Goal: Information Seeking & Learning: Check status

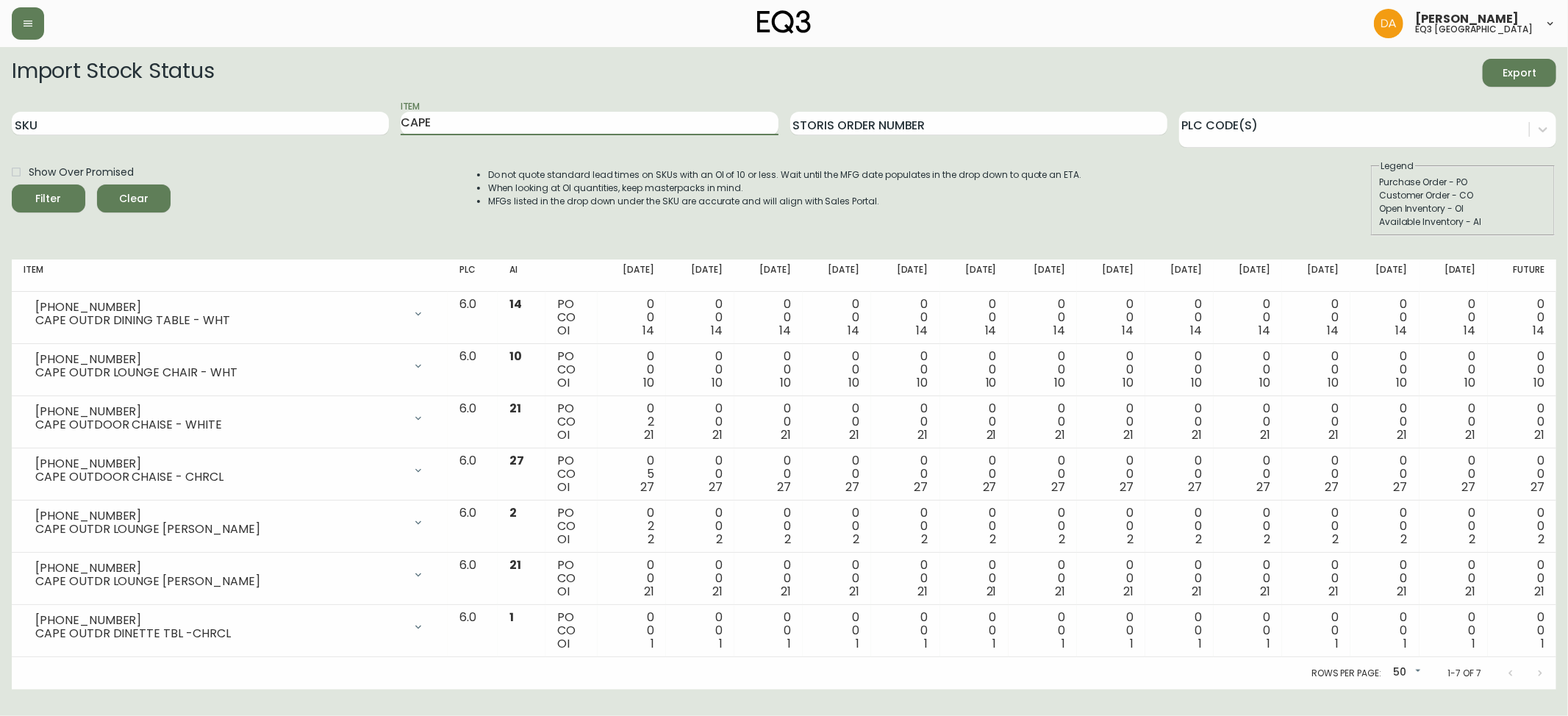
click at [336, 139] on div "SKU Item CAPE Storis Order Number PLC Code(s)" at bounding box center [784, 124] width 1544 height 48
click at [12, 185] on button "Filter" at bounding box center [48, 198] width 73 height 28
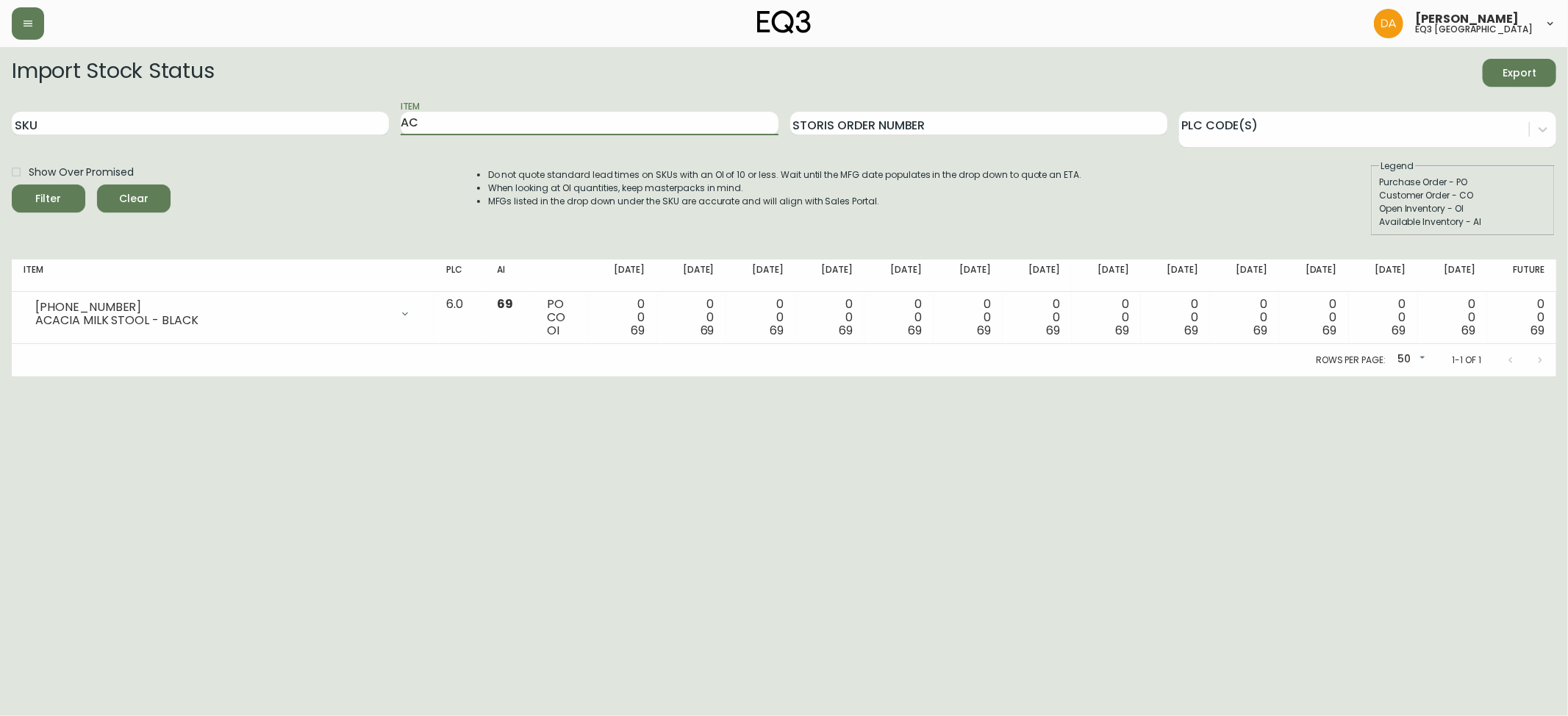
type input "A"
click at [1476, 376] on html "[PERSON_NAME] eq3 calgary Import Stock Status Export SKU Item Storis Order Numb…" at bounding box center [784, 187] width 1568 height 376
click at [438, 125] on input "Item" at bounding box center [589, 123] width 377 height 23
type input "GROW"
click at [12, 185] on button "Filter" at bounding box center [48, 198] width 73 height 28
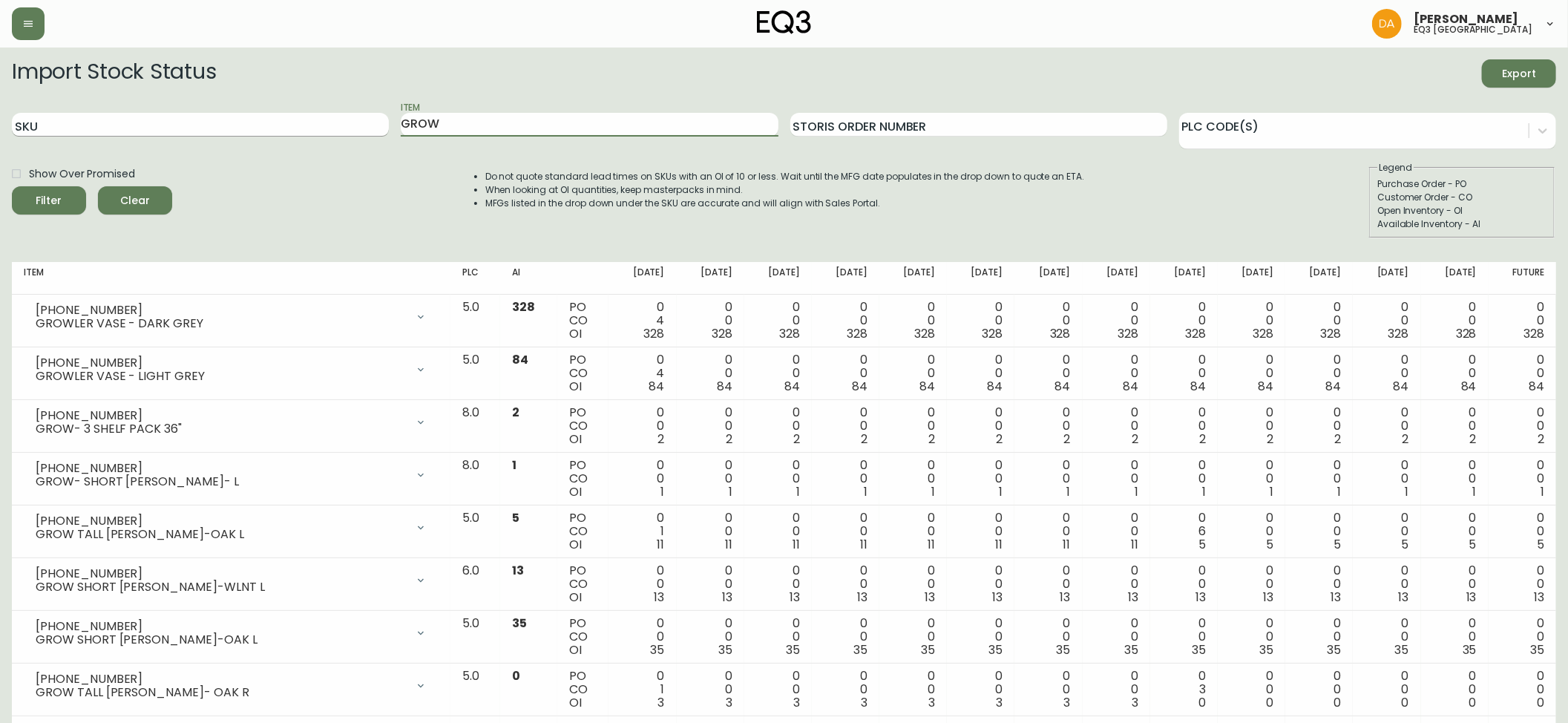
drag, startPoint x: 493, startPoint y: 124, endPoint x: 245, endPoint y: 125, distance: 248.0
click at [245, 125] on div "SKU Item GROW Storis Order Number PLC Code(s)" at bounding box center [783, 125] width 1544 height 49
click at [1472, 190] on div "Customer Order - CO" at bounding box center [1461, 197] width 169 height 14
click at [469, 117] on input "Item" at bounding box center [589, 124] width 376 height 23
type input "CLIMB"
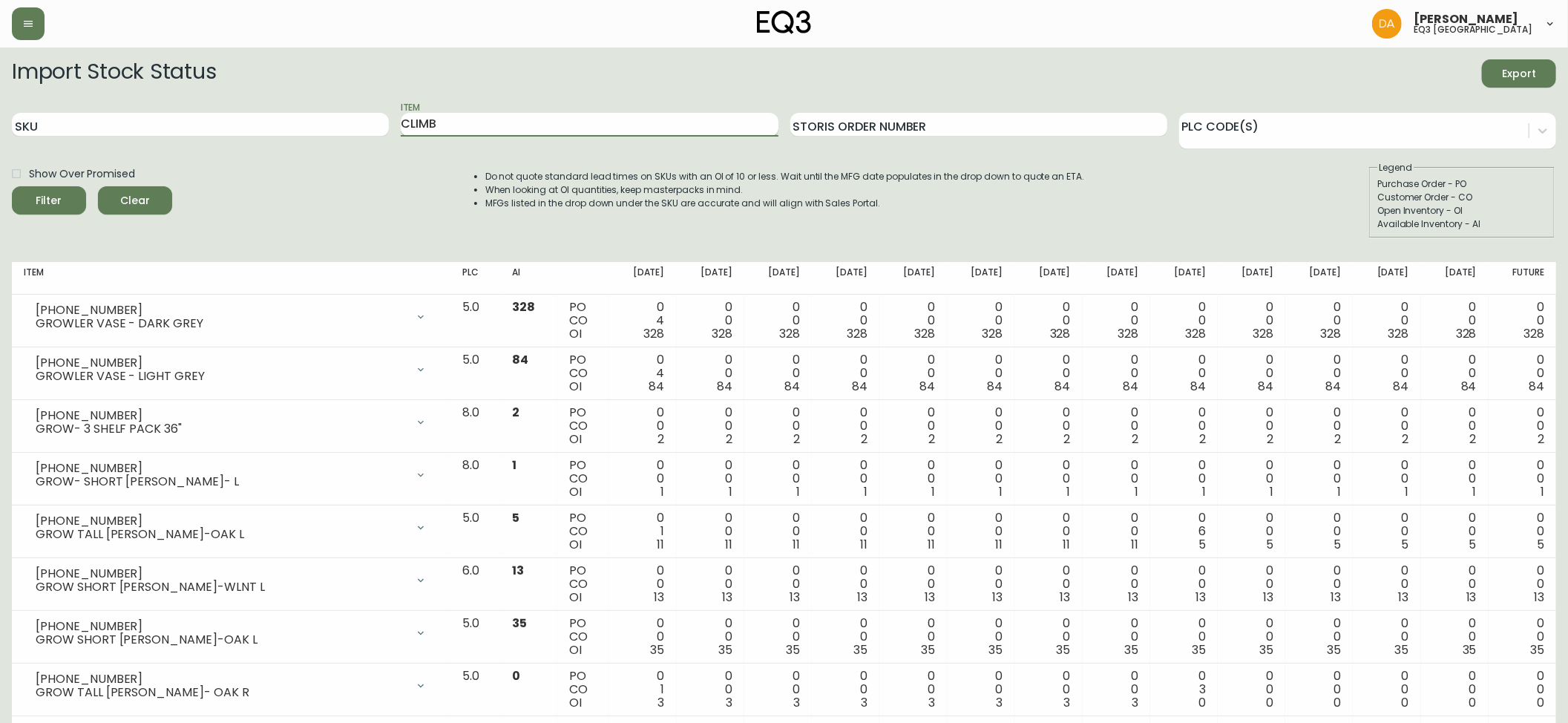
click at [12, 186] on button "Filter" at bounding box center [49, 200] width 74 height 28
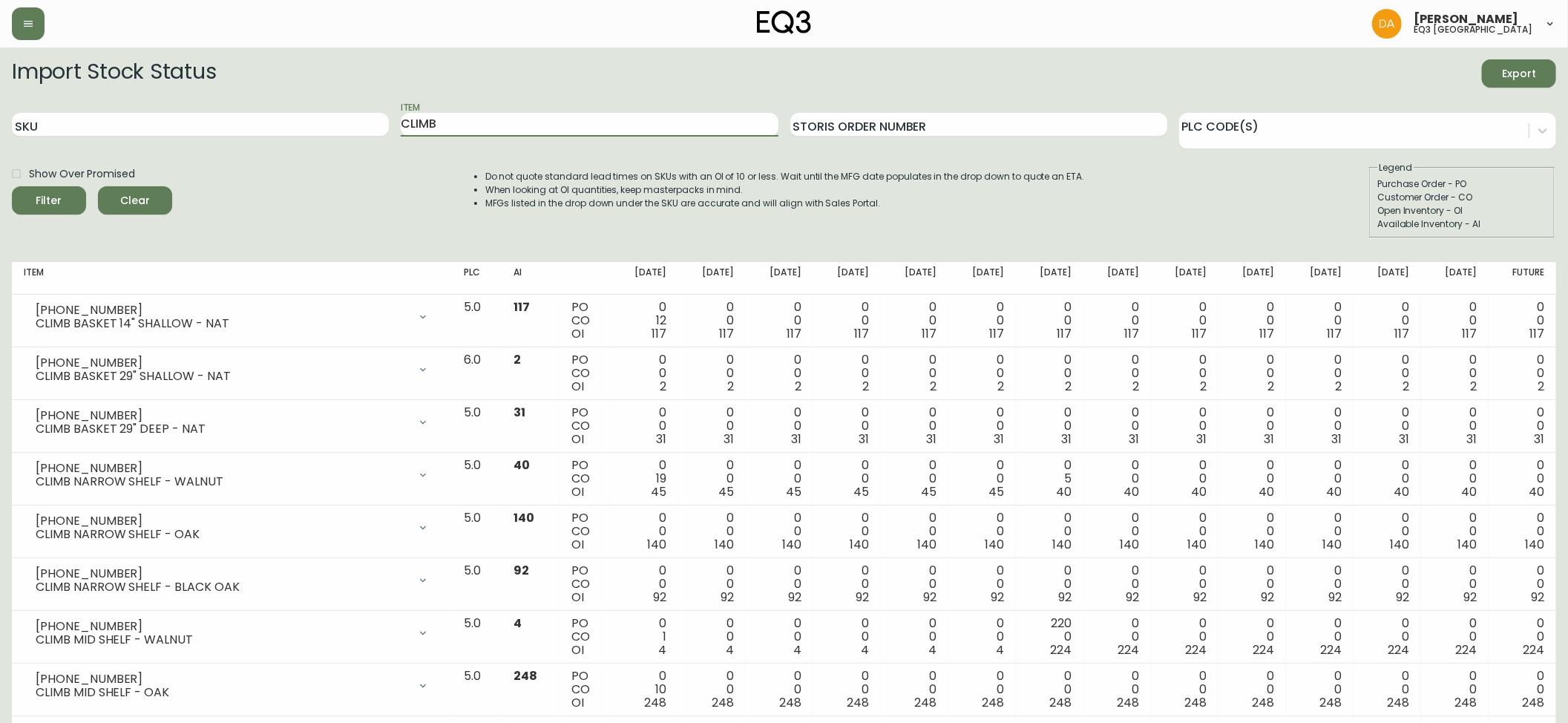
drag, startPoint x: 452, startPoint y: 132, endPoint x: 203, endPoint y: 169, distance: 251.7
click at [203, 169] on form "Import Stock Status Export SKU Item CLIMB Storis Order Number PLC Code(s) Show …" at bounding box center [783, 148] width 1544 height 179
click at [242, 126] on input "SKU" at bounding box center [200, 124] width 376 height 23
paste input "[PHONE_NUMBER]"
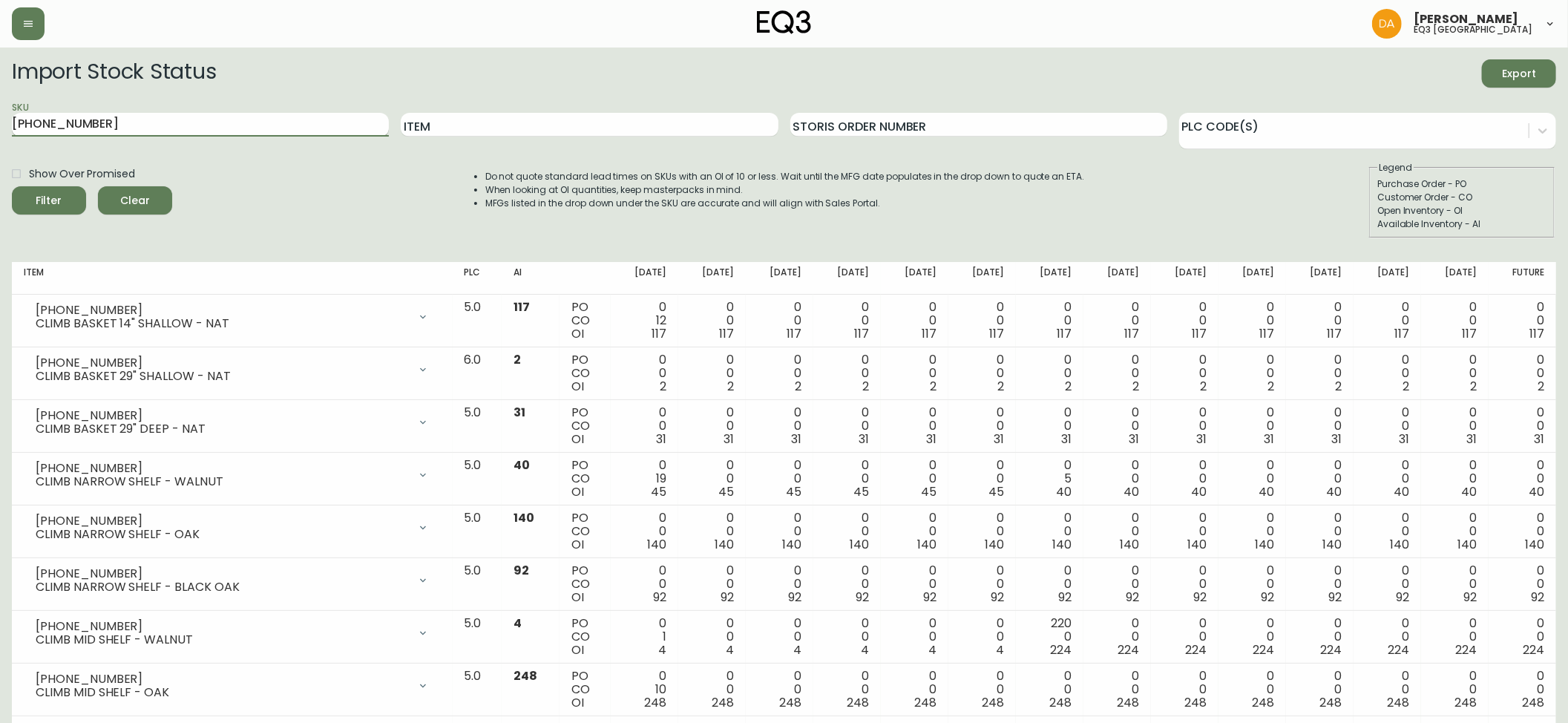
type input "[PHONE_NUMBER]"
click at [12, 186] on button "Filter" at bounding box center [49, 200] width 74 height 28
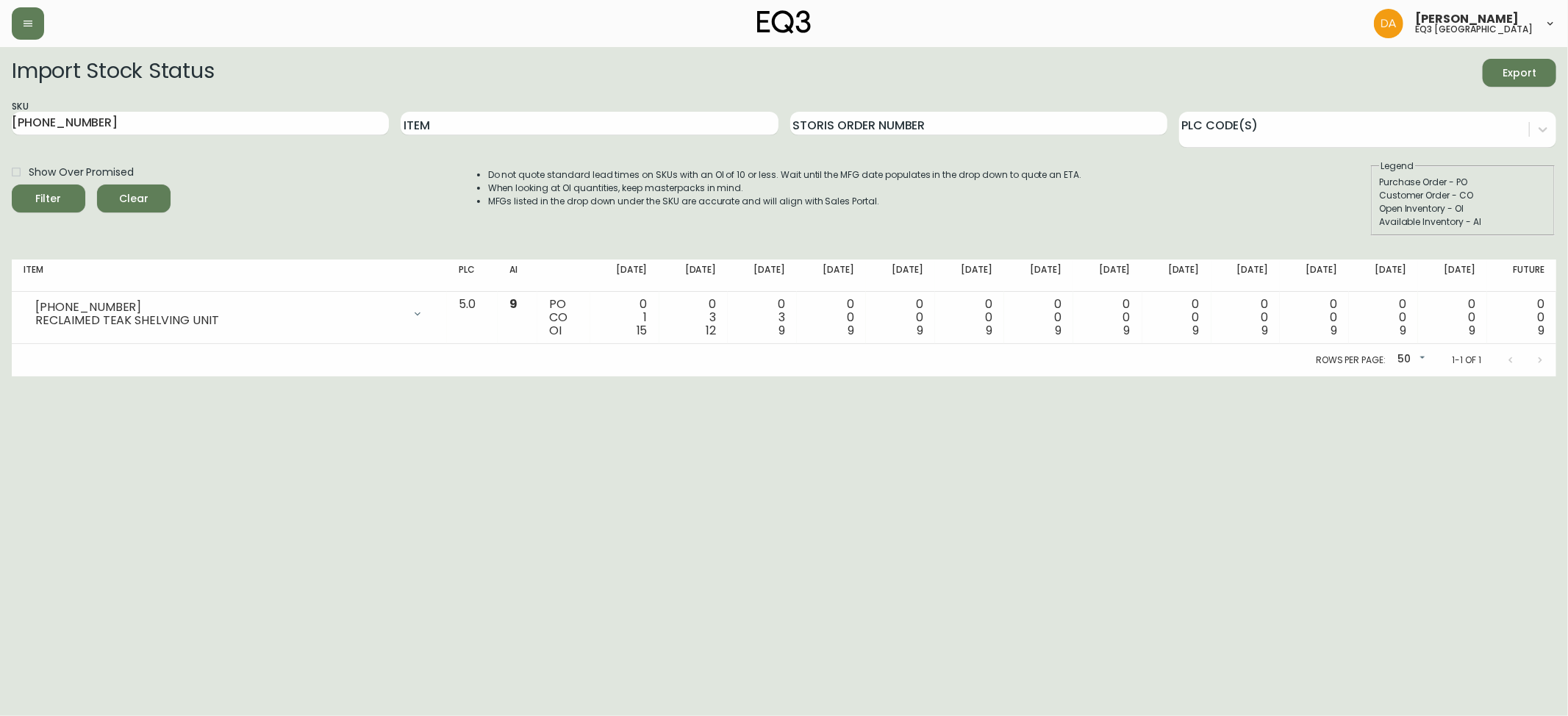
drag, startPoint x: 60, startPoint y: 426, endPoint x: 89, endPoint y: 427, distance: 29.0
click at [60, 376] on html "[PERSON_NAME] eq3 calgary Import Stock Status Export SKU [PHONE_NUMBER] Item St…" at bounding box center [784, 187] width 1568 height 376
drag, startPoint x: 24, startPoint y: 130, endPoint x: 0, endPoint y: 131, distance: 24.0
click at [0, 131] on main "Import Stock Status Export SKU [PHONE_NUMBER] Item Storis Order Number PLC Code…" at bounding box center [784, 211] width 1568 height 330
paste input "3020-374-1-A"
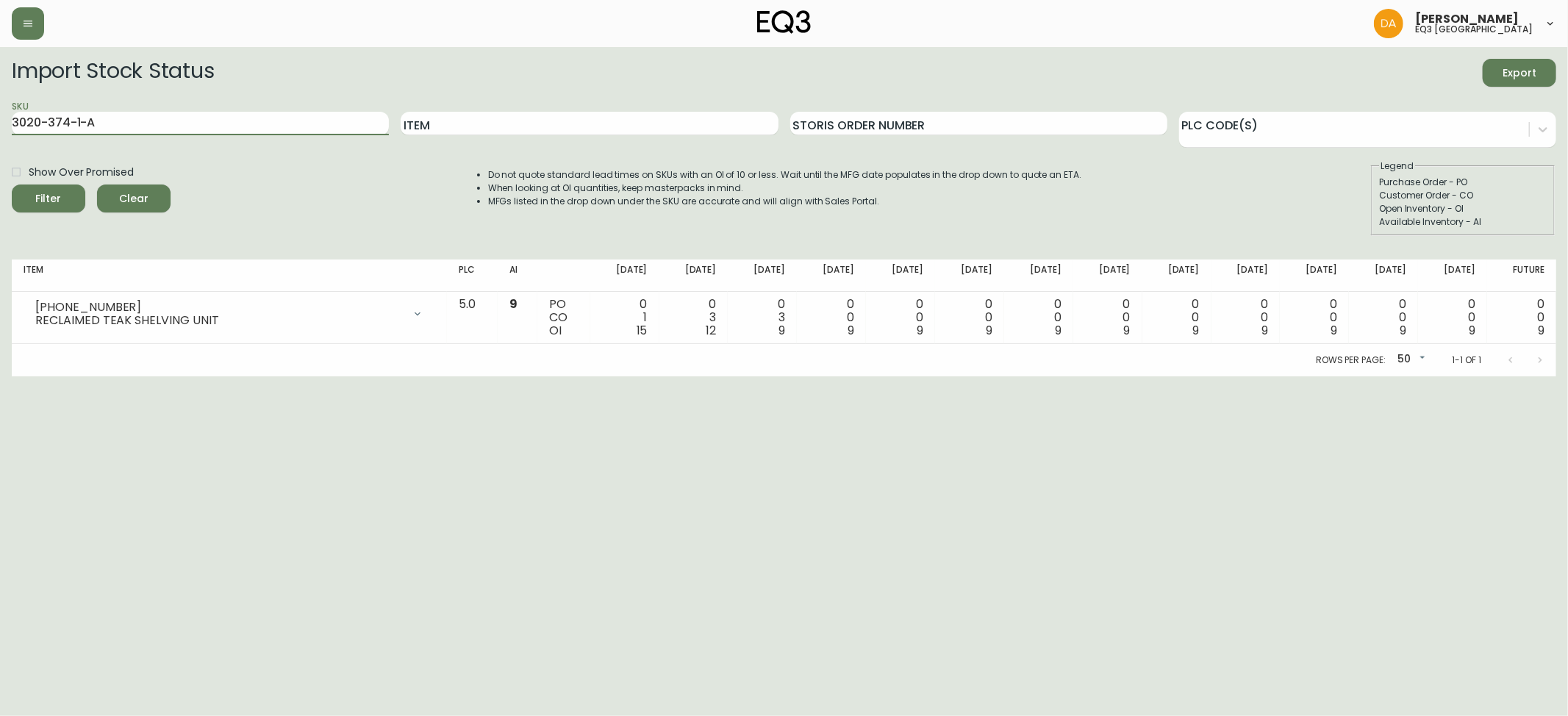
type input "3020-374-1-A"
click at [12, 185] on button "Filter" at bounding box center [48, 198] width 73 height 28
drag, startPoint x: 107, startPoint y: 130, endPoint x: 0, endPoint y: 134, distance: 107.1
click at [0, 134] on main "Import Stock Status Export SKU 3020-374-1-A Item Storis Order Number PLC Code(s…" at bounding box center [784, 211] width 1568 height 330
click at [1565, 376] on html "[PERSON_NAME] eq3 calgary Import Stock Status Export SKU Item Storis Order Numb…" at bounding box center [784, 187] width 1568 height 376
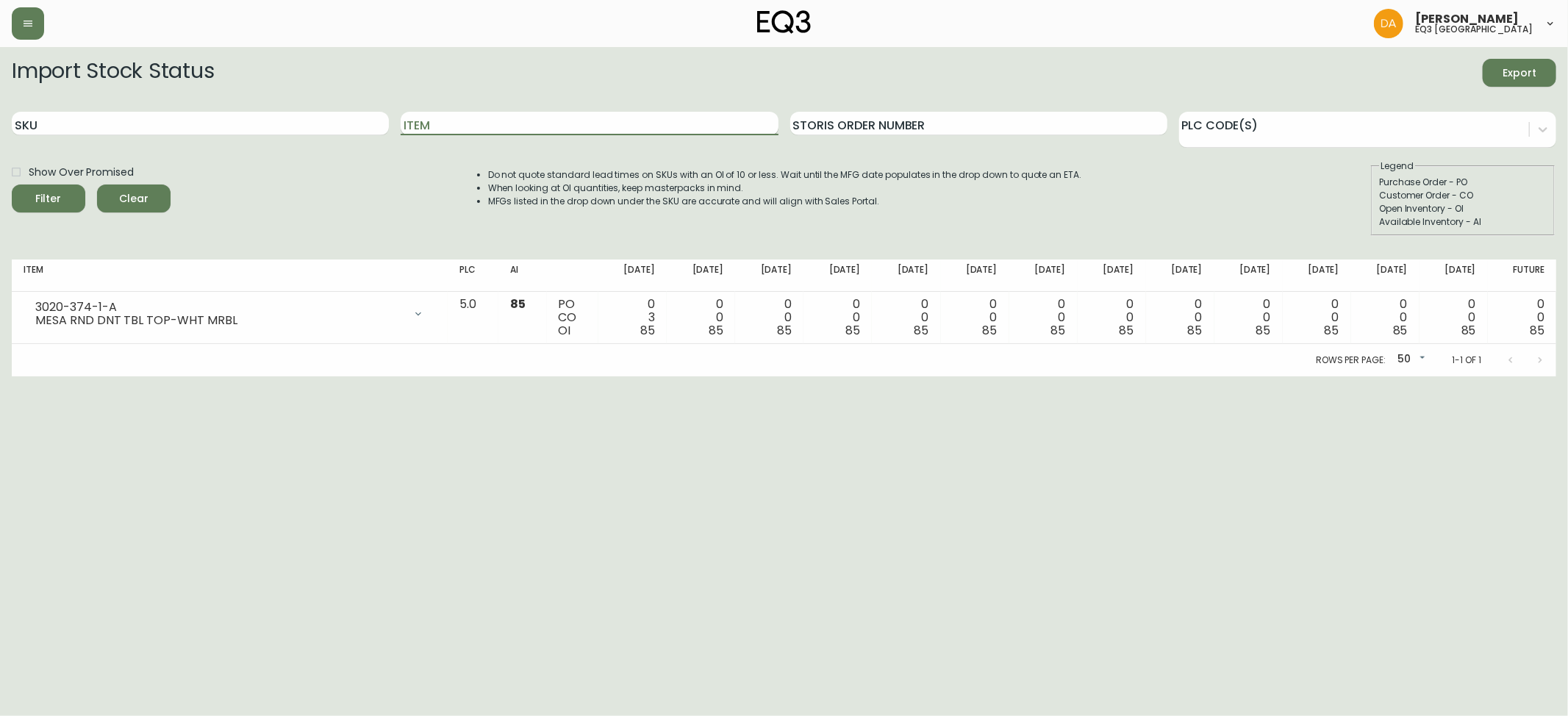
click at [430, 127] on input "Item" at bounding box center [589, 123] width 377 height 23
type input "HARVEST"
click at [12, 185] on button "Filter" at bounding box center [48, 198] width 73 height 28
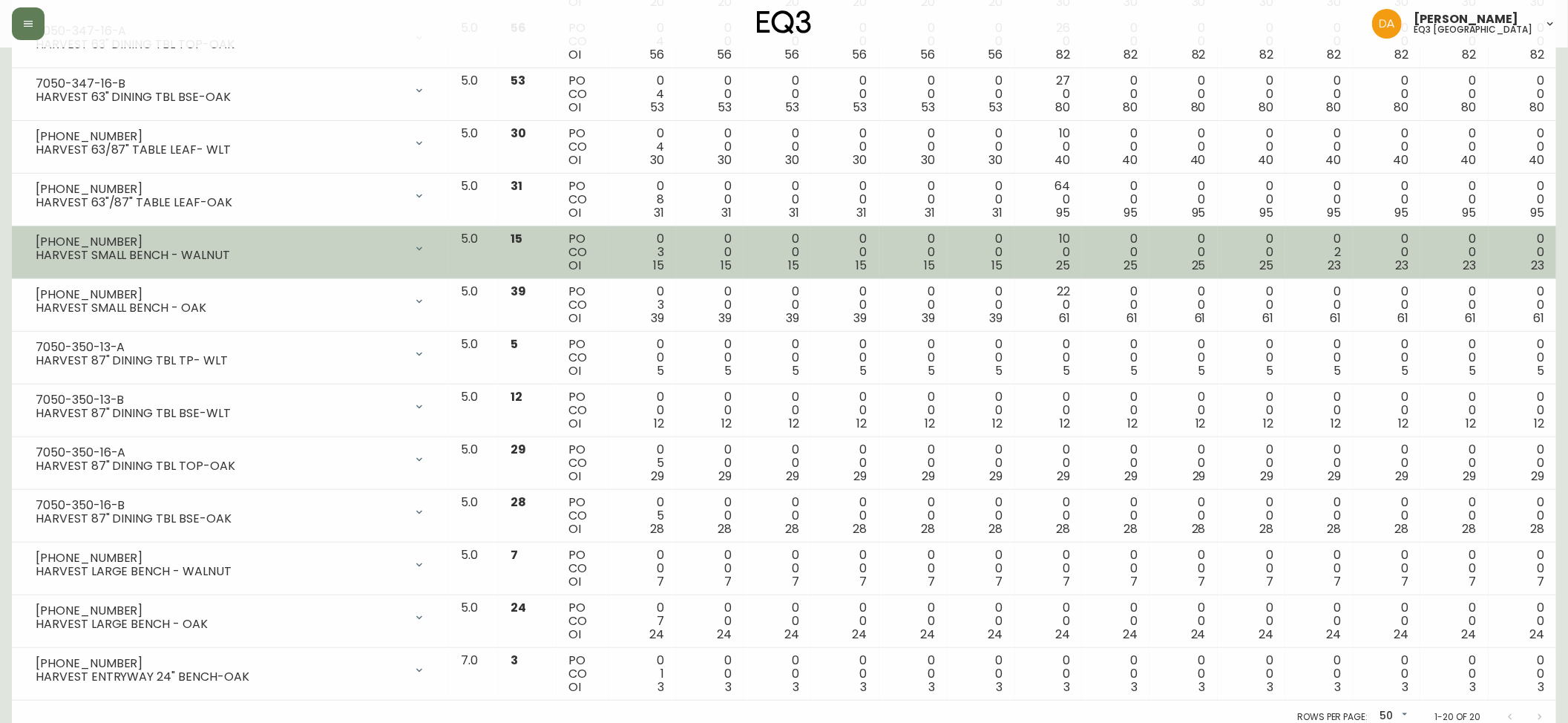
scroll to position [662, 0]
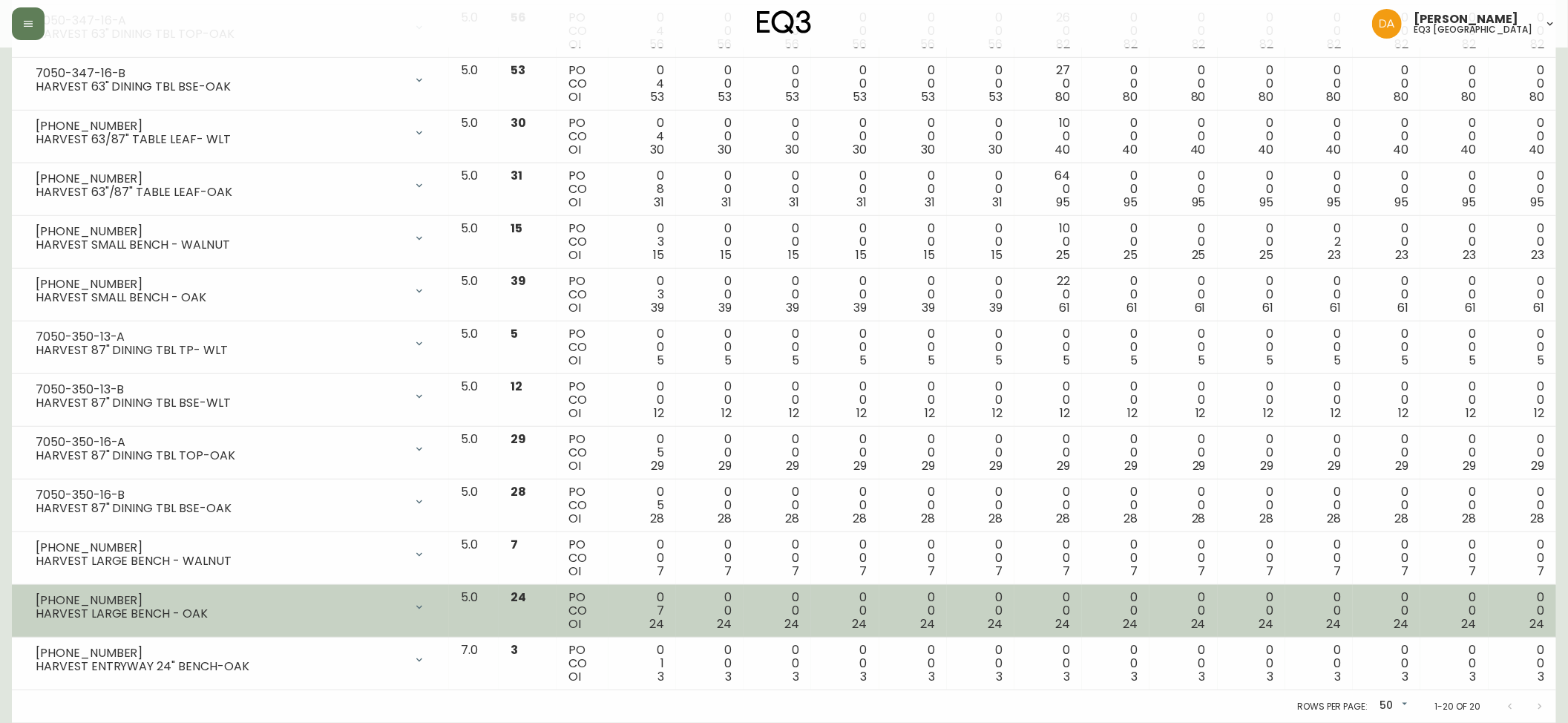
click at [264, 609] on div "HARVEST LARGE BENCH - OAK" at bounding box center [220, 613] width 369 height 14
click at [207, 614] on div "HARVEST LARGE BENCH - OAK" at bounding box center [220, 613] width 369 height 14
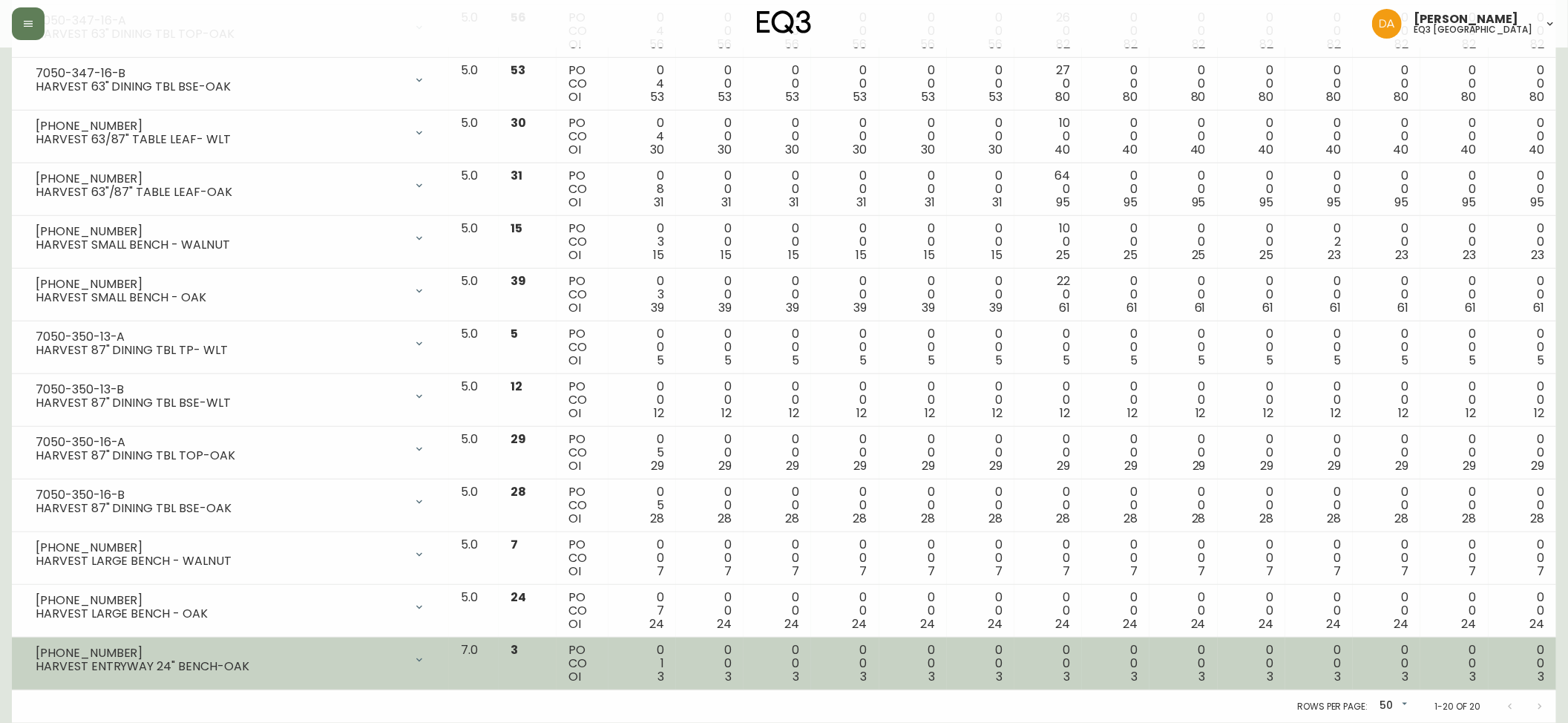
click at [383, 674] on div "[PHONE_NUMBER] HARVEST ENTRYWAY 24" BENCH-OAK" at bounding box center [230, 660] width 413 height 33
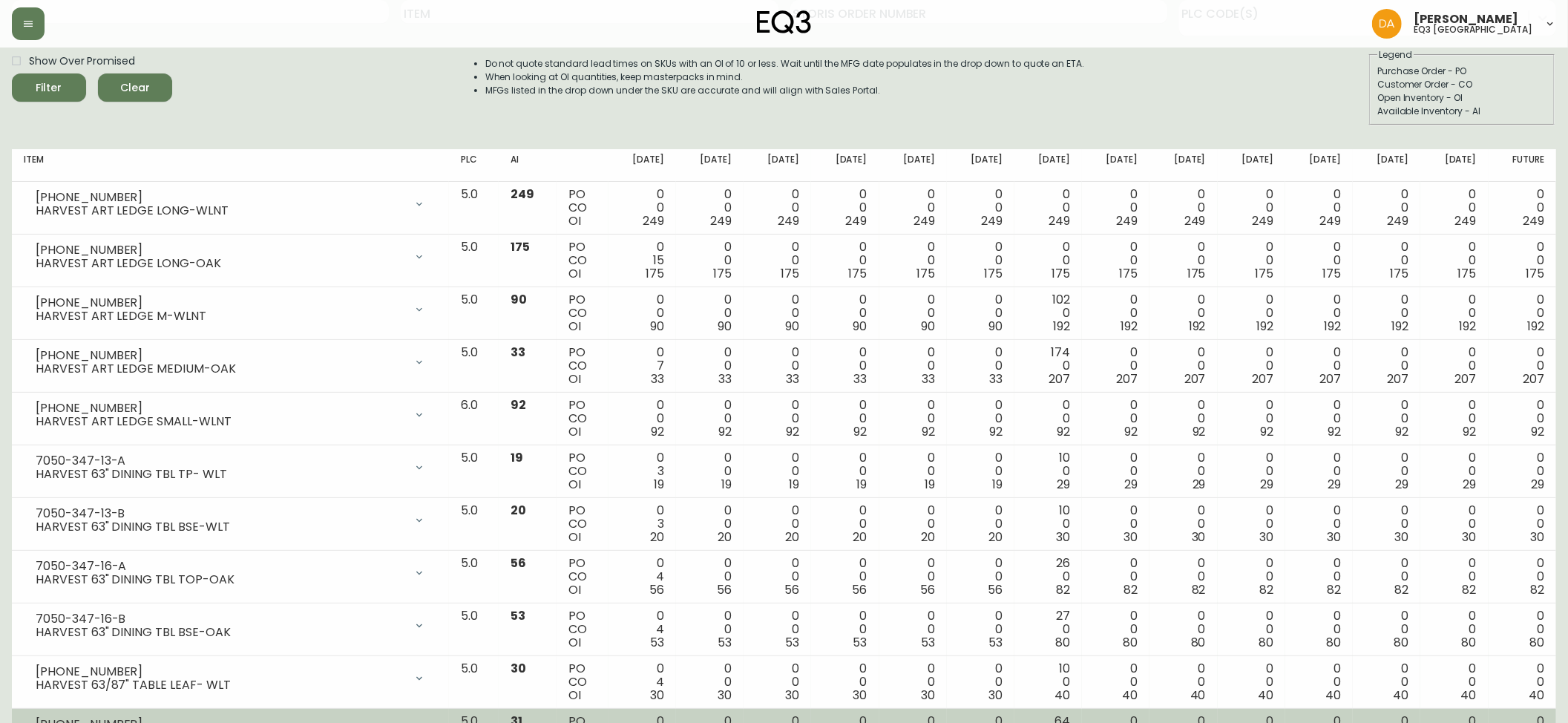
scroll to position [0, 0]
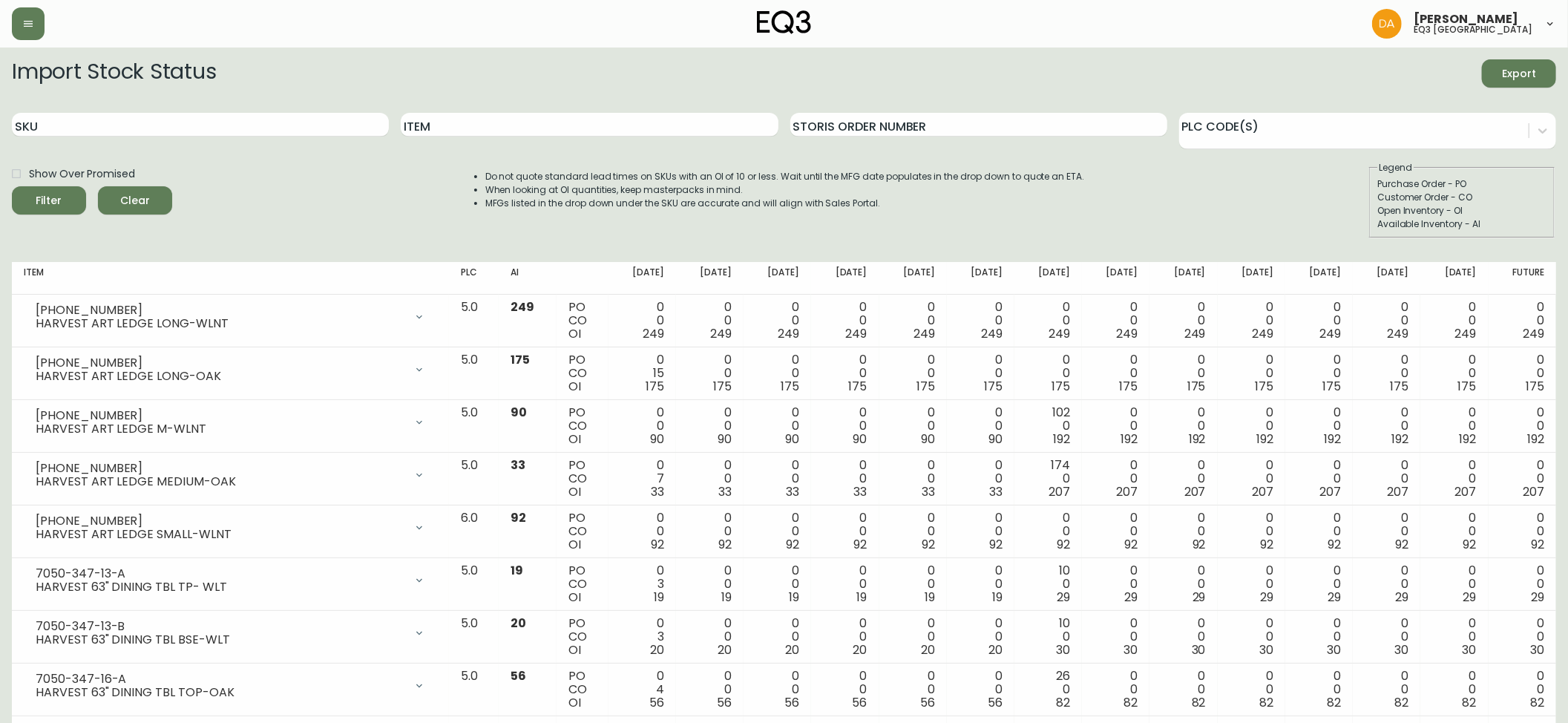
click at [1493, 212] on div "Open Inventory - OI" at bounding box center [1461, 211] width 169 height 14
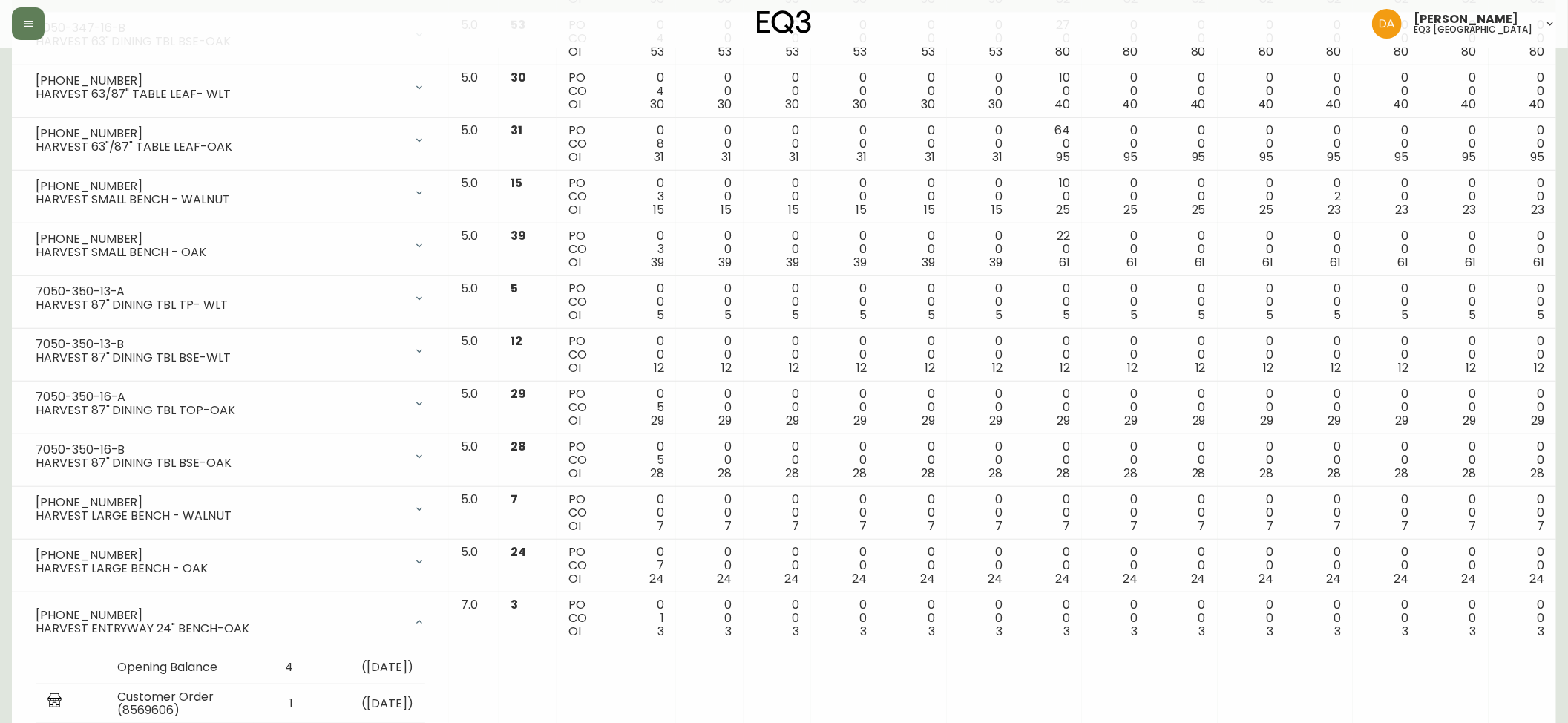
scroll to position [793, 0]
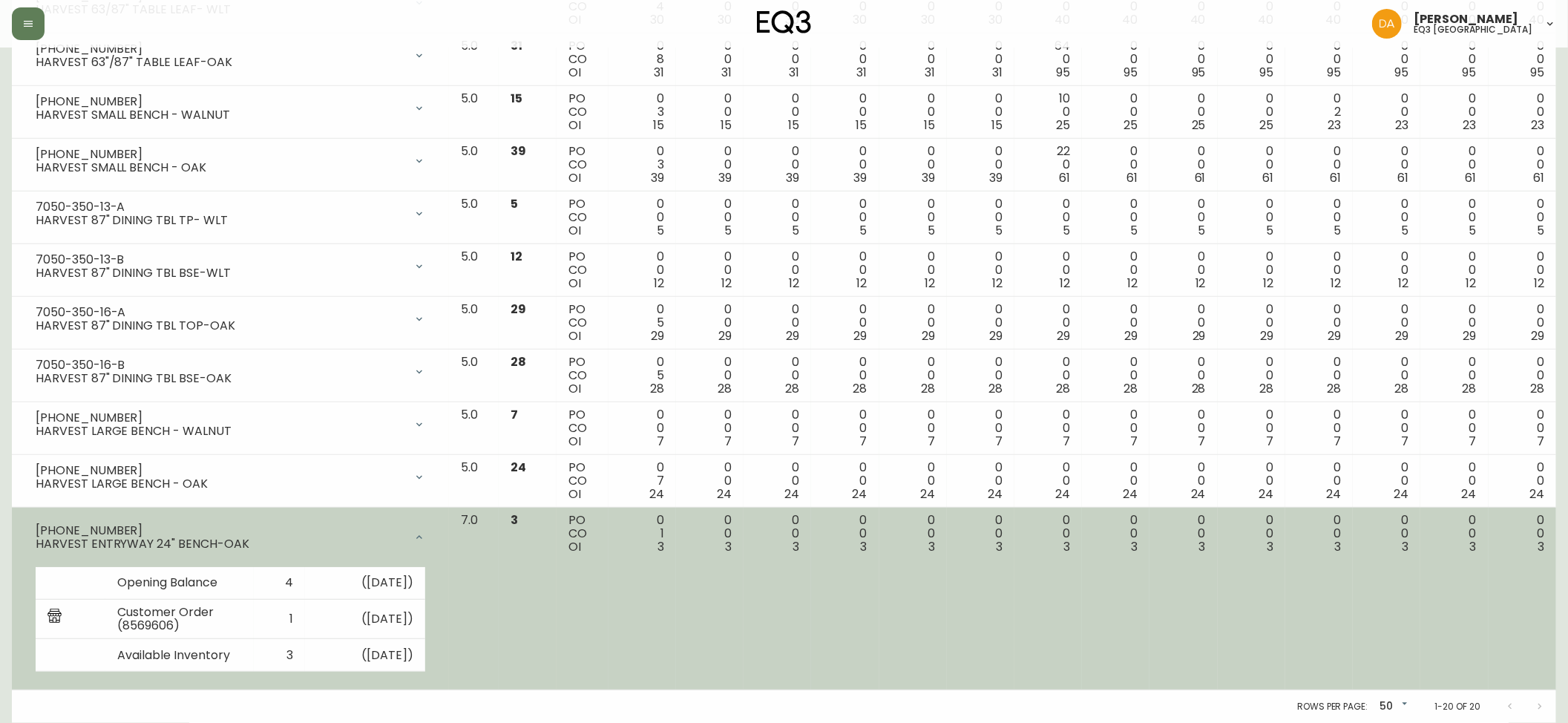
click at [1476, 629] on td "0 0 3" at bounding box center [1454, 599] width 68 height 183
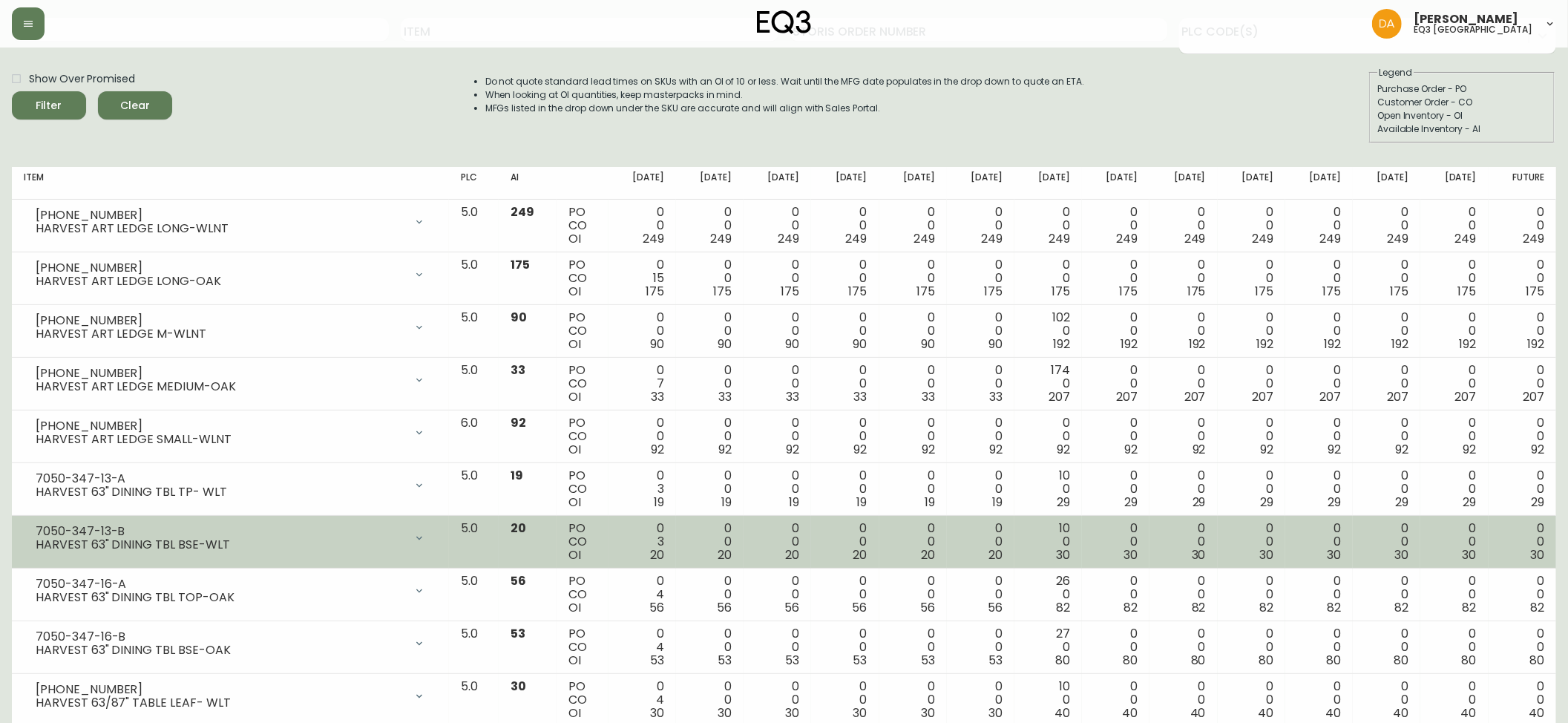
scroll to position [0, 0]
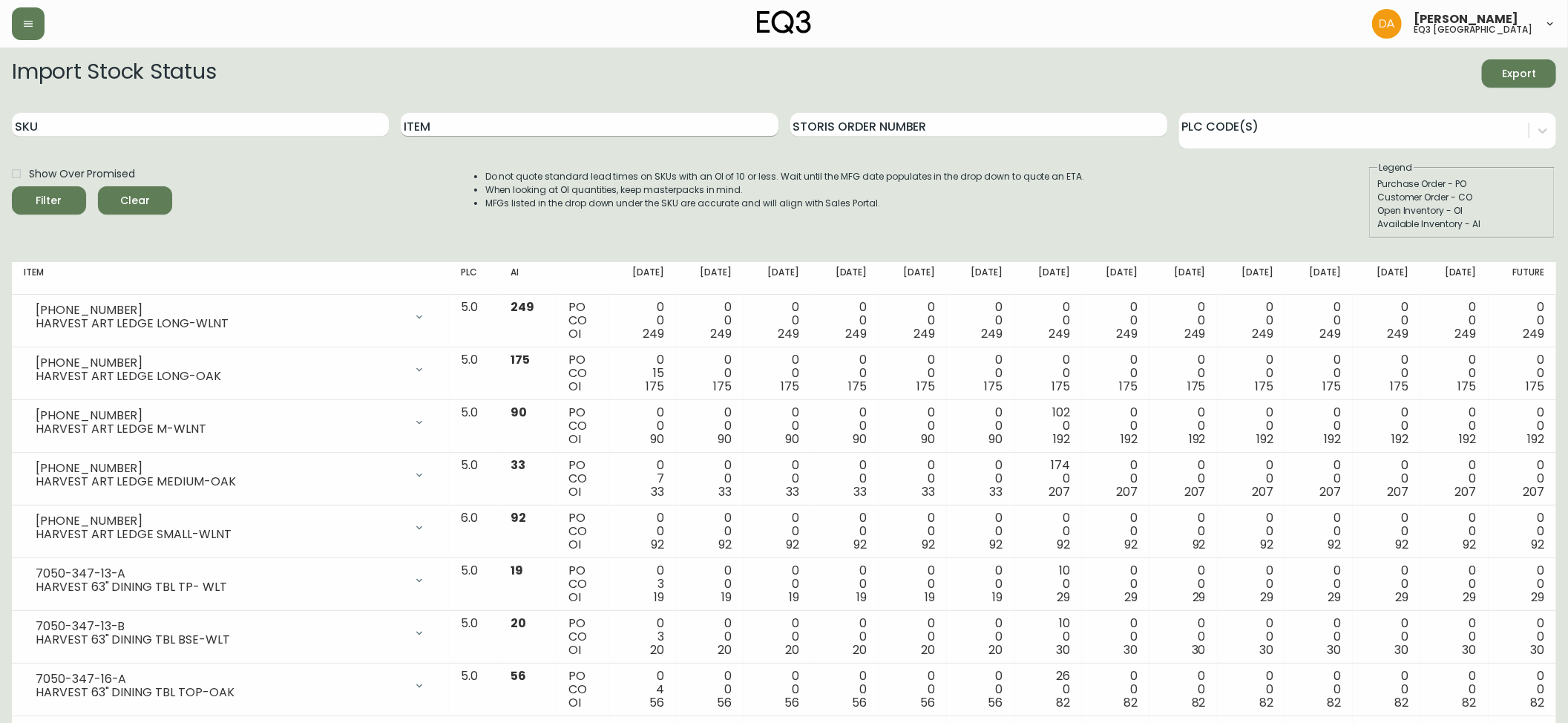
click at [474, 124] on input "Item" at bounding box center [589, 124] width 376 height 23
type input "CLIMB"
click at [476, 128] on input "CLIMB" at bounding box center [589, 124] width 376 height 23
click at [12, 186] on button "Filter" at bounding box center [49, 200] width 74 height 28
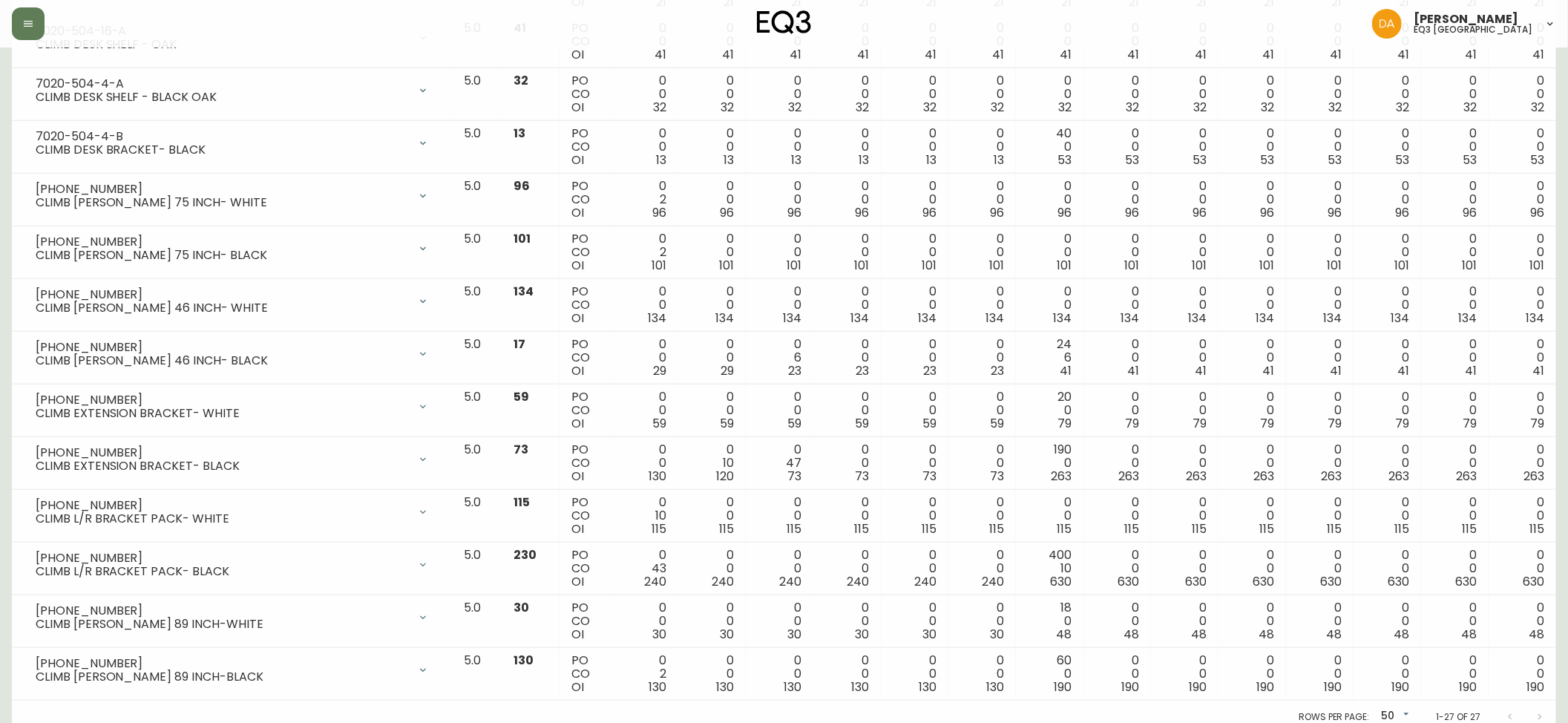
scroll to position [1033, 0]
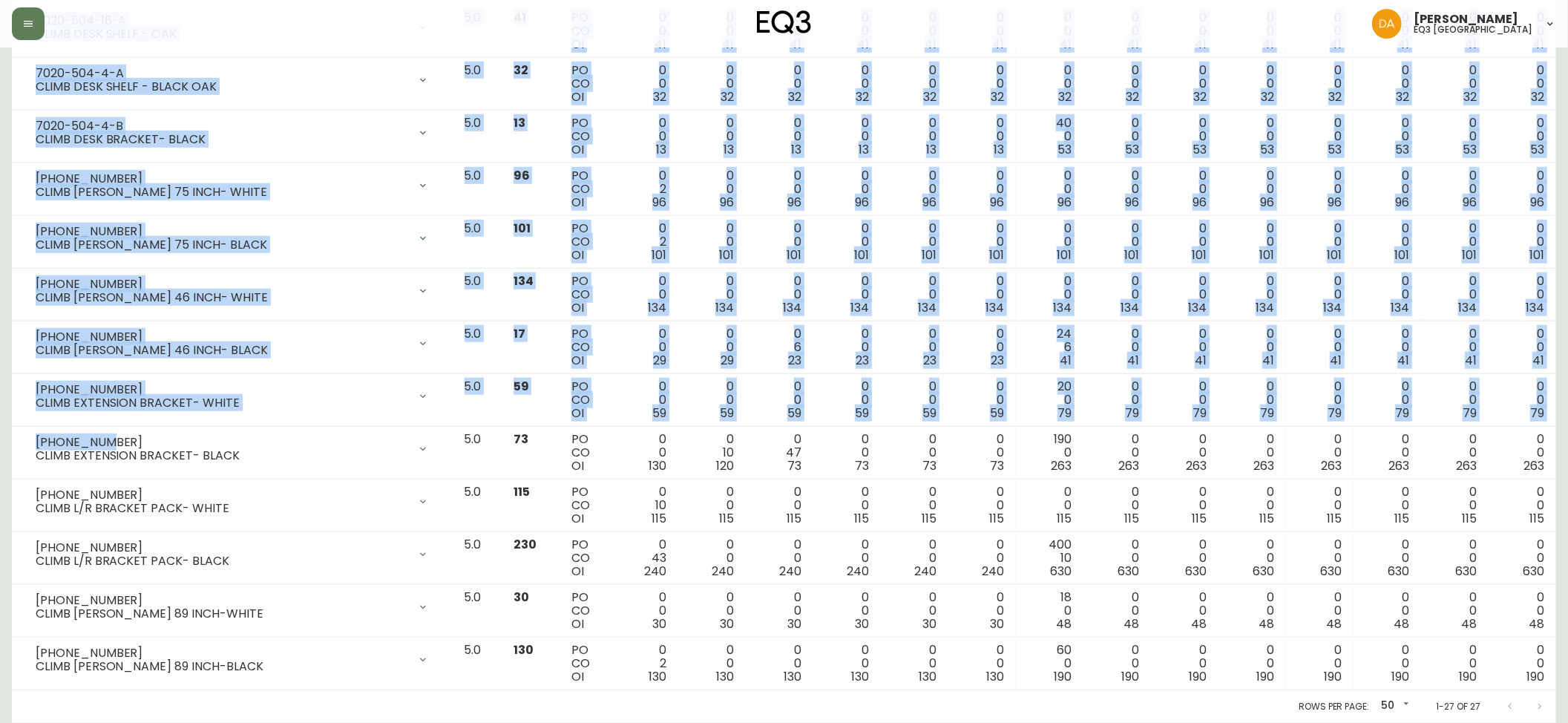
drag, startPoint x: 108, startPoint y: 438, endPoint x: 40, endPoint y: 455, distance: 70.1
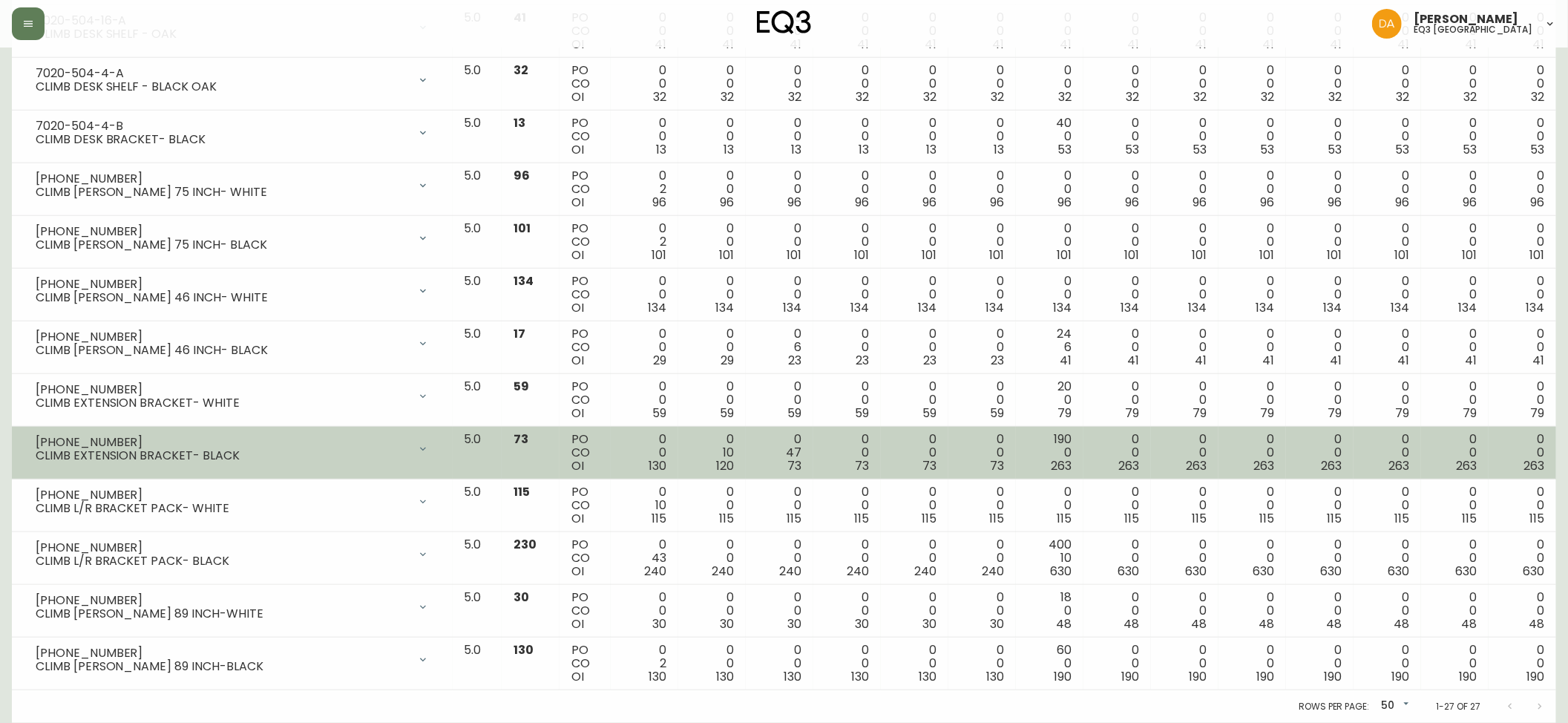
click at [134, 460] on div "CLIMB EXTENSION BRACKET- BLACK" at bounding box center [222, 456] width 373 height 14
drag, startPoint x: 104, startPoint y: 440, endPoint x: 69, endPoint y: 452, distance: 37.0
click at [34, 440] on div "[PHONE_NUMBER] CLIMB EXTENSION BRACKET- BLACK" at bounding box center [232, 449] width 417 height 33
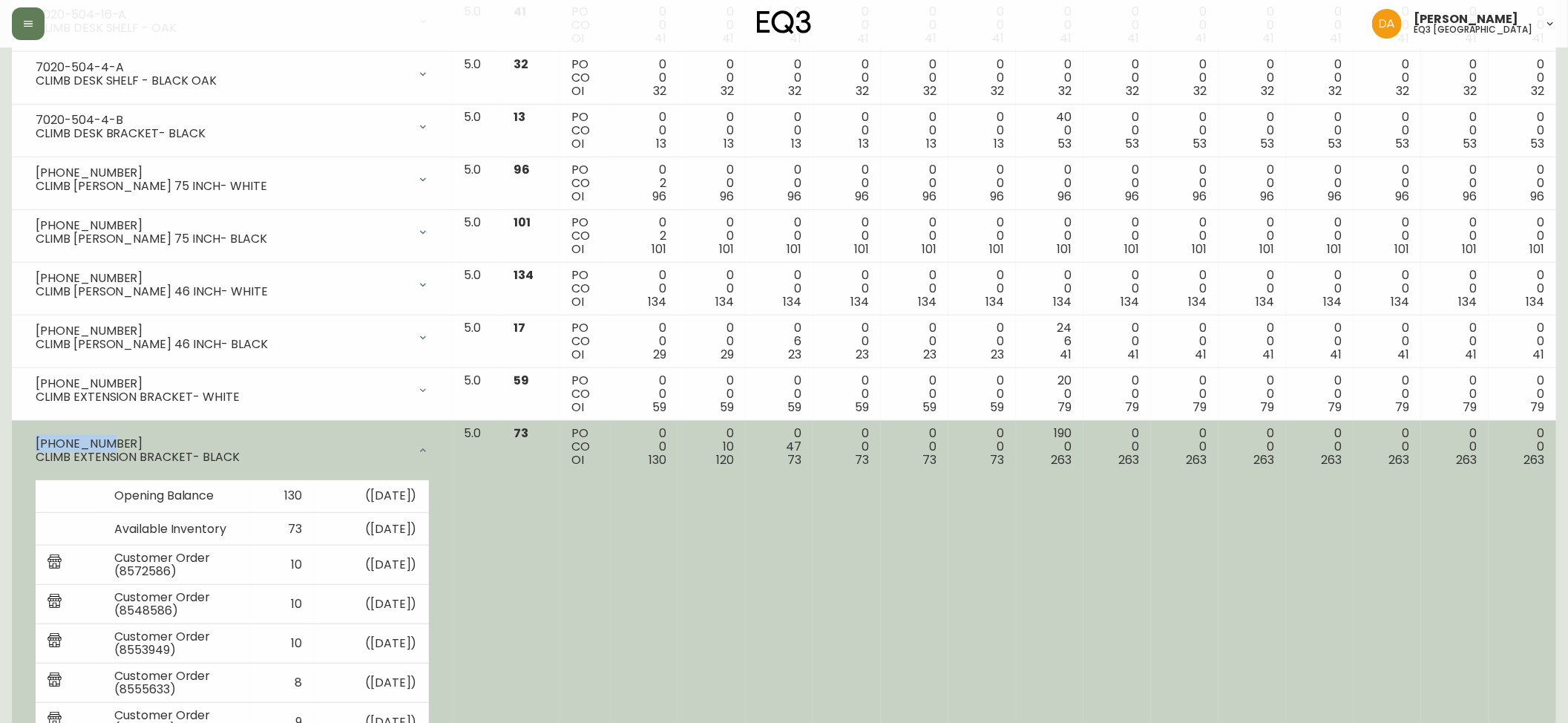
copy div "[PHONE_NUMBER]"
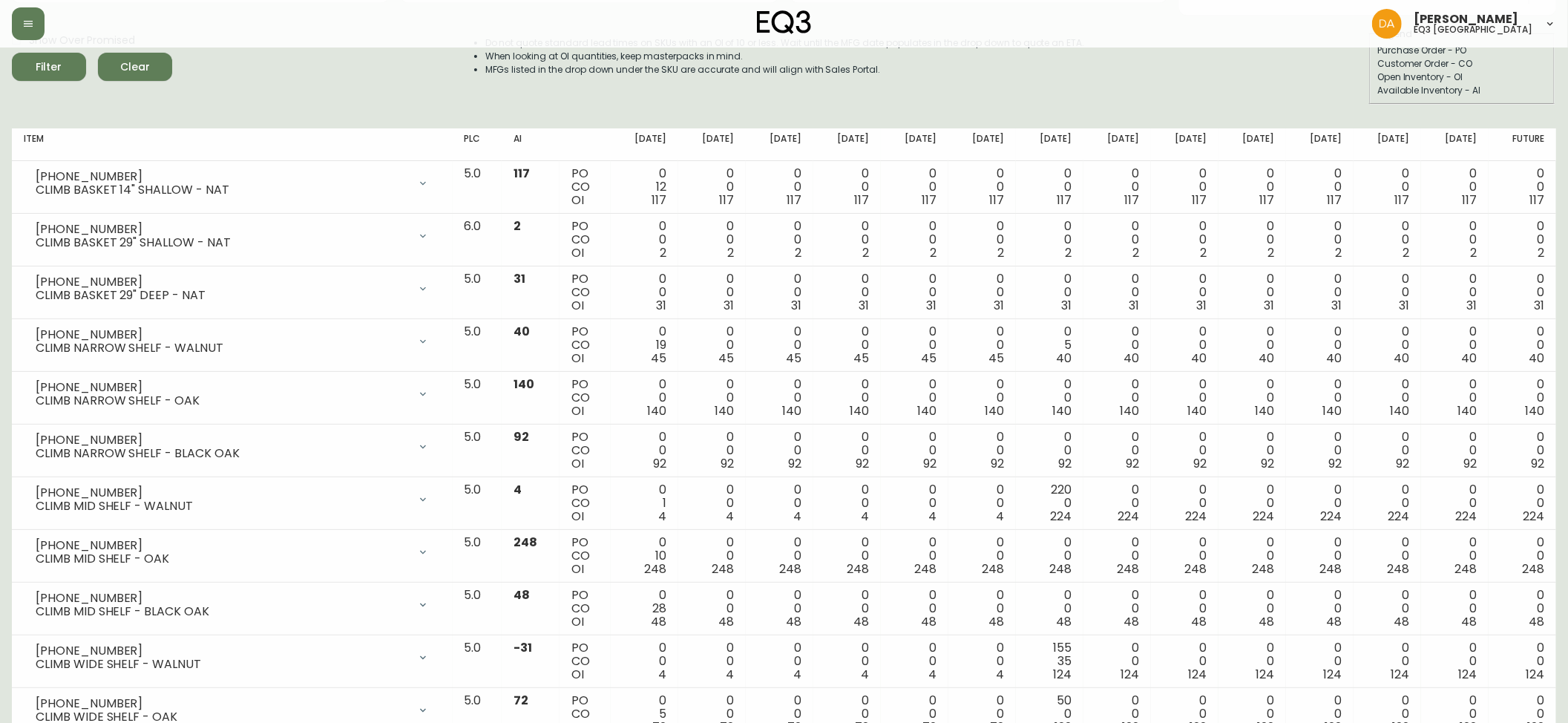
scroll to position [0, 0]
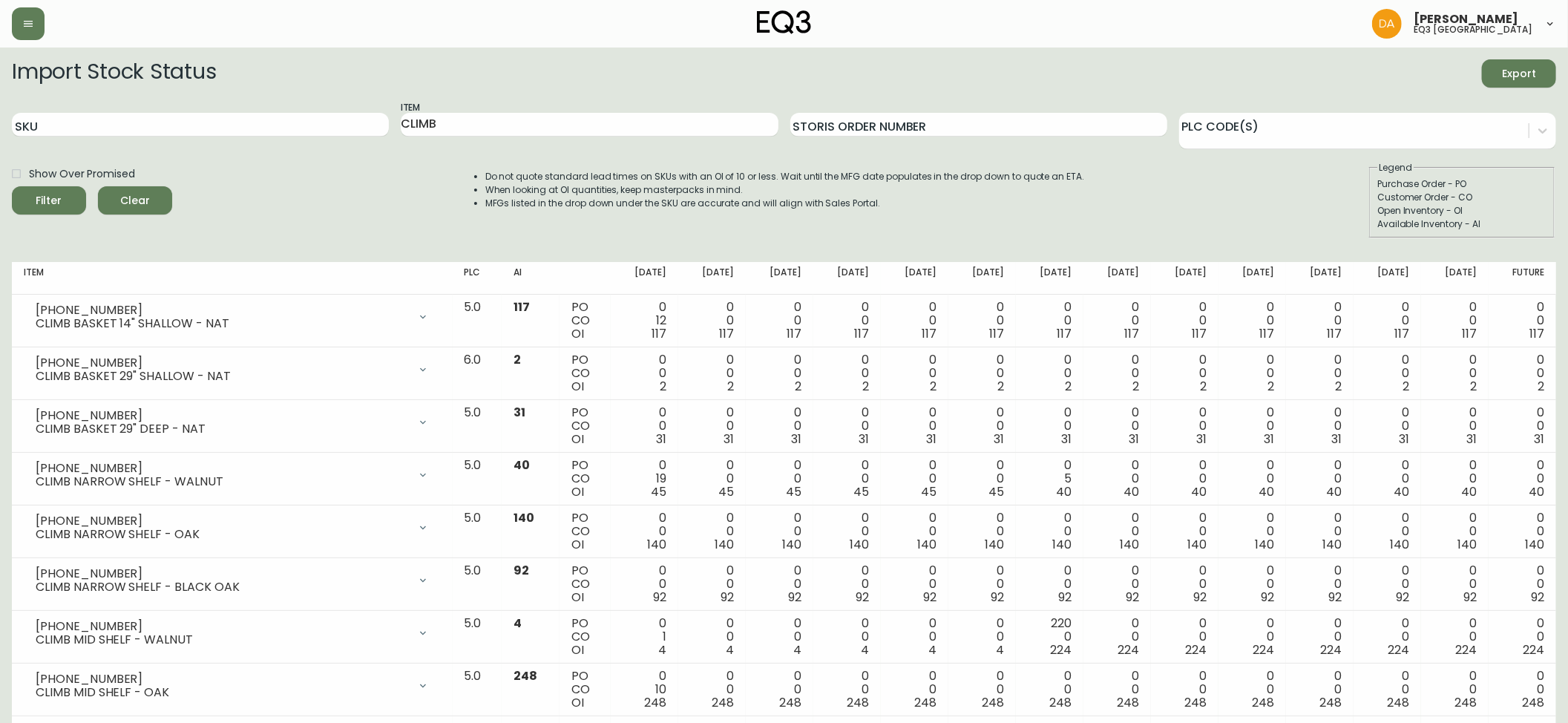
drag, startPoint x: 113, startPoint y: 200, endPoint x: 143, endPoint y: 154, distance: 54.9
click at [114, 200] on span "Clear" at bounding box center [135, 200] width 50 height 18
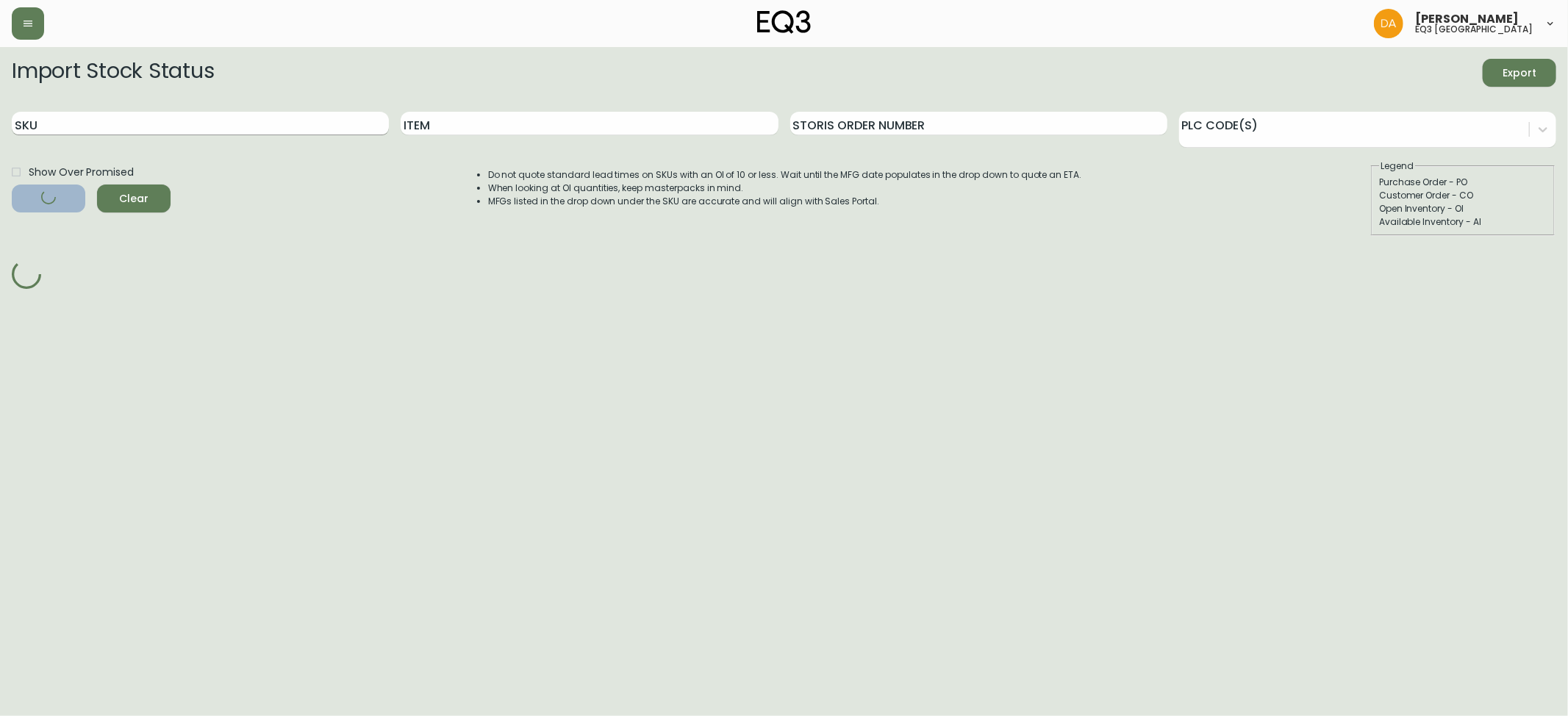
click at [144, 116] on input "SKU" at bounding box center [200, 123] width 377 height 23
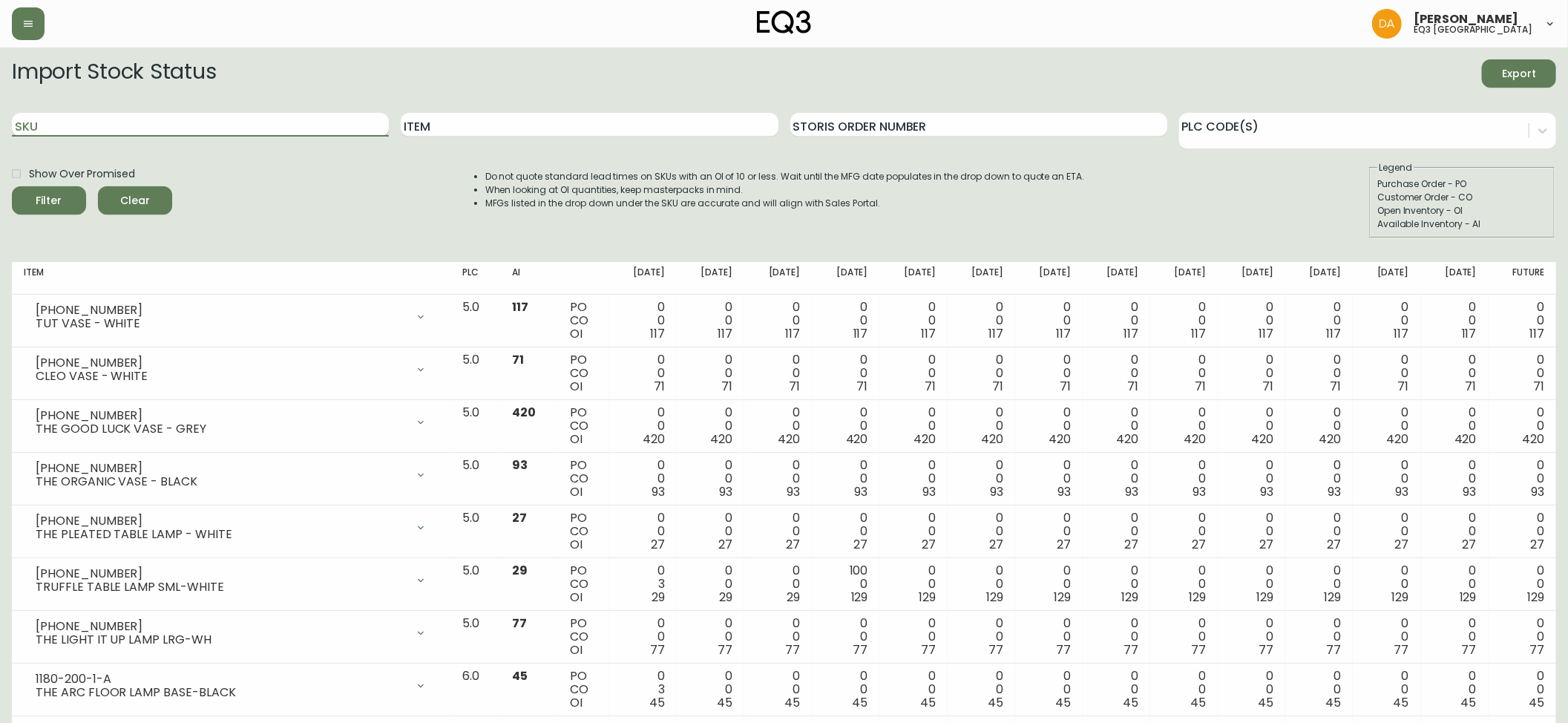
paste input "[PHONE_NUMBER]"
type input "[PHONE_NUMBER]"
click at [12, 186] on button "Filter" at bounding box center [49, 200] width 74 height 28
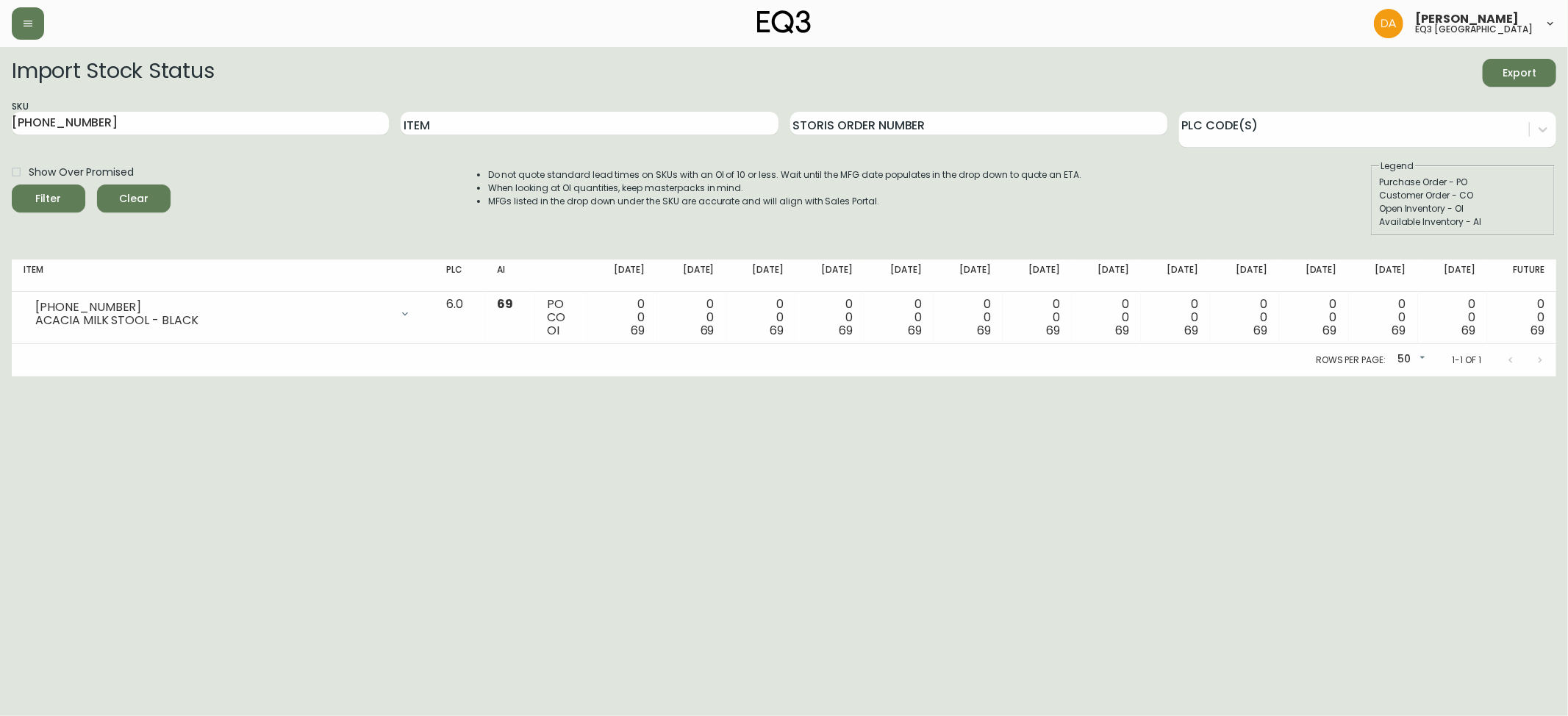
click at [78, 257] on div "Import Stock Status Export SKU [PHONE_NUMBER] Item Storis Order Number PLC Code…" at bounding box center [784, 217] width 1544 height 317
click at [21, 188] on button "Filter" at bounding box center [48, 198] width 73 height 28
click at [145, 200] on span "Clear" at bounding box center [134, 198] width 50 height 18
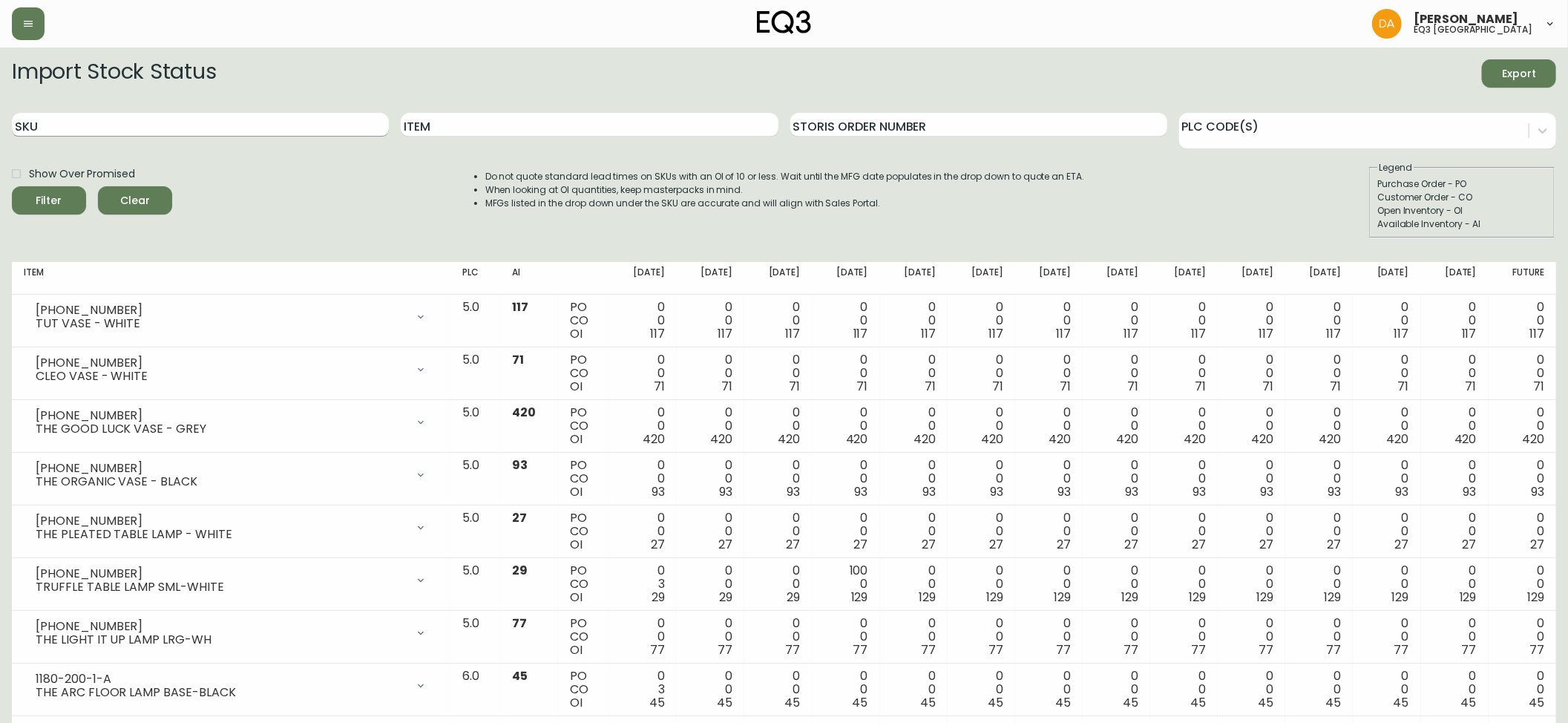
click at [149, 121] on input "SKU" at bounding box center [200, 124] width 376 height 23
paste input "[PHONE_NUMBER]"
type input "[PHONE_NUMBER]"
click at [12, 186] on button "Filter" at bounding box center [49, 200] width 74 height 28
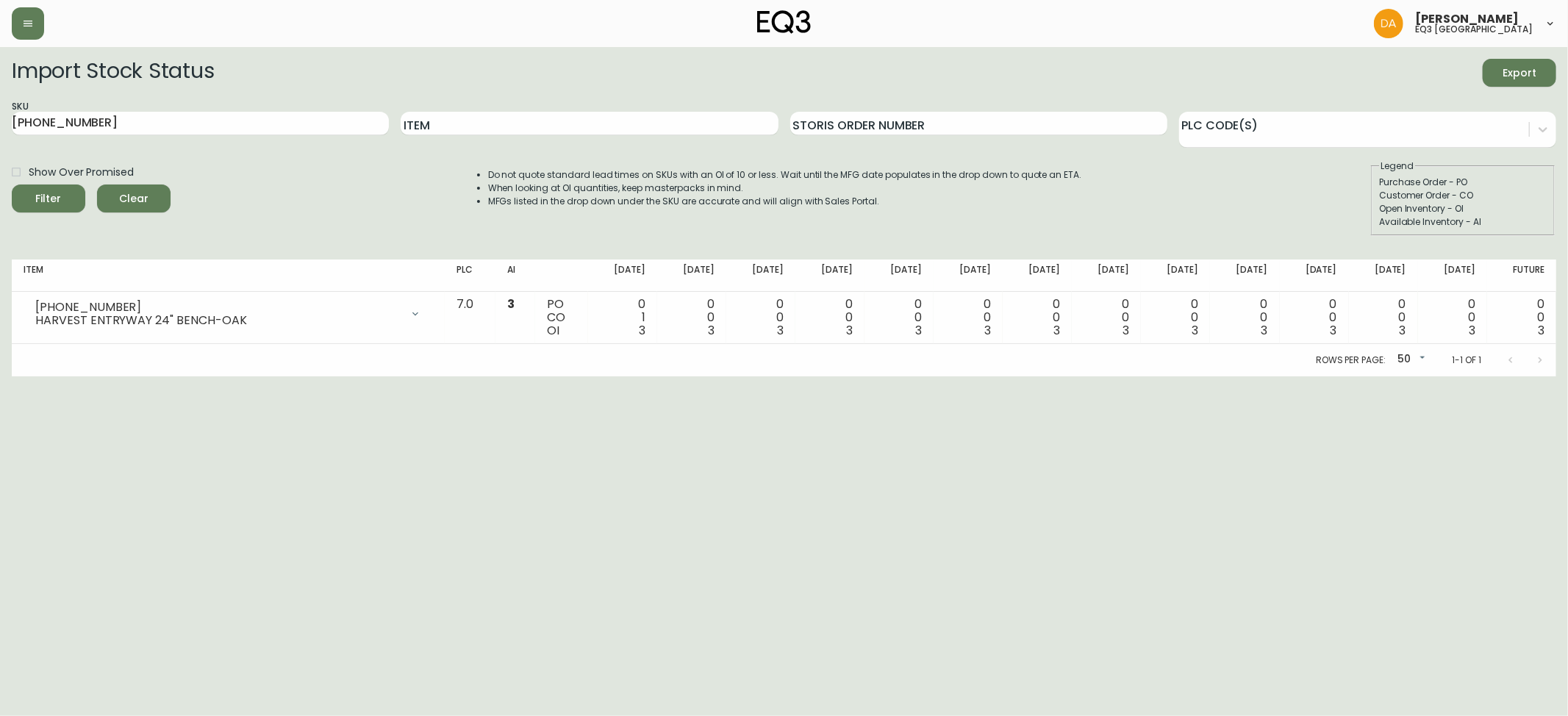
click at [102, 376] on html "[PERSON_NAME] eq3 calgary Import Stock Status Export SKU [PHONE_NUMBER] Item St…" at bounding box center [784, 187] width 1568 height 376
click at [134, 201] on span "Clear" at bounding box center [134, 198] width 50 height 18
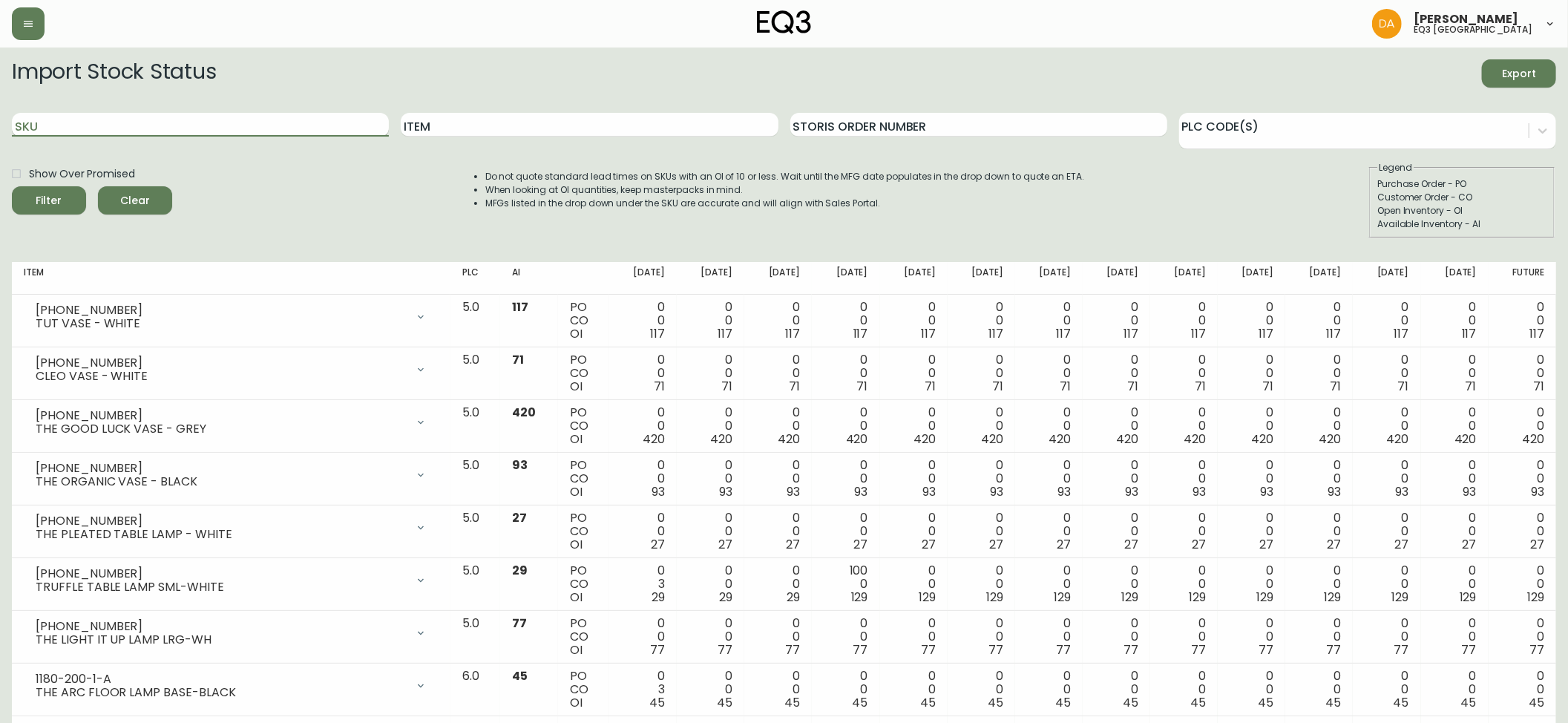
click at [134, 119] on input "SKU" at bounding box center [200, 124] width 376 height 23
paste input "[PHONE_NUMBER]"
click at [12, 186] on button "Filter" at bounding box center [49, 200] width 74 height 28
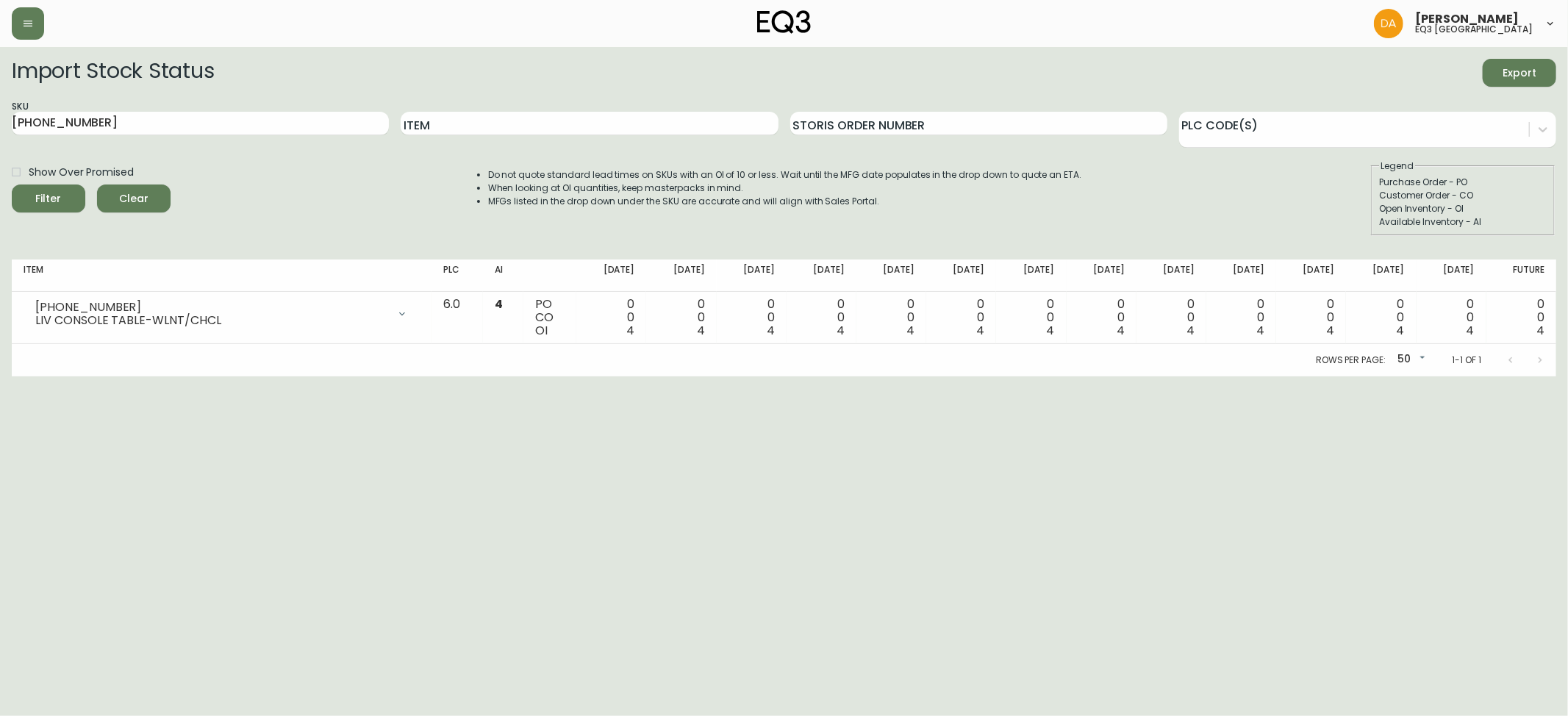
drag, startPoint x: 27, startPoint y: 432, endPoint x: 75, endPoint y: 364, distance: 83.2
click at [27, 376] on html "[PERSON_NAME] eq3 calgary Import Stock Status Export SKU [PHONE_NUMBER] Item St…" at bounding box center [784, 187] width 1568 height 376
drag, startPoint x: 145, startPoint y: 113, endPoint x: 0, endPoint y: 120, distance: 145.2
click at [0, 120] on main "Import Stock Status Export SKU [PHONE_NUMBER] Item Storis Order Number PLC Code…" at bounding box center [784, 211] width 1568 height 330
paste input "[PHONE_NUMBER]"
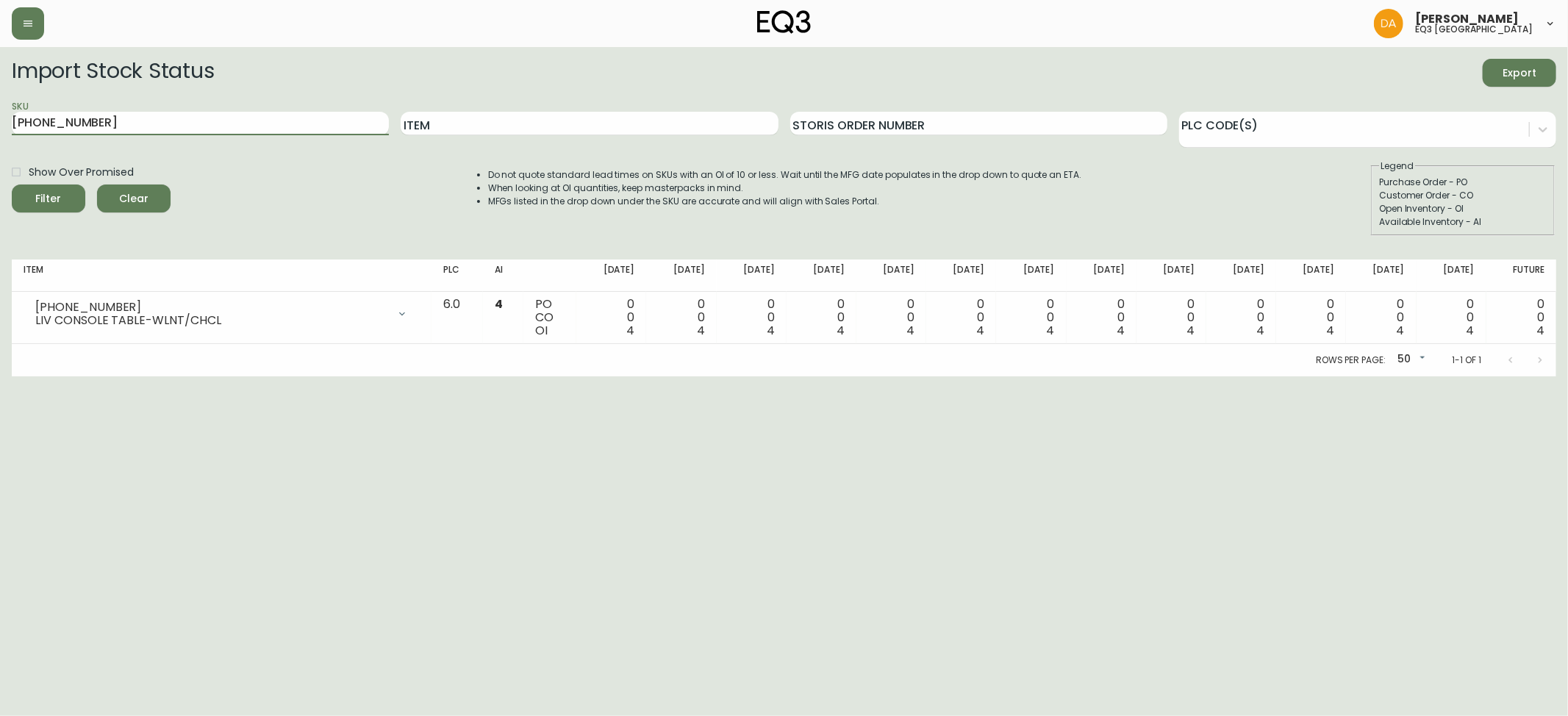
click at [12, 185] on button "Filter" at bounding box center [48, 198] width 73 height 28
drag, startPoint x: 59, startPoint y: 460, endPoint x: 59, endPoint y: 432, distance: 28.0
click at [59, 376] on html "[PERSON_NAME] eq3 calgary Import Stock Status Export SKU [PHONE_NUMBER] Item St…" at bounding box center [784, 187] width 1568 height 376
drag, startPoint x: 101, startPoint y: 116, endPoint x: 0, endPoint y: 142, distance: 104.3
click at [0, 142] on main "Import Stock Status Export SKU [PHONE_NUMBER] Item Storis Order Number PLC Code…" at bounding box center [784, 211] width 1568 height 330
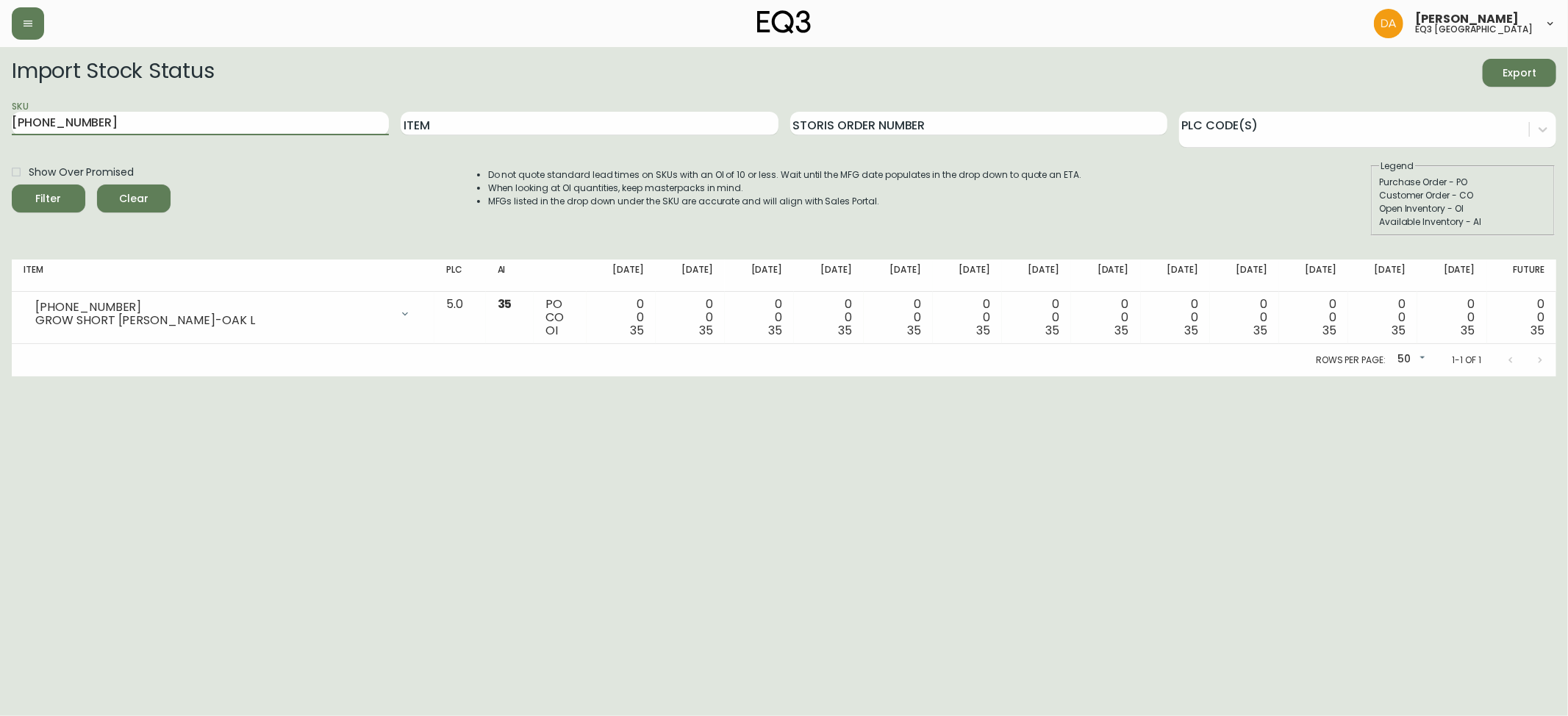
paste input "8"
type input "[PHONE_NUMBER]"
click at [12, 185] on button "Filter" at bounding box center [48, 198] width 73 height 28
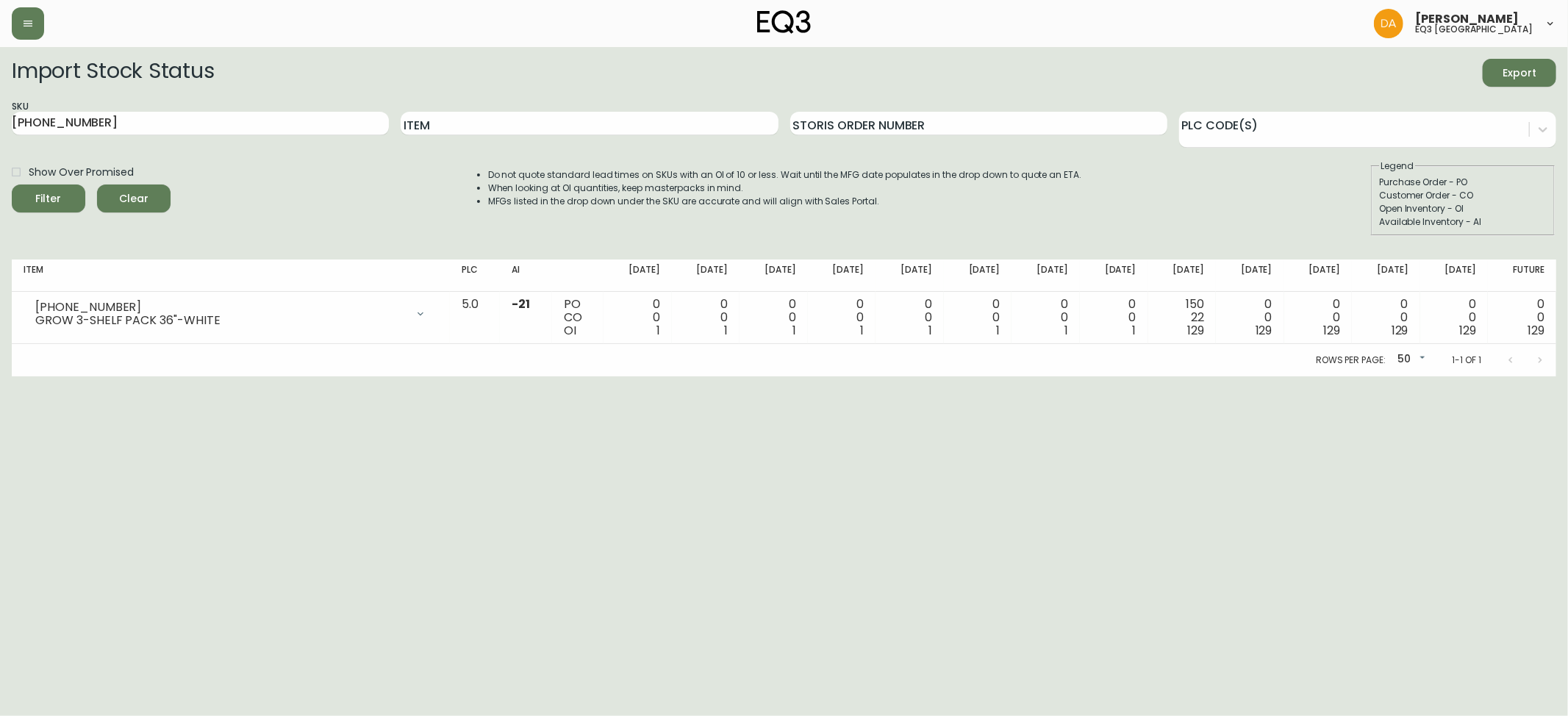
click at [36, 358] on div "Rows per page: 50 50 1-1 of 1" at bounding box center [784, 360] width 1544 height 33
click at [118, 194] on span "Clear" at bounding box center [134, 198] width 50 height 18
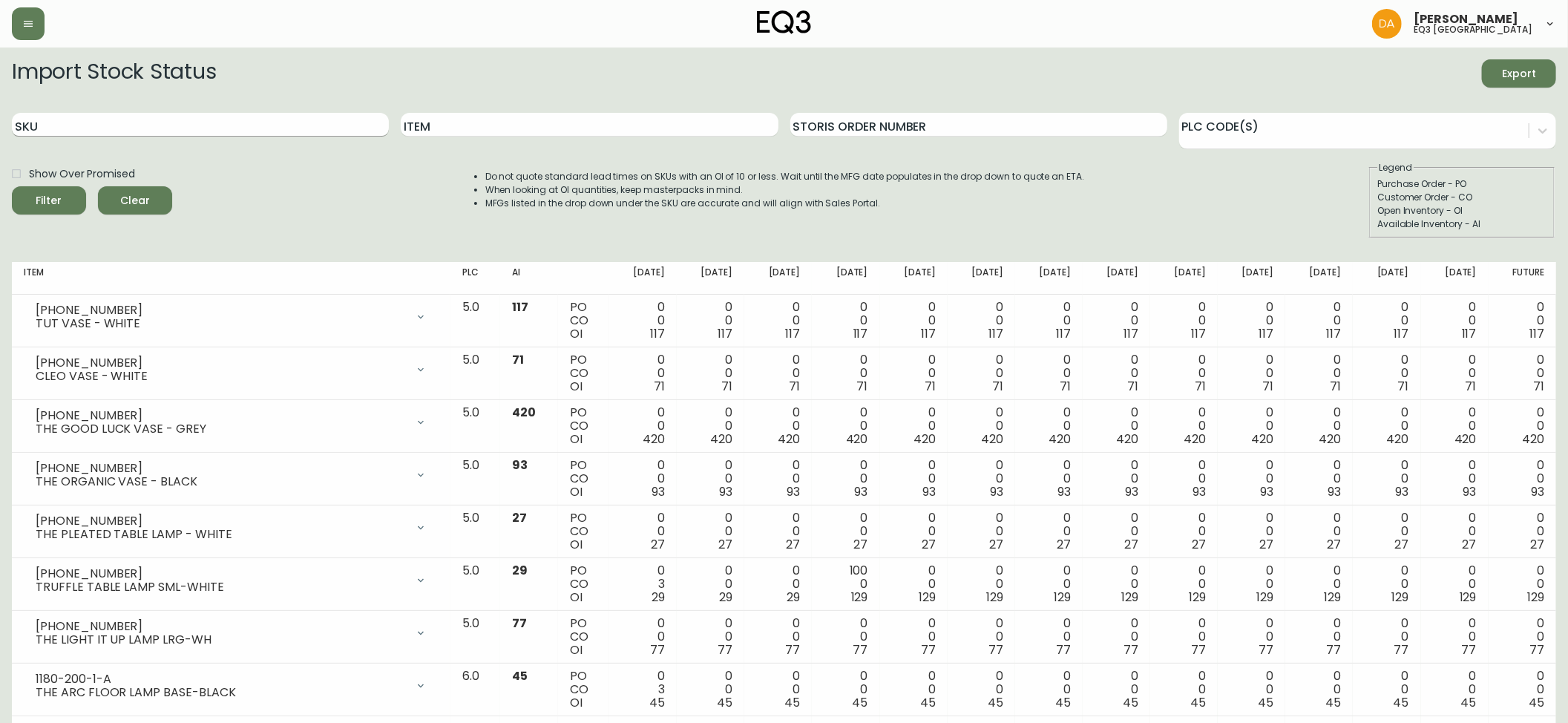
click at [117, 129] on input "SKU" at bounding box center [200, 124] width 376 height 23
paste input "[PHONE_NUMBER]"
click at [12, 186] on button "Filter" at bounding box center [49, 200] width 74 height 28
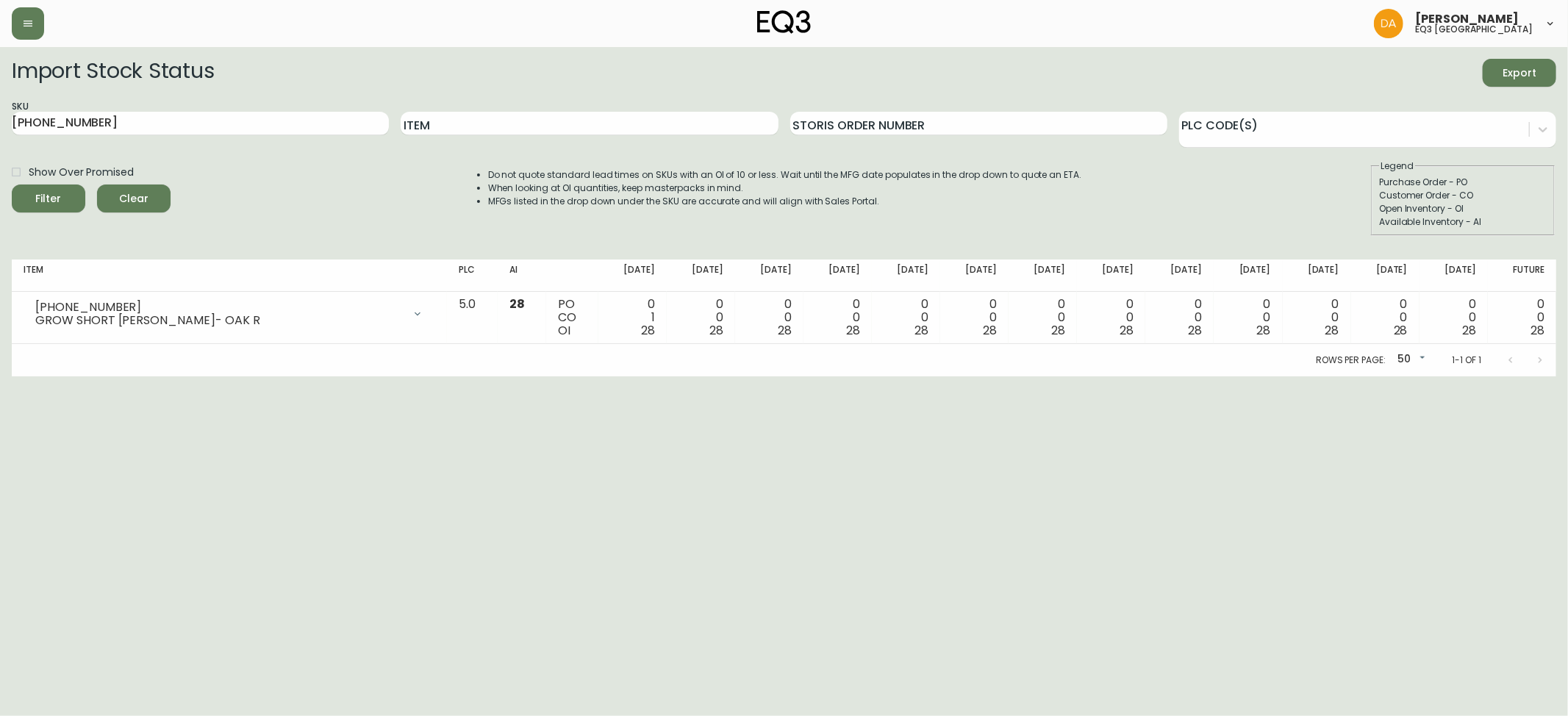
drag, startPoint x: 30, startPoint y: 438, endPoint x: 44, endPoint y: 406, distance: 34.9
click at [30, 376] on html "[PERSON_NAME] eq3 calgary Import Stock Status Export SKU [PHONE_NUMBER] Item St…" at bounding box center [784, 187] width 1568 height 376
drag, startPoint x: 123, startPoint y: 120, endPoint x: 0, endPoint y: 121, distance: 123.0
click at [0, 121] on main "Import Stock Status Export SKU [PHONE_NUMBER] Item Storis Order Number PLC Code…" at bounding box center [784, 211] width 1568 height 330
paste input "[PHONE_NUMBER]"
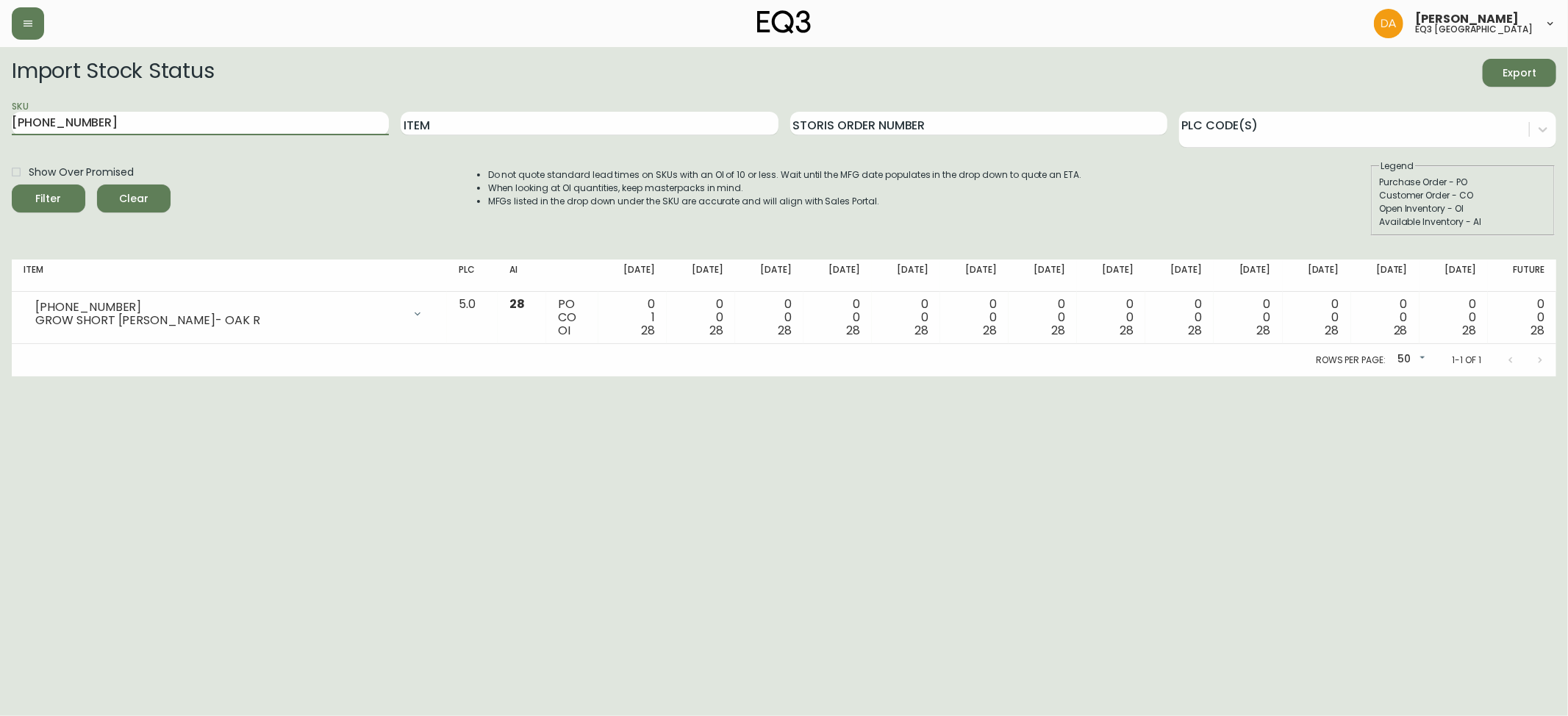
click at [12, 185] on button "Filter" at bounding box center [48, 198] width 73 height 28
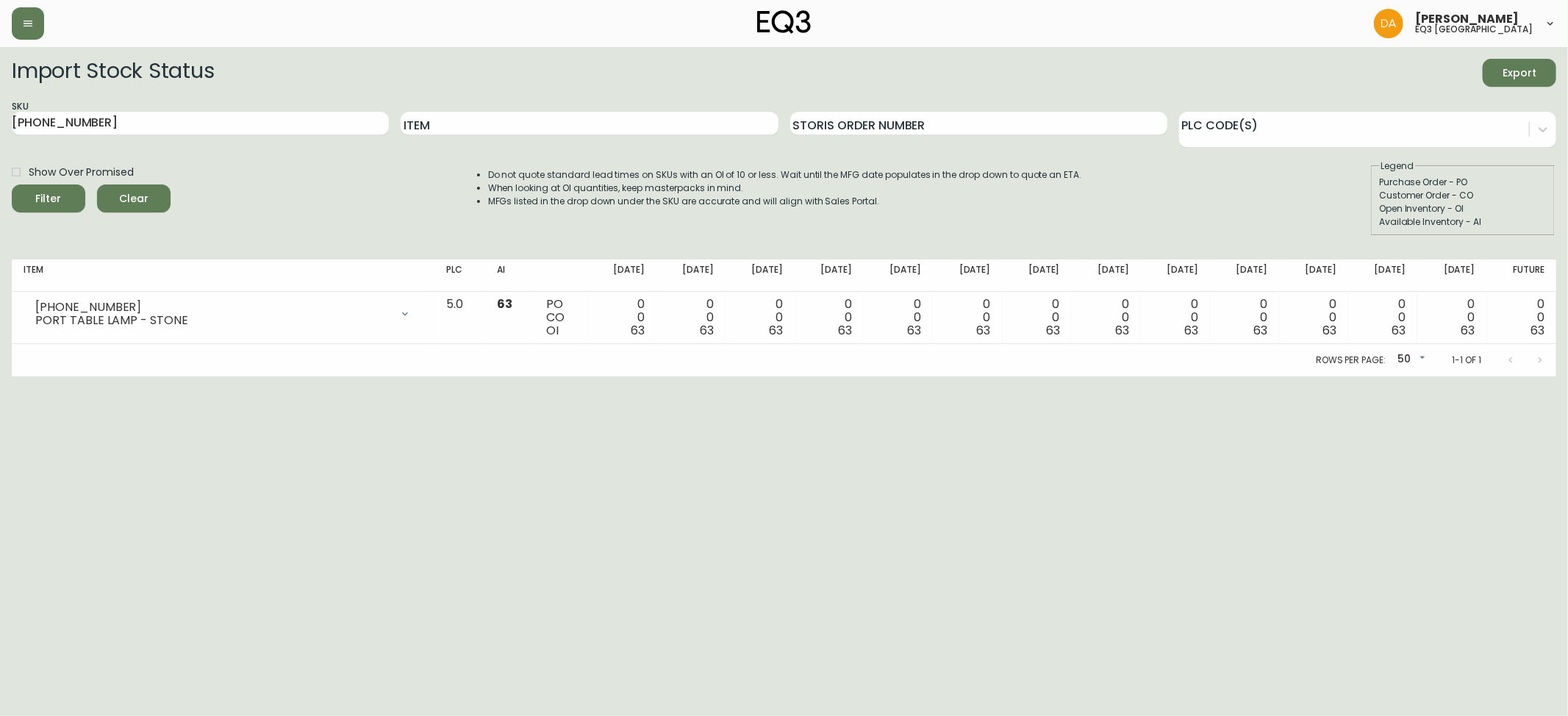
click at [81, 376] on html "[PERSON_NAME] eq3 calgary Import Stock Status Export SKU [PHONE_NUMBER] Item St…" at bounding box center [784, 187] width 1568 height 376
drag, startPoint x: 109, startPoint y: 112, endPoint x: 0, endPoint y: 145, distance: 113.9
click at [0, 145] on main "Import Stock Status Export SKU [PHONE_NUMBER] Item Storis Order Number PLC Code…" at bounding box center [784, 211] width 1568 height 330
paste input "67-1"
click at [12, 185] on button "Filter" at bounding box center [48, 198] width 73 height 28
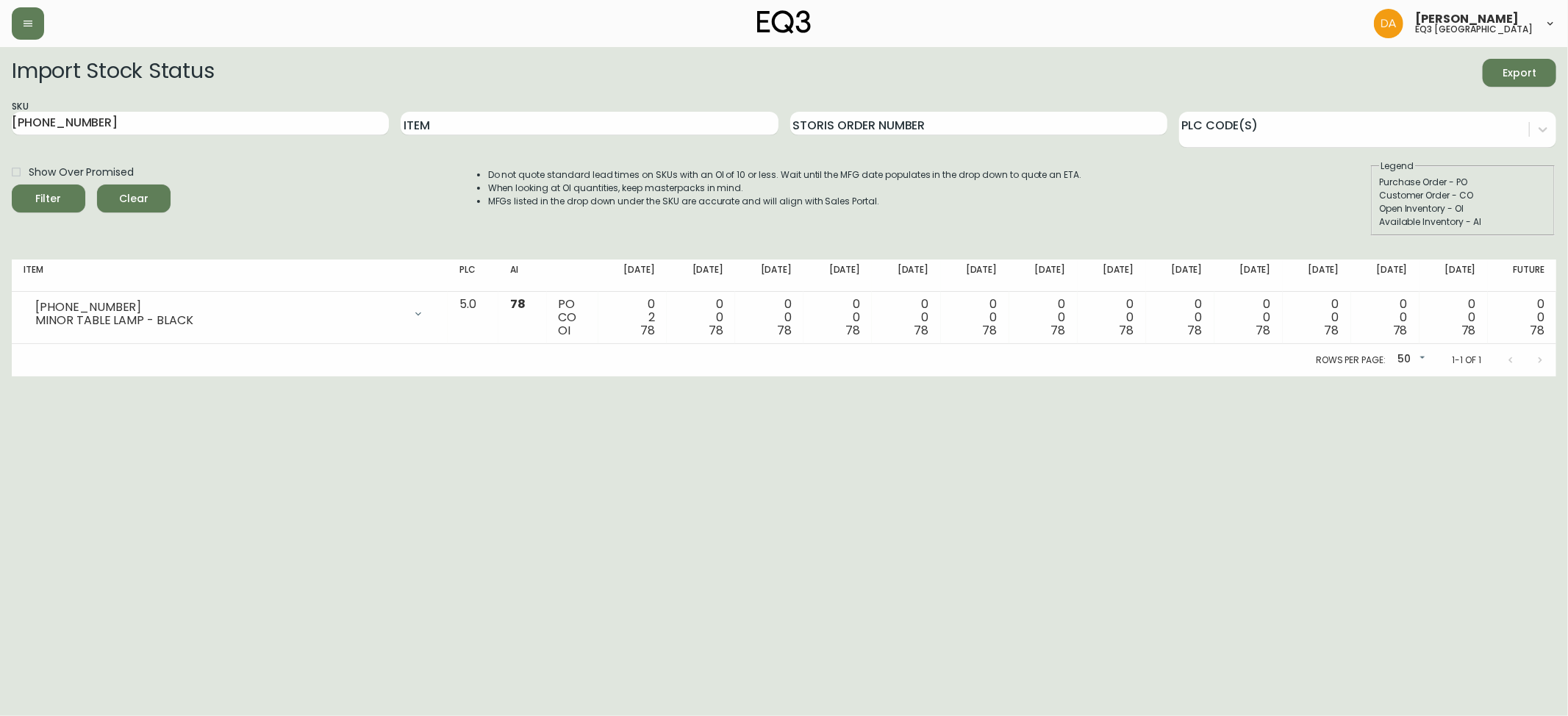
click at [48, 376] on html "[PERSON_NAME] eq3 calgary Import Stock Status Export SKU [PHONE_NUMBER] Item St…" at bounding box center [784, 187] width 1568 height 376
drag, startPoint x: 125, startPoint y: 130, endPoint x: 0, endPoint y: 127, distance: 125.0
click at [0, 127] on main "Import Stock Status Export SKU [PHONE_NUMBER] Item Storis Order Number PLC Code…" at bounding box center [784, 211] width 1568 height 330
paste input "10-424-8"
type input "[PHONE_NUMBER]"
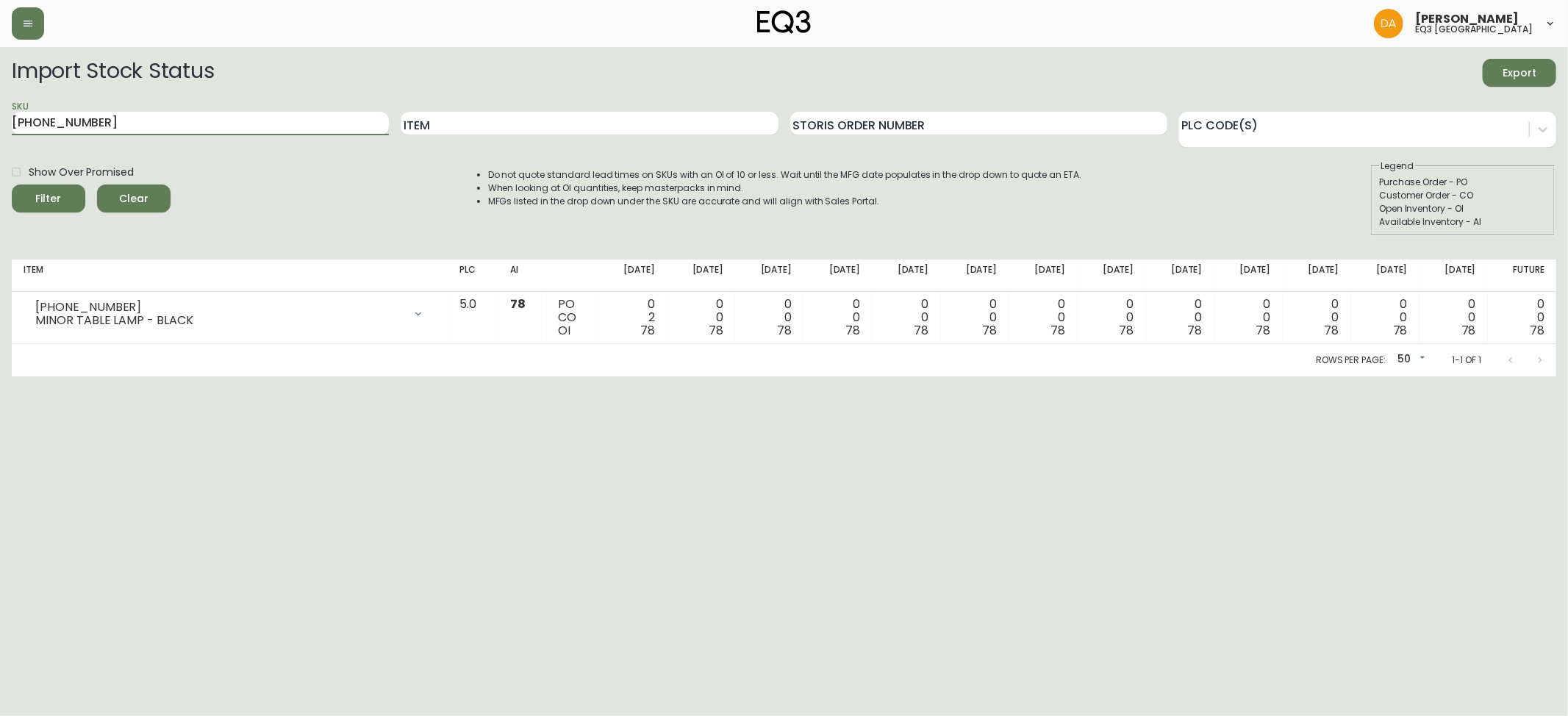
click at [12, 185] on button "Filter" at bounding box center [48, 198] width 73 height 28
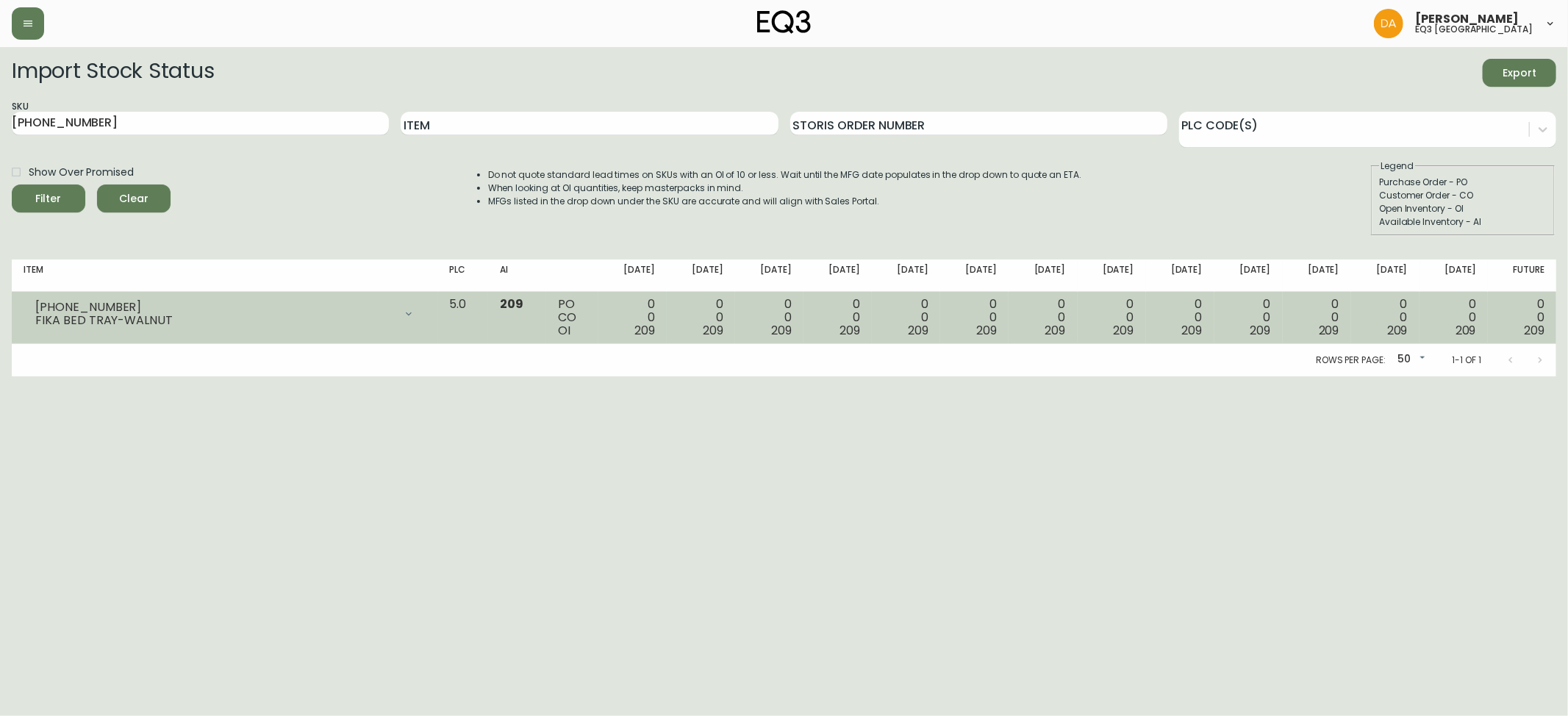
click at [95, 342] on td "[PHONE_NUMBER] FIKA BED TRAY-WALNUT Opening Balance 209 ( [DATE] ) Available In…" at bounding box center [224, 318] width 426 height 52
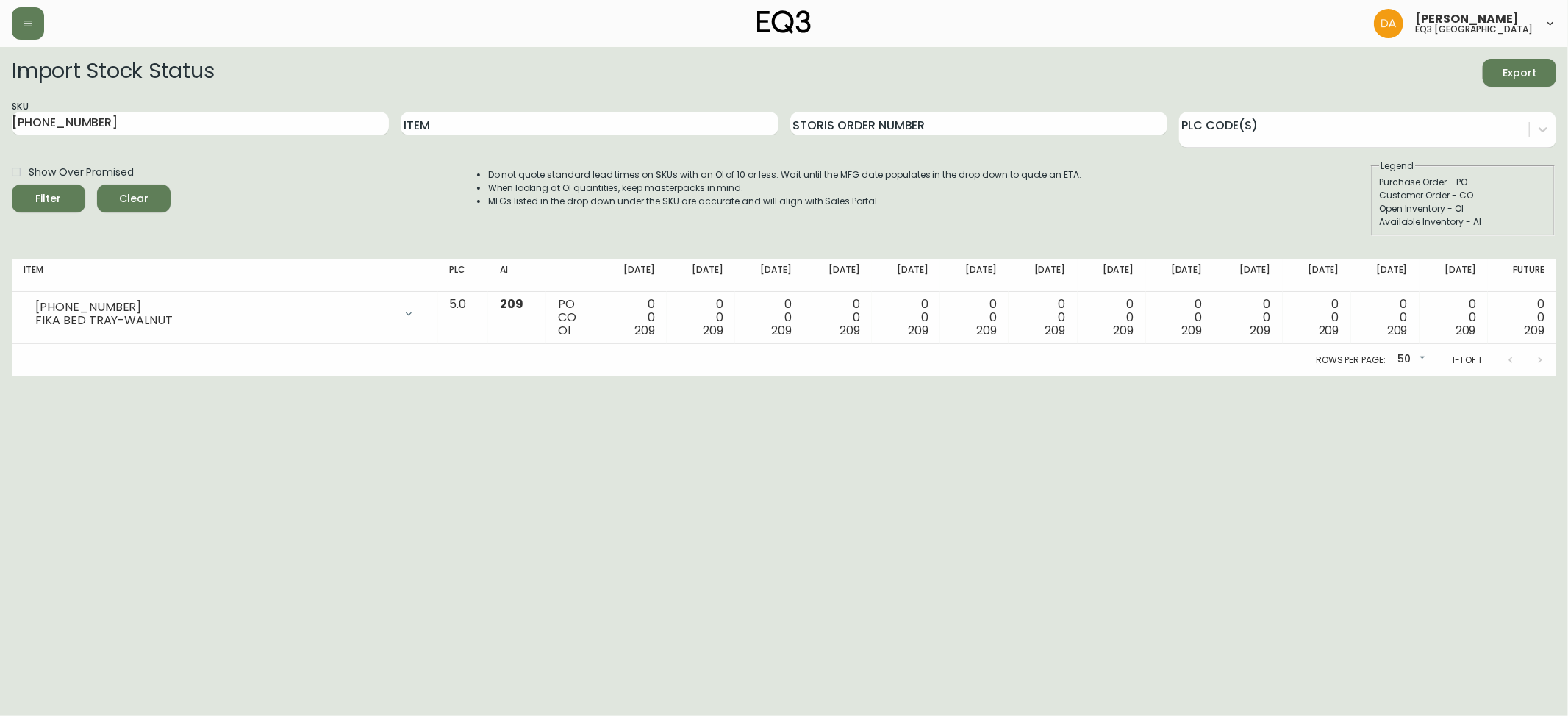
click at [128, 194] on span "Clear" at bounding box center [134, 198] width 50 height 18
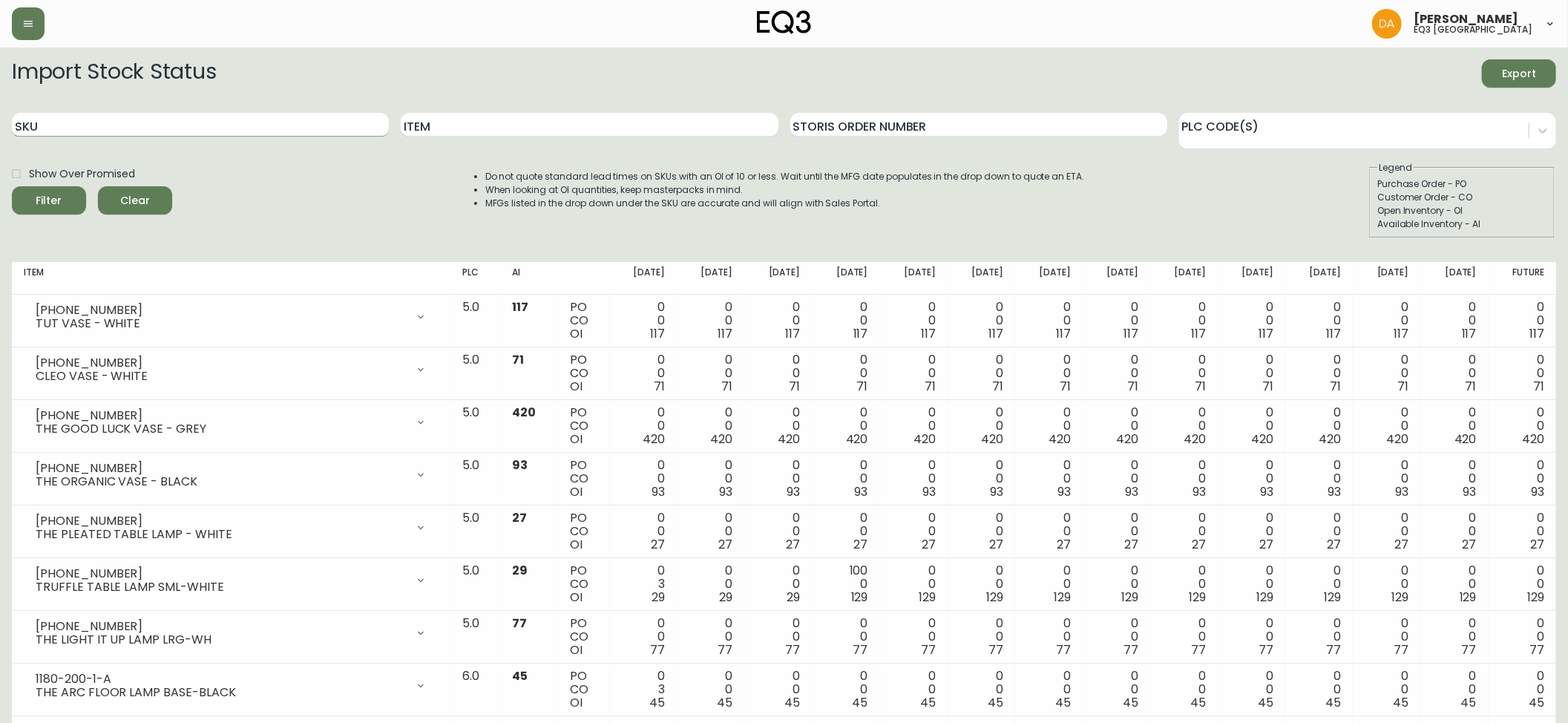
click at [116, 125] on input "SKU" at bounding box center [200, 124] width 376 height 23
paste input "[PHONE_NUMBER]"
click at [12, 186] on button "Filter" at bounding box center [49, 200] width 74 height 28
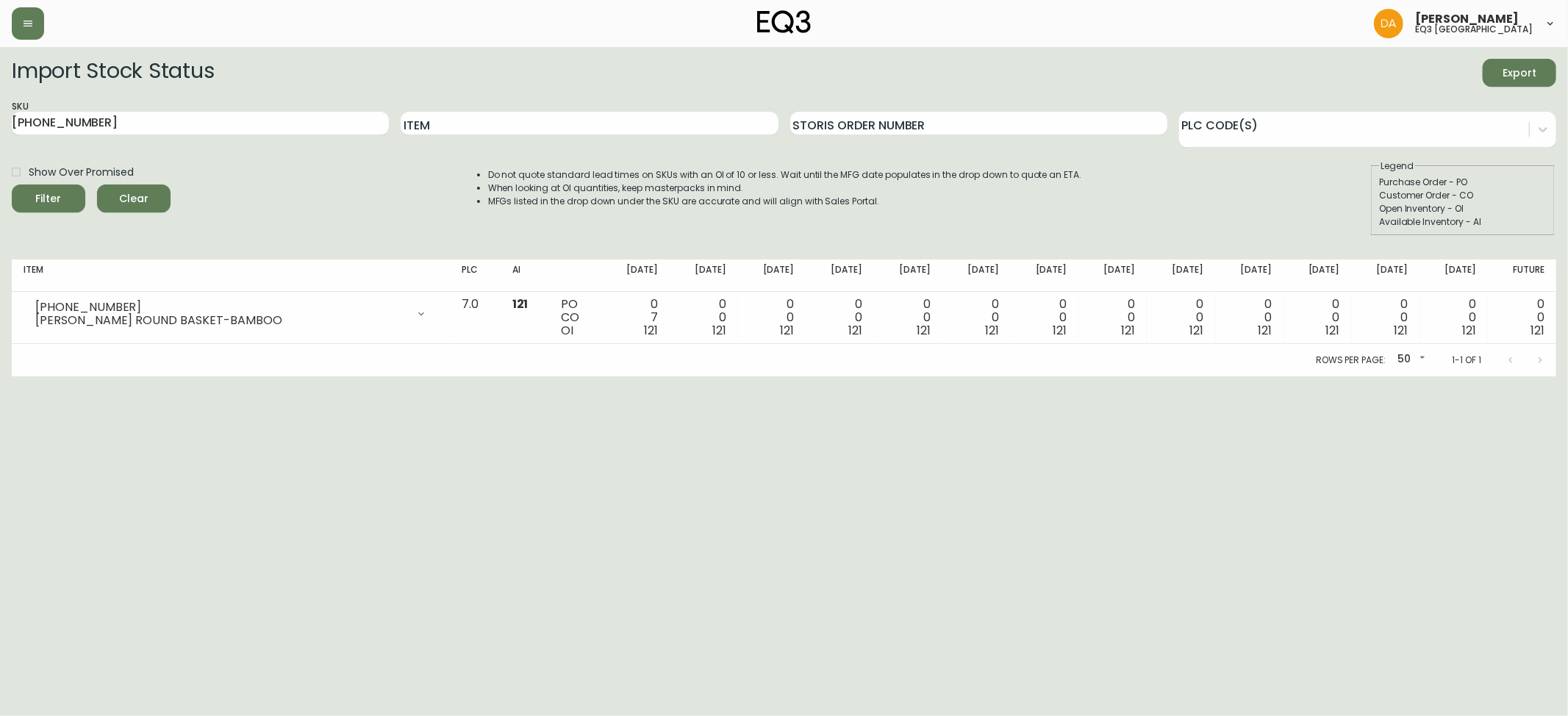
drag, startPoint x: 59, startPoint y: 466, endPoint x: 39, endPoint y: 368, distance: 100.0
click at [59, 376] on html "[PERSON_NAME] eq3 calgary Import Stock Status Export SKU [PHONE_NUMBER] Item St…" at bounding box center [784, 187] width 1568 height 376
drag, startPoint x: 123, startPoint y: 122, endPoint x: 0, endPoint y: 130, distance: 123.3
click at [0, 130] on main "Import Stock Status Export SKU [PHONE_NUMBER] Item Storis Order Number PLC Code…" at bounding box center [784, 211] width 1568 height 330
paste input "[PHONE_NUMBER]"
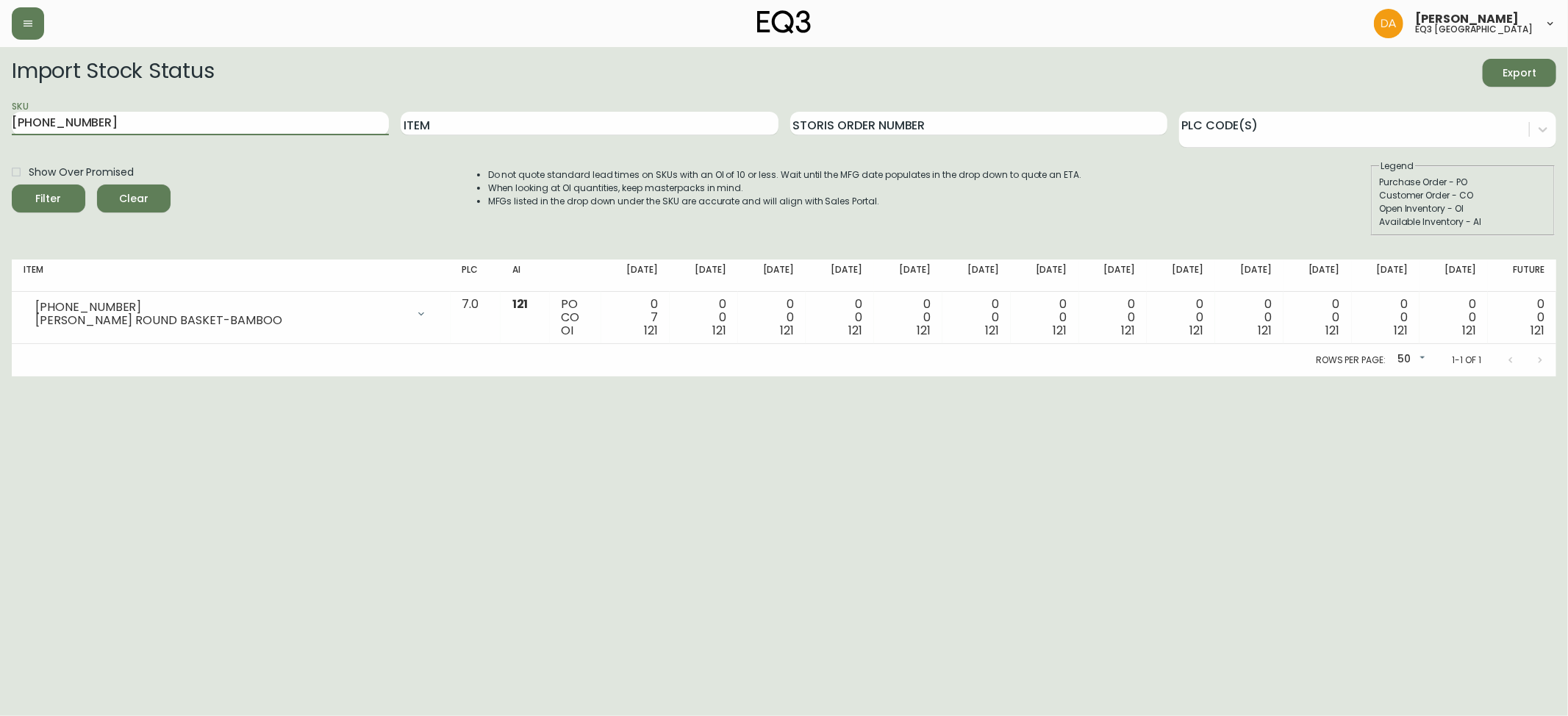
click at [12, 185] on button "Filter" at bounding box center [48, 198] width 73 height 28
click at [67, 376] on html "[PERSON_NAME] eq3 calgary Import Stock Status Export SKU [PHONE_NUMBER] Item St…" at bounding box center [784, 187] width 1568 height 376
drag, startPoint x: 108, startPoint y: 123, endPoint x: 0, endPoint y: 130, distance: 108.2
click at [0, 127] on main "Import Stock Status Export SKU [PHONE_NUMBER] Item Storis Order Number PLC Code…" at bounding box center [784, 211] width 1568 height 330
paste input "2-16"
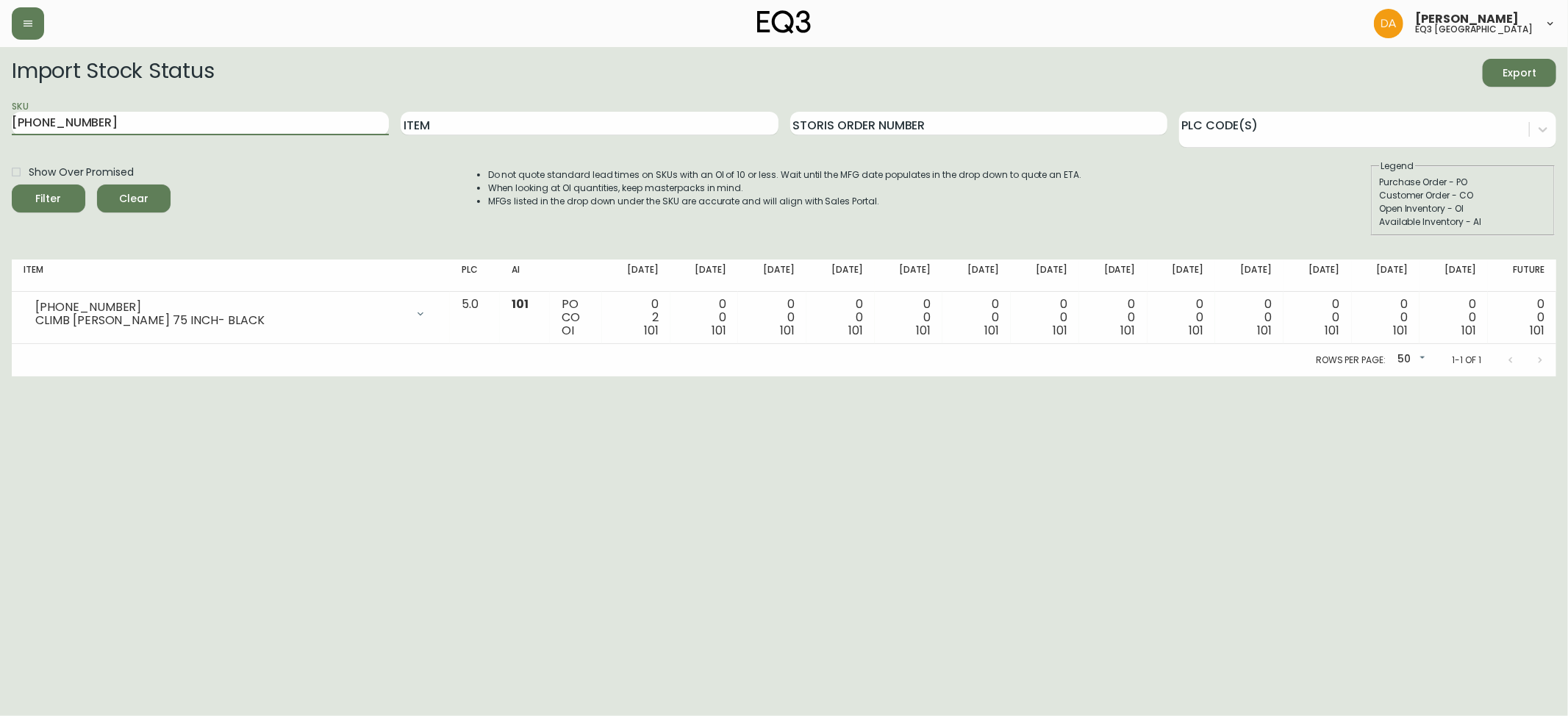
type input "[PHONE_NUMBER]"
click at [12, 185] on button "Filter" at bounding box center [48, 198] width 73 height 28
drag, startPoint x: 34, startPoint y: 461, endPoint x: 45, endPoint y: 435, distance: 28.2
click at [38, 376] on html "[PERSON_NAME] eq3 calgary Import Stock Status Export SKU [PHONE_NUMBER] Item St…" at bounding box center [784, 187] width 1568 height 376
click at [115, 198] on span "Clear" at bounding box center [134, 198] width 50 height 18
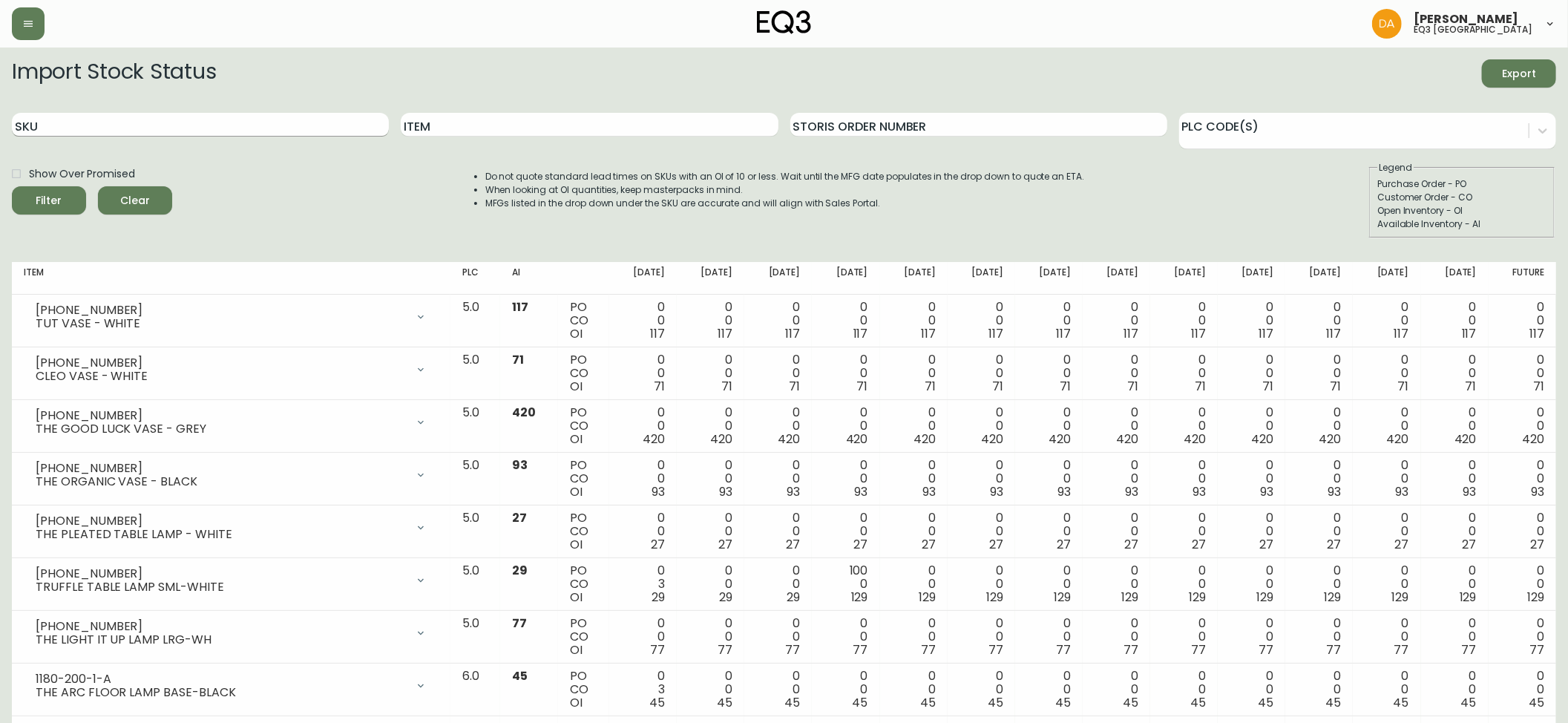
click at [113, 123] on input "SKU" at bounding box center [200, 124] width 376 height 23
paste input "[PHONE_NUMBER]"
type input "[PHONE_NUMBER]"
click at [12, 186] on button "Filter" at bounding box center [49, 200] width 74 height 28
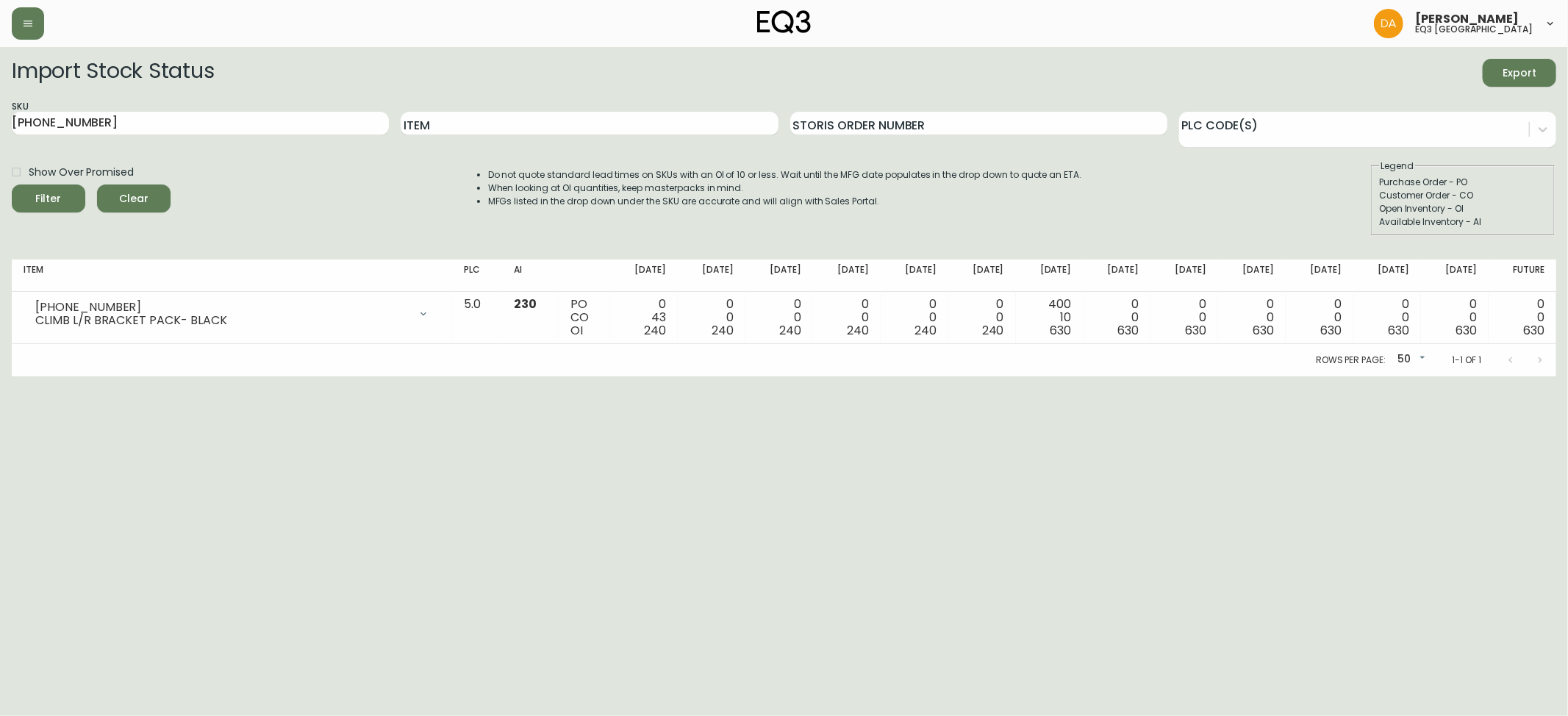
click at [57, 226] on div "Show Over Promised Filter Clear" at bounding box center [90, 198] width 159 height 77
drag, startPoint x: 155, startPoint y: 188, endPoint x: 103, endPoint y: 134, distance: 75.0
click at [153, 189] on span "Clear" at bounding box center [134, 198] width 50 height 18
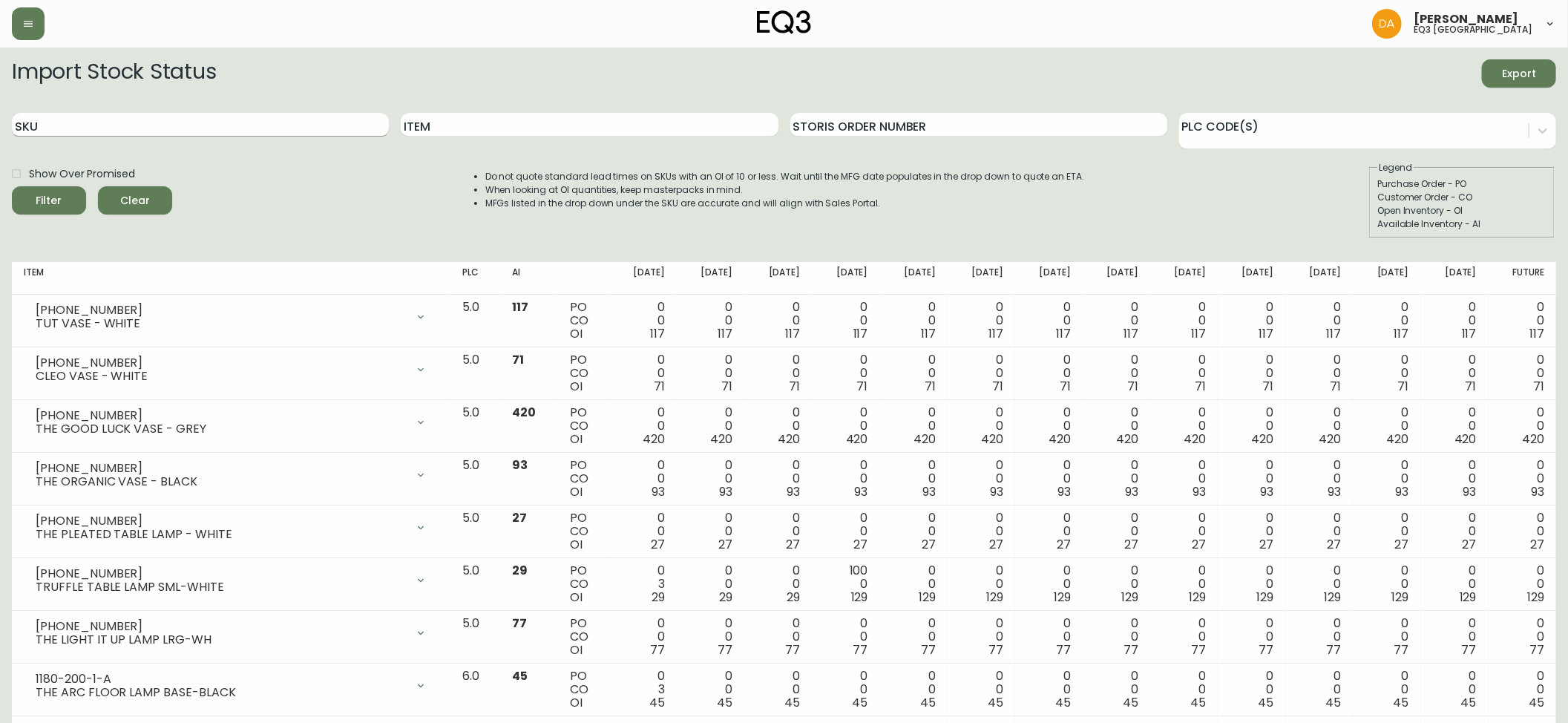
click at [111, 119] on input "SKU" at bounding box center [200, 124] width 376 height 23
paste input "7220-101-5-C"
type input "7220-101-5-C"
click at [12, 186] on button "Filter" at bounding box center [49, 200] width 74 height 28
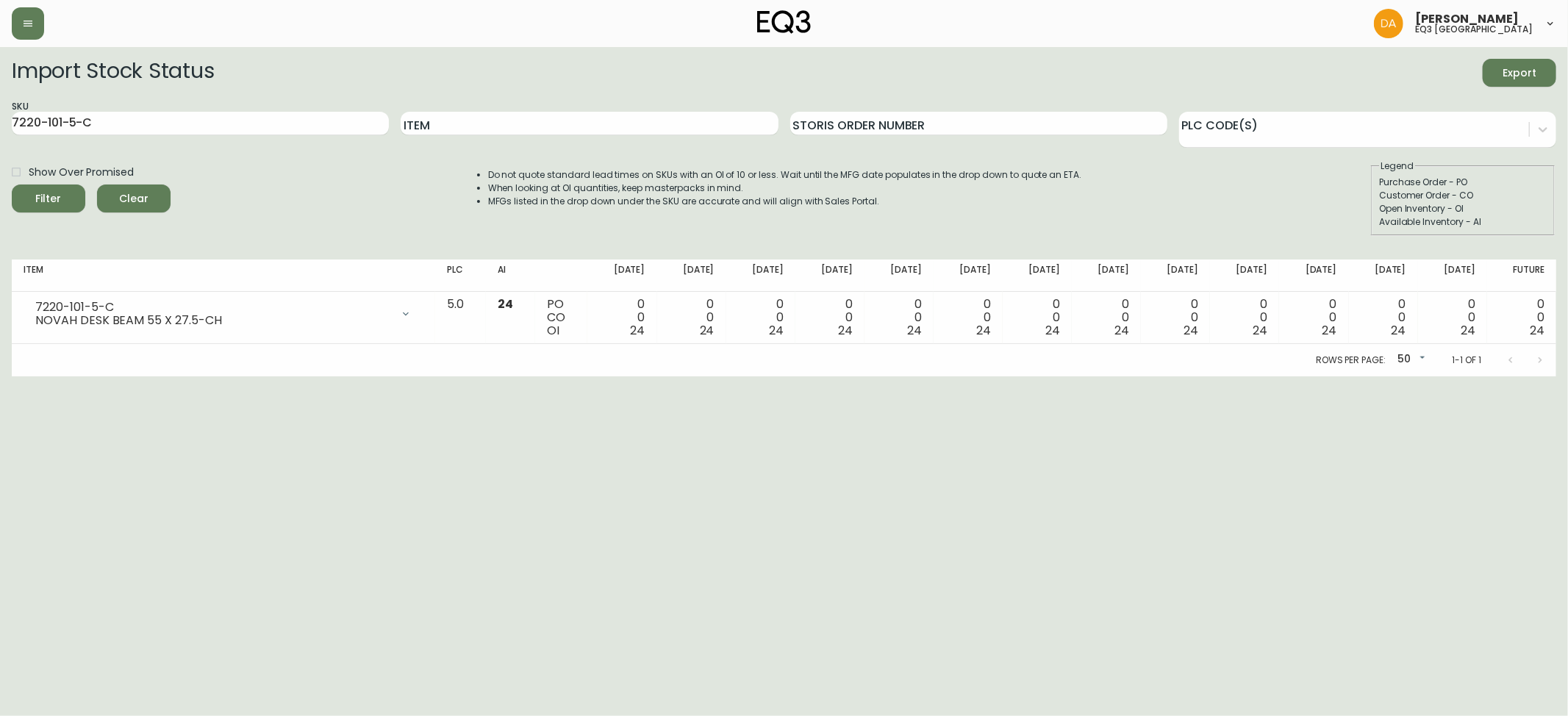
click at [107, 195] on button "Clear" at bounding box center [134, 198] width 73 height 28
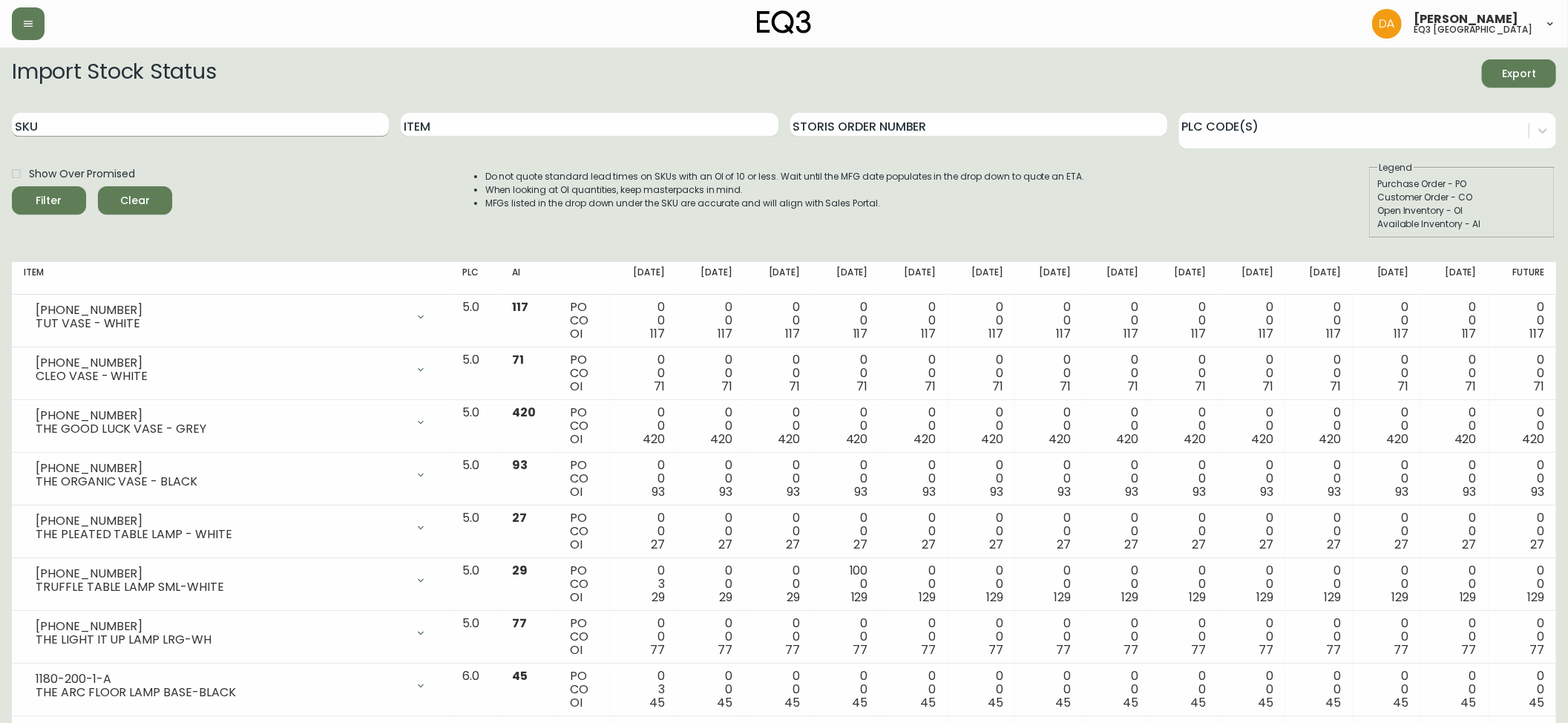
click at [116, 119] on input "SKU" at bounding box center [200, 124] width 376 height 23
paste input "7220-500-5-A"
click at [12, 186] on button "Filter" at bounding box center [49, 200] width 74 height 28
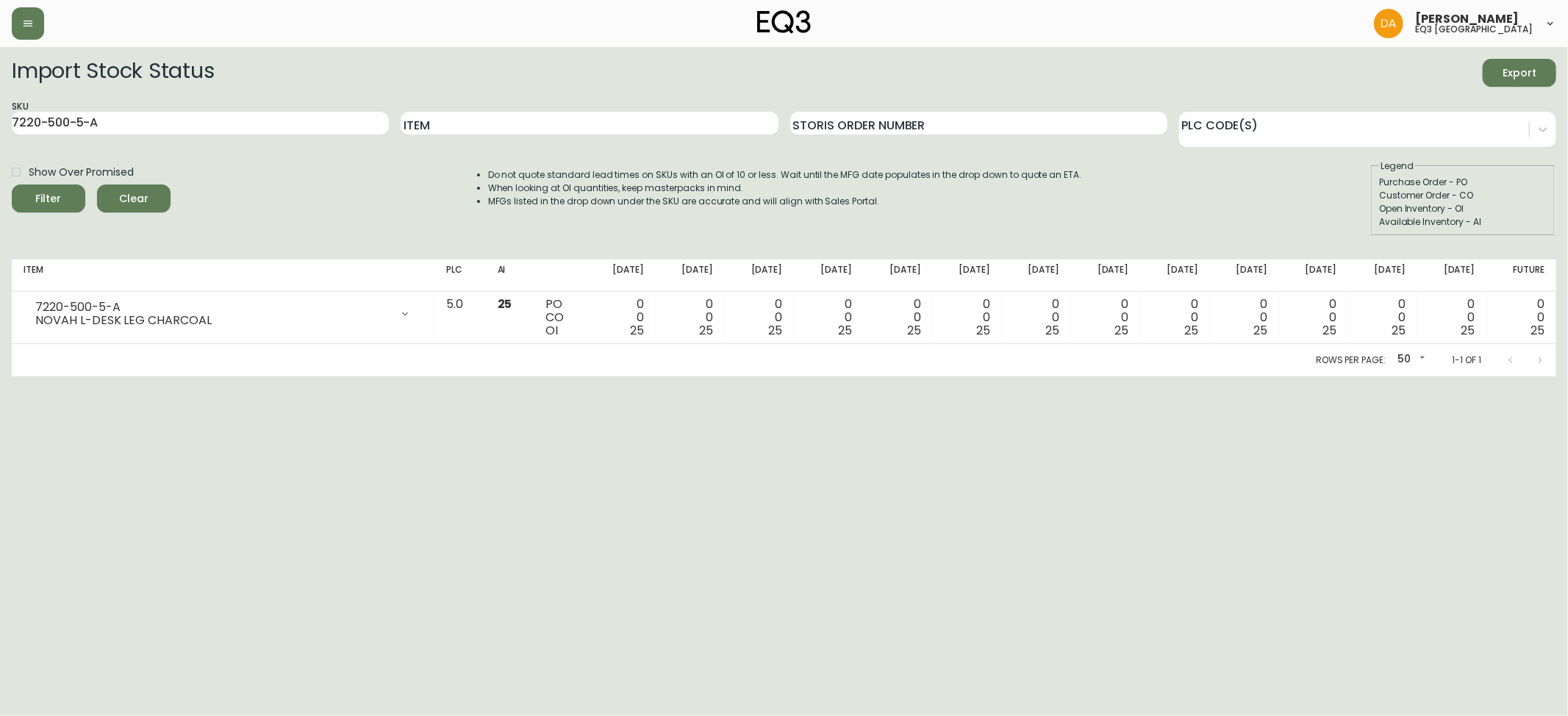
drag, startPoint x: 77, startPoint y: 495, endPoint x: 60, endPoint y: 356, distance: 140.0
click at [75, 376] on html "[PERSON_NAME] eq3 calgary Import Stock Status Export SKU 7220-500-5-A Item Stor…" at bounding box center [784, 187] width 1568 height 376
drag, startPoint x: 130, startPoint y: 119, endPoint x: 0, endPoint y: 124, distance: 130.1
click at [0, 123] on main "Import Stock Status Export SKU 7220-500-5-A Item Storis Order Number PLC Code(s…" at bounding box center [784, 211] width 1568 height 330
paste input "1-5-C"
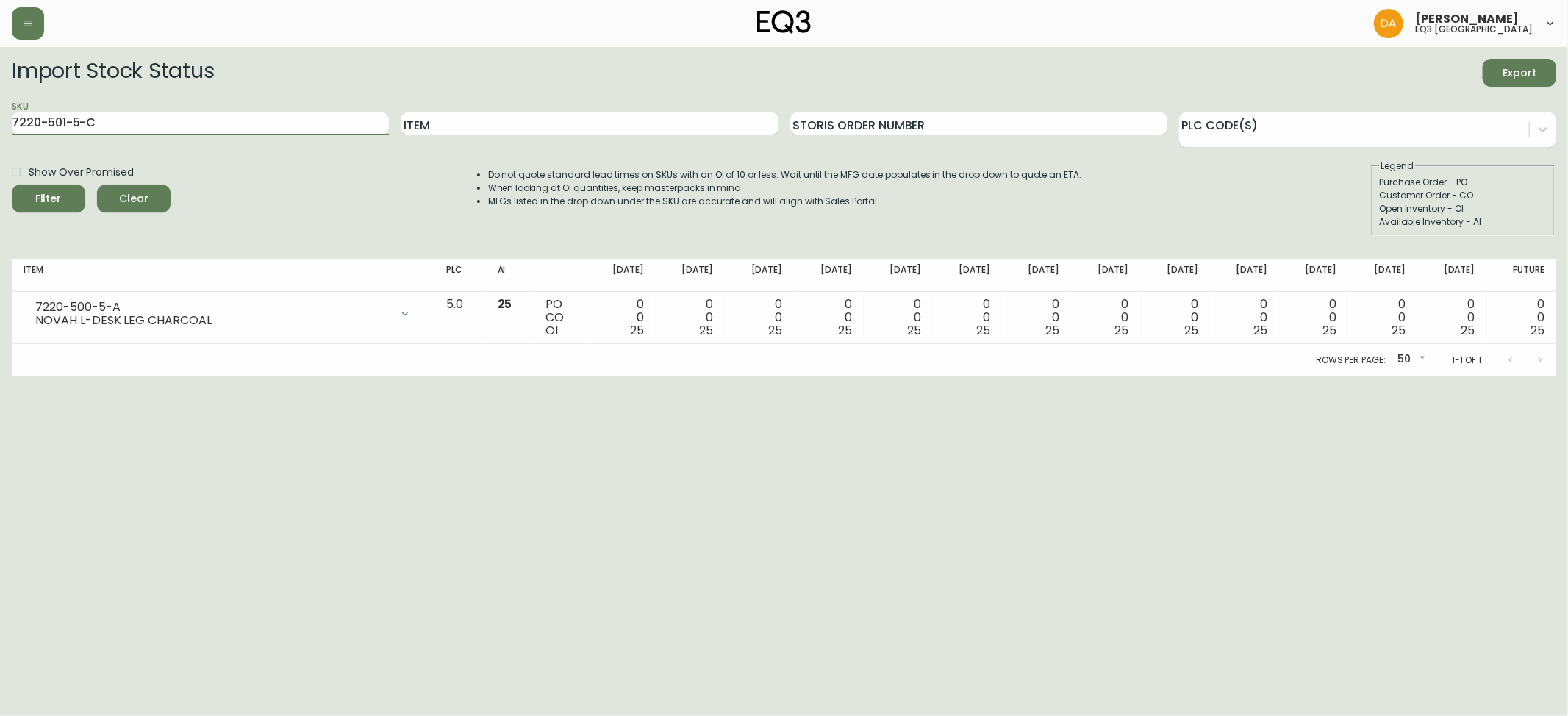
type input "7220-501-5-C"
click at [12, 185] on button "Filter" at bounding box center [48, 198] width 73 height 28
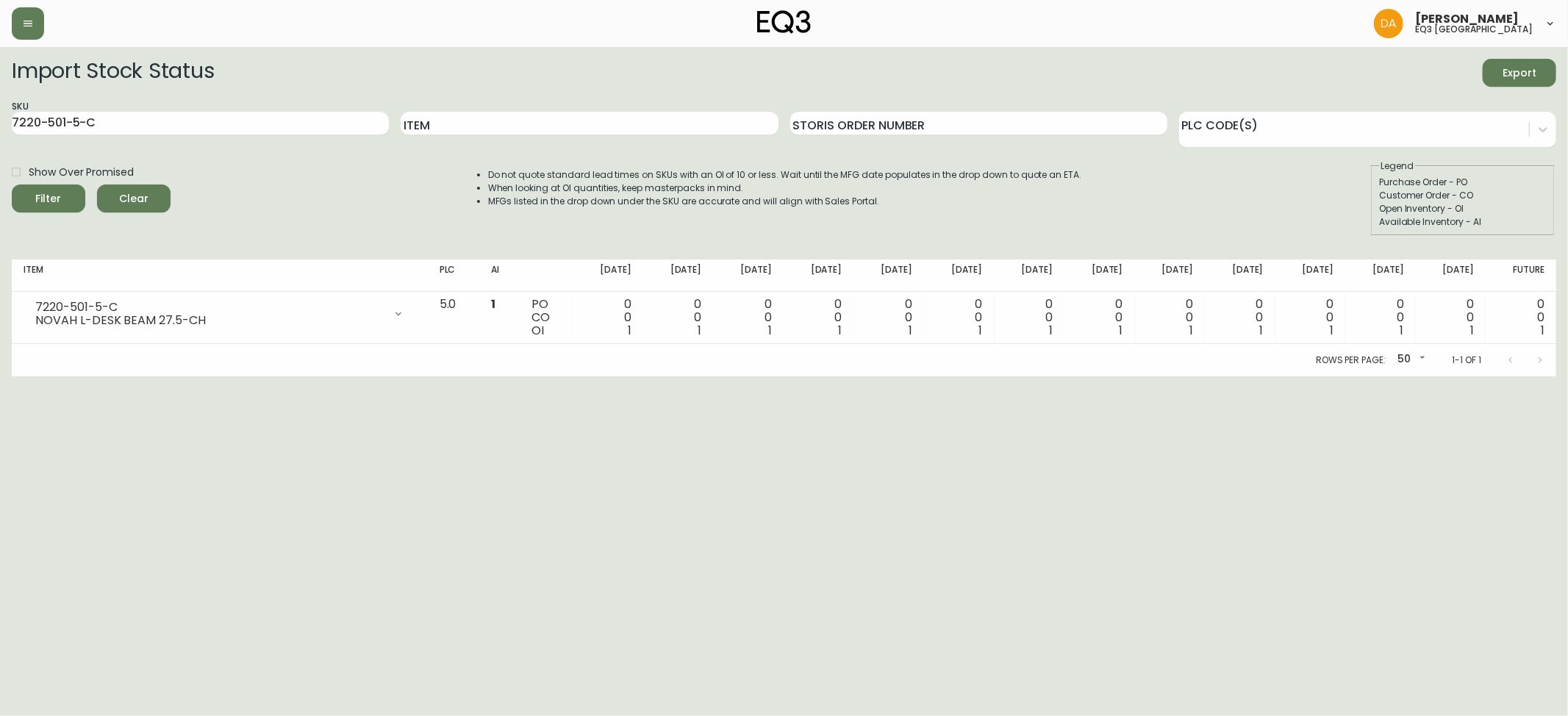
click at [116, 376] on html "[PERSON_NAME] eq3 calgary Import Stock Status Export SKU 7220-501-5-C Item Stor…" at bounding box center [784, 187] width 1568 height 376
click at [145, 200] on span "Clear" at bounding box center [134, 198] width 50 height 18
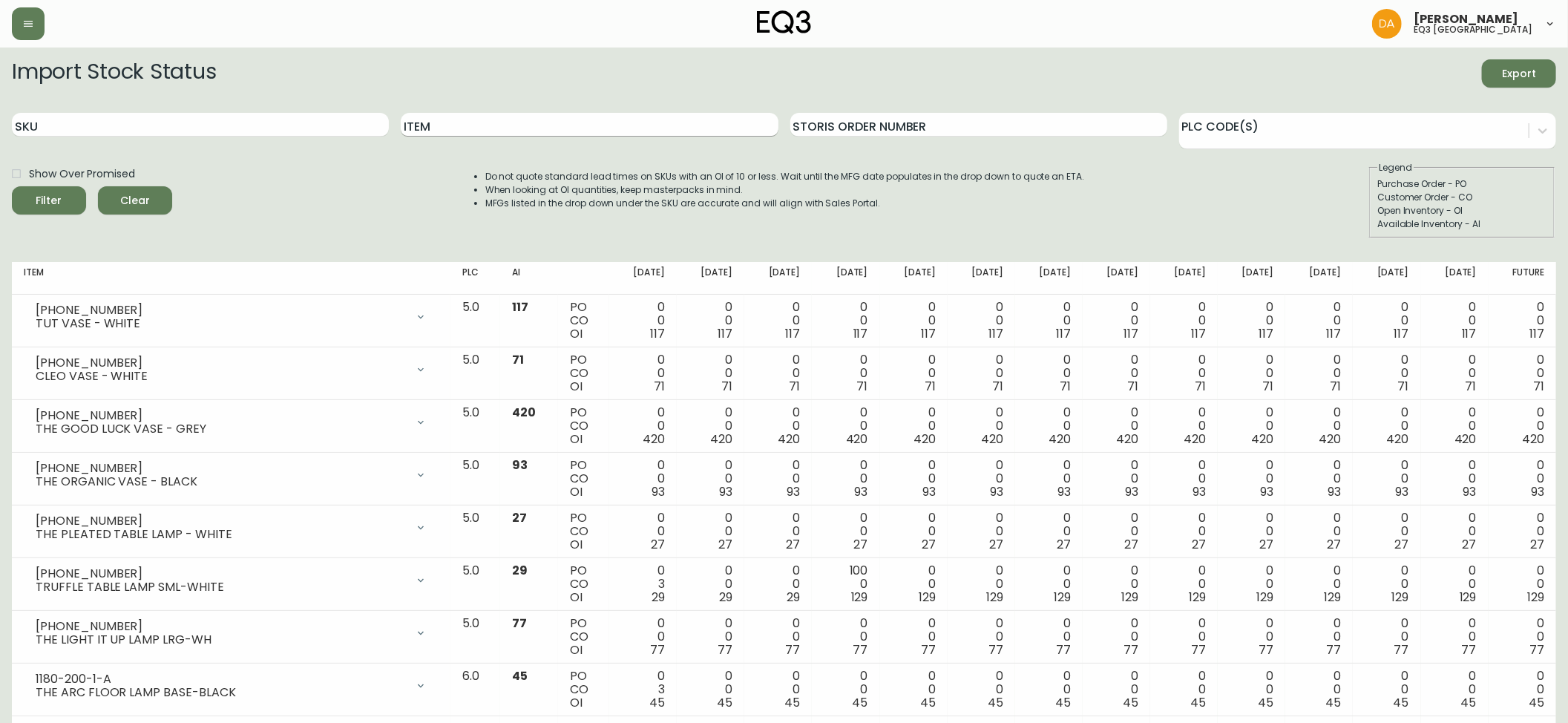
click at [500, 132] on input "Item" at bounding box center [589, 124] width 376 height 23
type input "novah"
click at [12, 186] on button "Filter" at bounding box center [49, 200] width 74 height 28
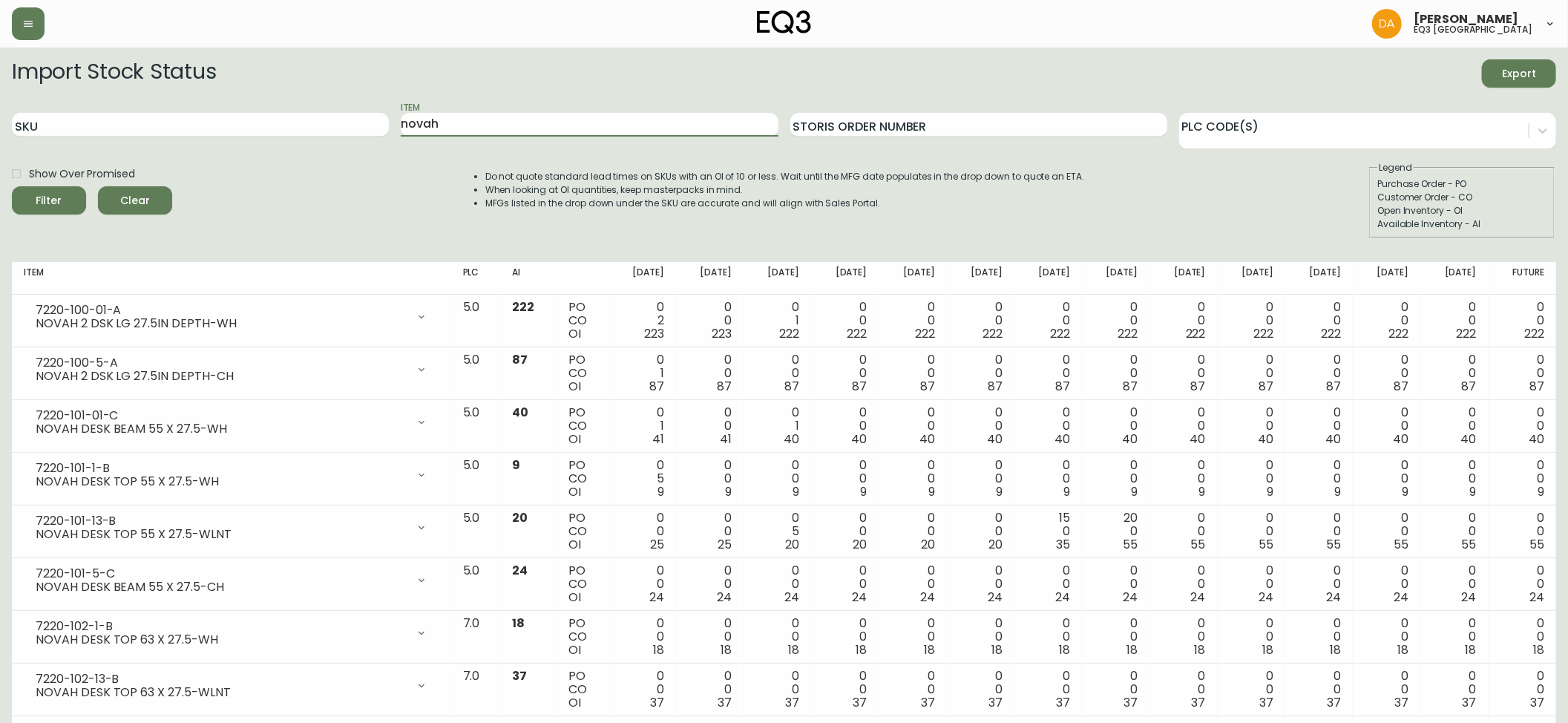
drag, startPoint x: 454, startPoint y: 126, endPoint x: 345, endPoint y: 152, distance: 112.1
click at [354, 147] on div "SKU Item novah Storis Order Number PLC Code(s)" at bounding box center [783, 125] width 1544 height 49
click at [105, 124] on input "SKU" at bounding box center [200, 124] width 376 height 23
type input "[PHONE_NUMBER]"
click at [12, 186] on button "Filter" at bounding box center [49, 200] width 74 height 28
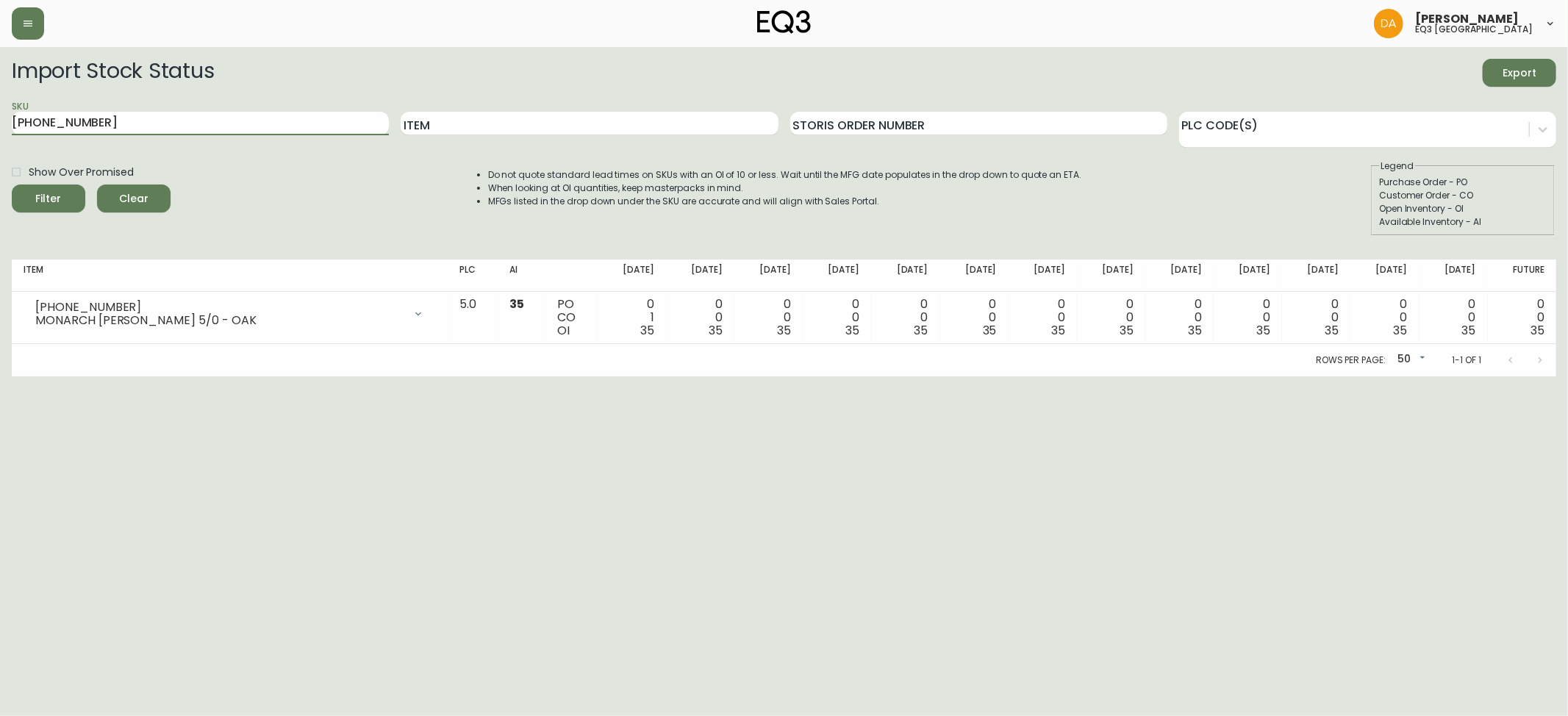
drag, startPoint x: 137, startPoint y: 130, endPoint x: 0, endPoint y: 74, distance: 148.0
click at [0, 83] on main "Import Stock Status Export SKU [PHONE_NUMBER] Item Storis Order Number PLC Code…" at bounding box center [784, 211] width 1568 height 330
type input "7"
type input "[PHONE_NUMBER]"
click at [12, 185] on button "Filter" at bounding box center [48, 198] width 73 height 28
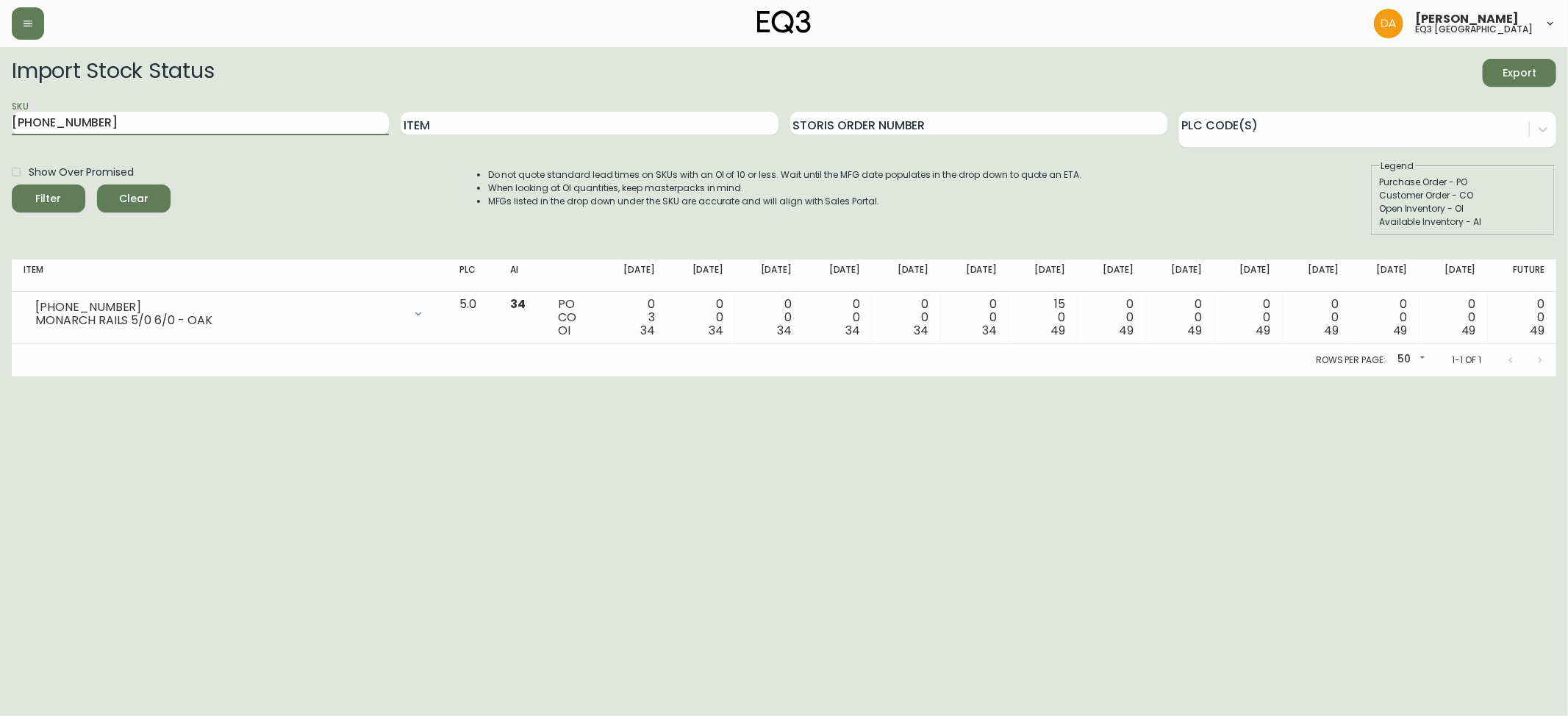
drag, startPoint x: 92, startPoint y: 125, endPoint x: 11, endPoint y: 104, distance: 83.7
click at [0, 141] on main "Import Stock Status Export SKU [PHONE_NUMBER] Item Storis Order Number PLC Code…" at bounding box center [784, 211] width 1568 height 330
type input "[PHONE_NUMBER]"
click at [12, 185] on button "Filter" at bounding box center [48, 198] width 73 height 28
drag, startPoint x: 111, startPoint y: 123, endPoint x: 0, endPoint y: 130, distance: 111.2
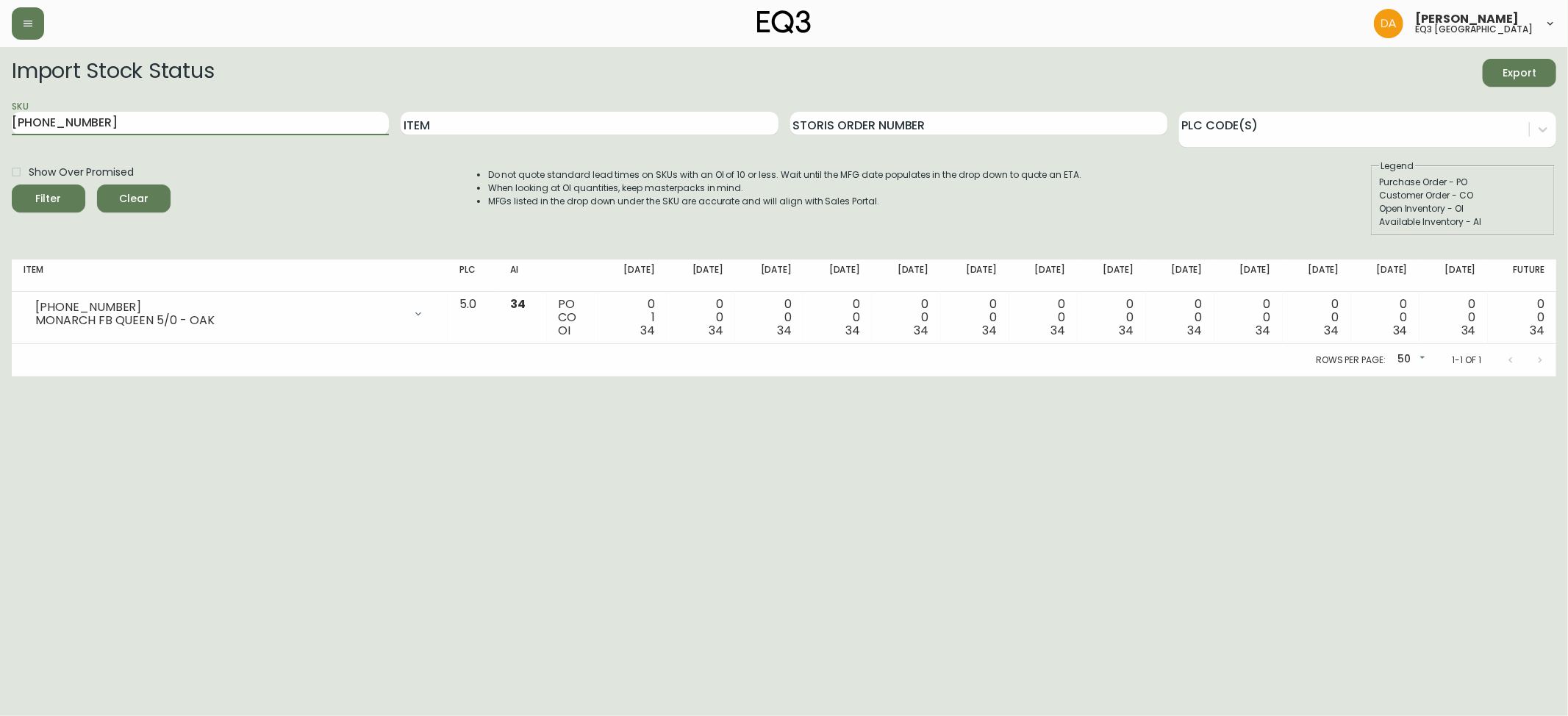
click at [0, 130] on main "Import Stock Status Export SKU [PHONE_NUMBER] Item Storis Order Number PLC Code…" at bounding box center [784, 211] width 1568 height 330
type input "[PHONE_NUMBER]"
click at [12, 185] on button "Filter" at bounding box center [48, 198] width 73 height 28
drag, startPoint x: 121, startPoint y: 123, endPoint x: 0, endPoint y: 127, distance: 121.1
click at [0, 127] on main "Import Stock Status Export SKU [PHONE_NUMBER] Item Storis Order Number PLC Code…" at bounding box center [784, 211] width 1568 height 330
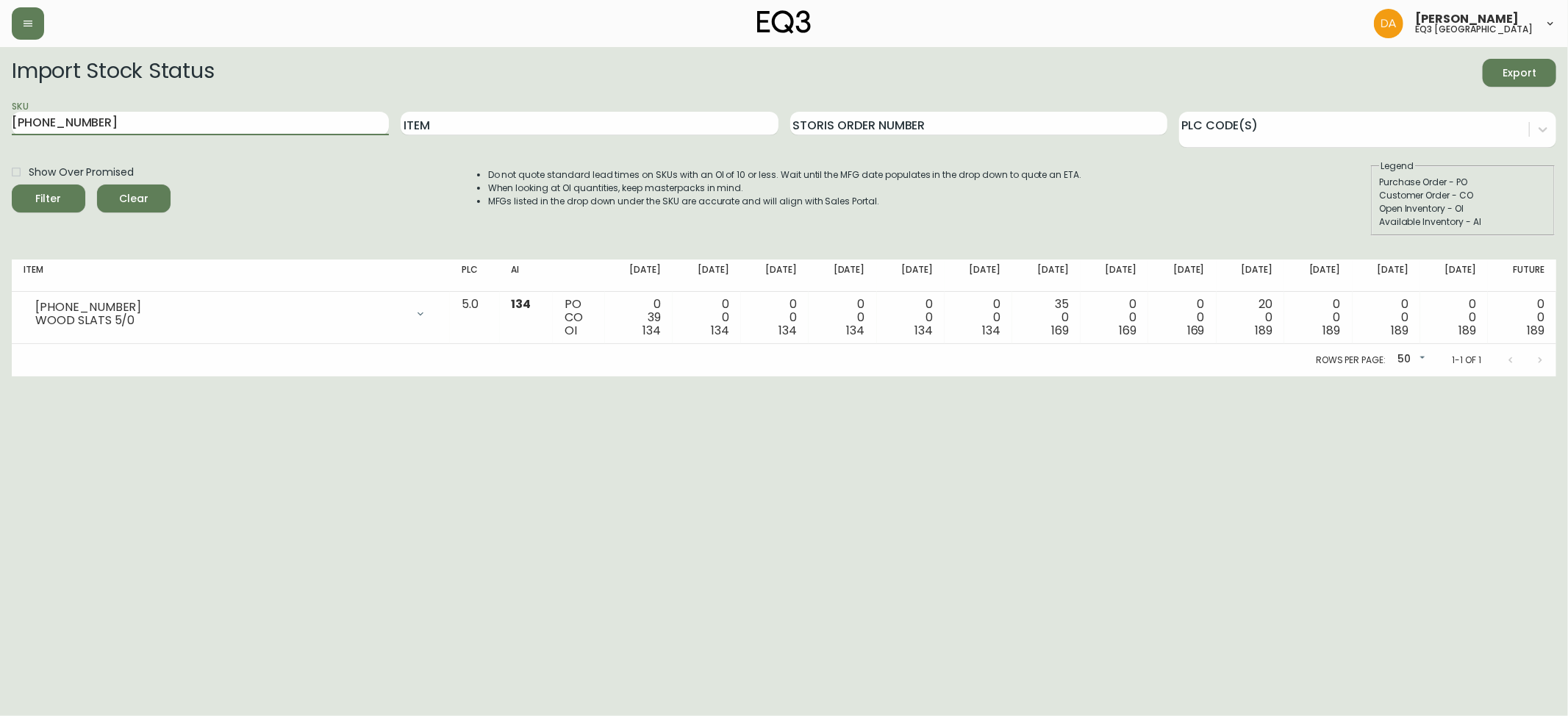
click at [12, 185] on button "Filter" at bounding box center [48, 198] width 73 height 28
type input "3"
type input "31135-50"
click at [12, 185] on button "Filter" at bounding box center [48, 198] width 73 height 28
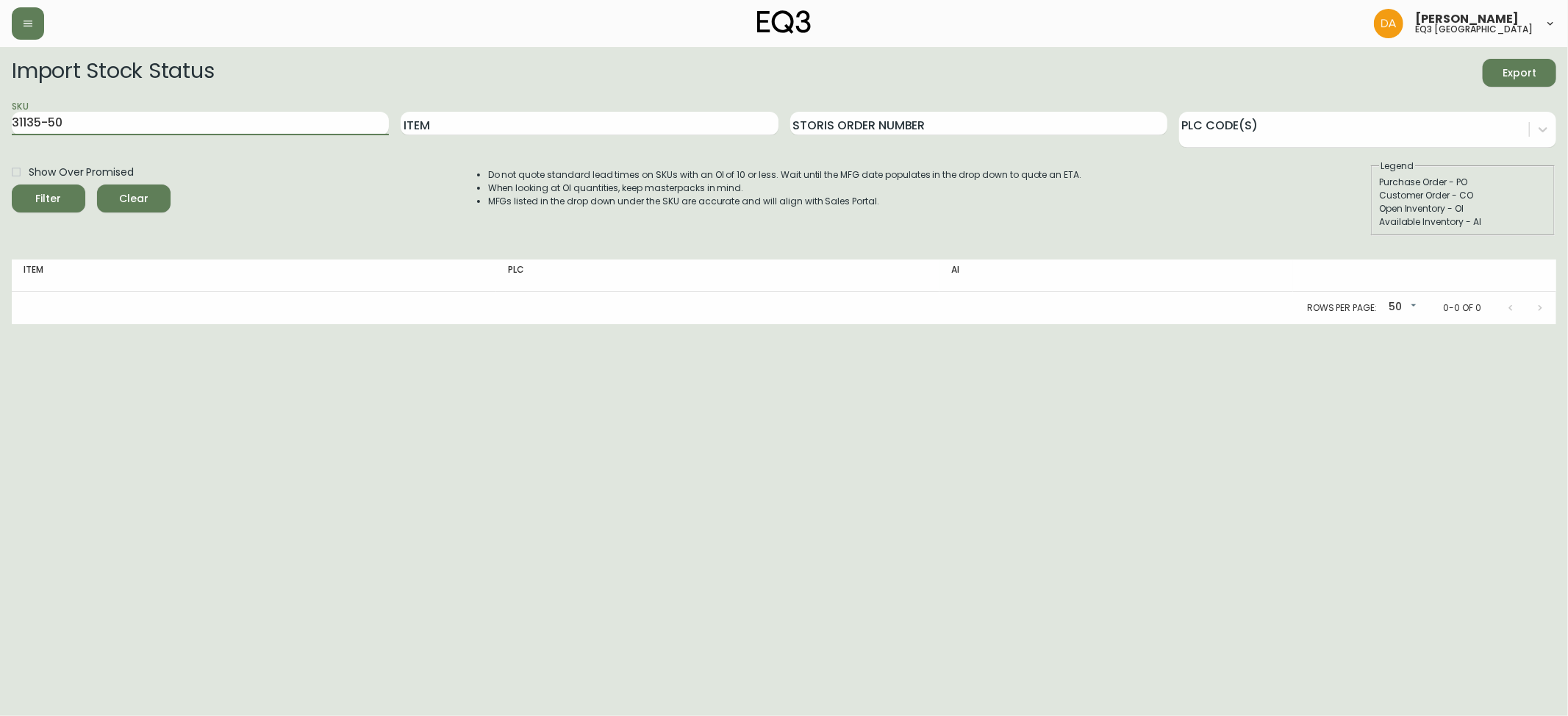
drag, startPoint x: 92, startPoint y: 127, endPoint x: 0, endPoint y: 163, distance: 98.8
click at [0, 163] on main "Import Stock Status Export SKU 31135-50 Item Storis Order Number PLC Code(s) Sh…" at bounding box center [784, 185] width 1568 height 277
type input "[PHONE_NUMBER]"
click at [12, 185] on button "Filter" at bounding box center [48, 198] width 73 height 28
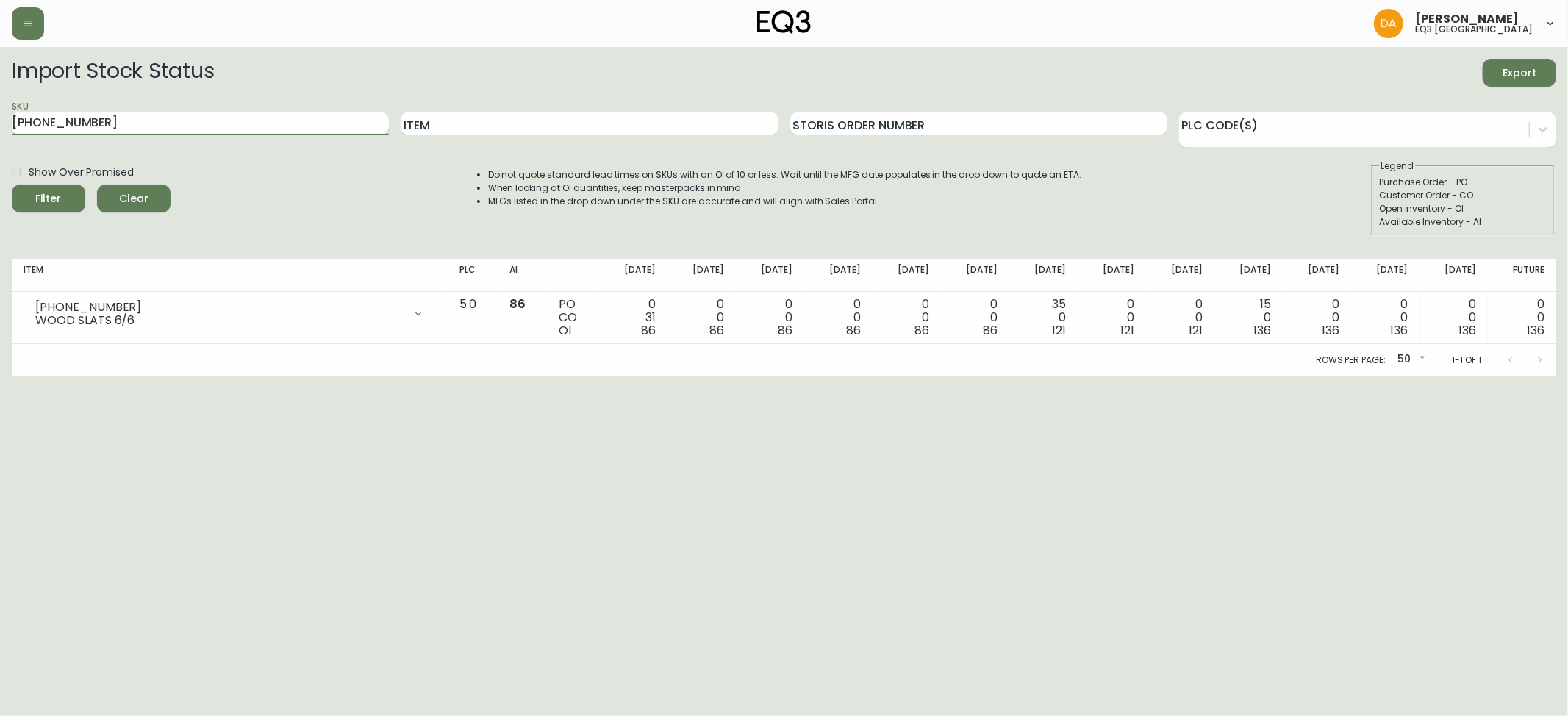
drag, startPoint x: 124, startPoint y: 117, endPoint x: 21, endPoint y: 131, distance: 103.9
click at [11, 136] on main "Import Stock Status Export SKU [PHONE_NUMBER] Item Storis Order Number PLC Code…" at bounding box center [784, 211] width 1568 height 330
click at [12, 185] on button "Filter" at bounding box center [48, 198] width 73 height 28
type input "3020-373-4-B"
click at [12, 185] on button "Filter" at bounding box center [48, 198] width 73 height 28
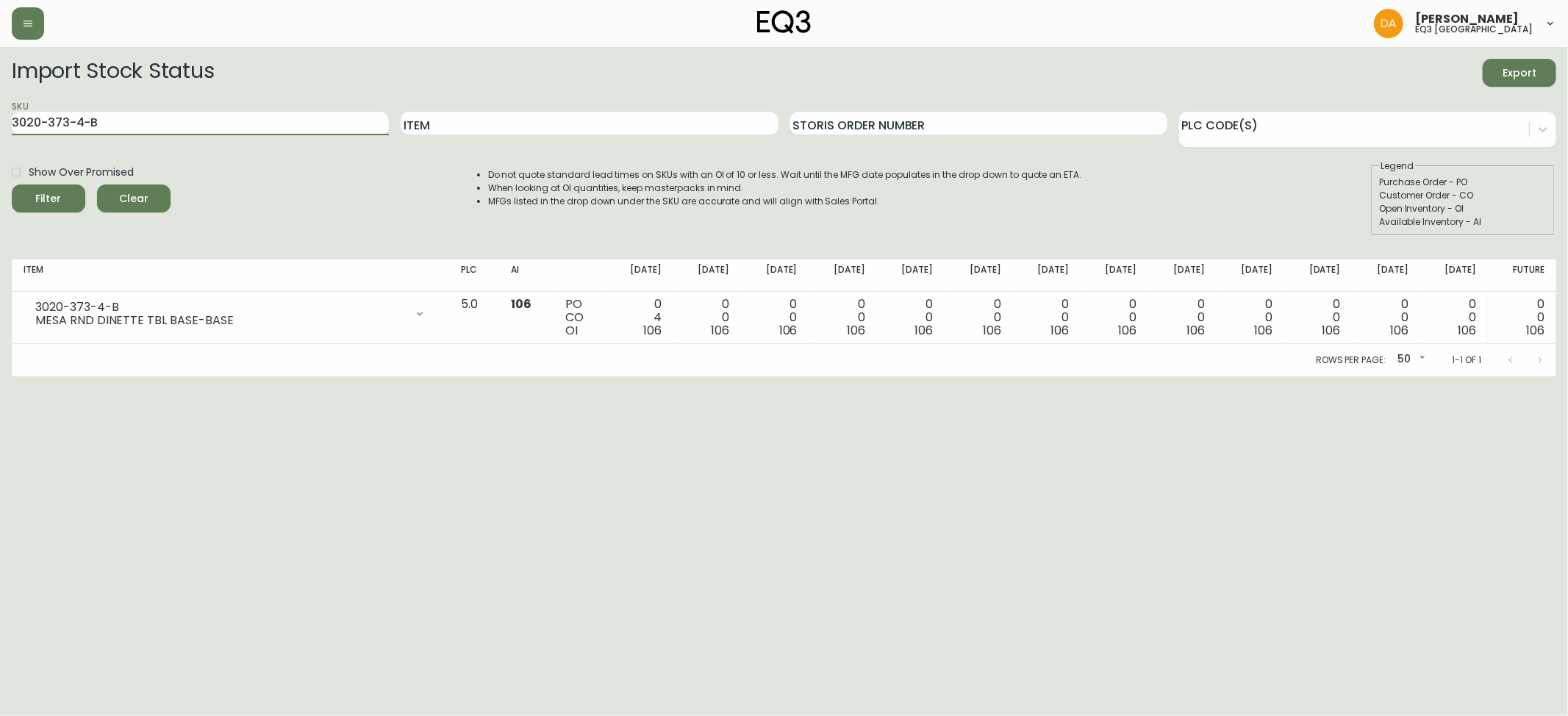
drag, startPoint x: 117, startPoint y: 120, endPoint x: 0, endPoint y: 133, distance: 117.7
click at [0, 133] on main "Import Stock Status Export SKU 3020-373-4-B Item Storis Order Number PLC Code(s…" at bounding box center [784, 211] width 1568 height 330
type input "3020-373-4-C"
click at [12, 185] on button "Filter" at bounding box center [48, 198] width 73 height 28
drag, startPoint x: 112, startPoint y: 122, endPoint x: 0, endPoint y: 127, distance: 112.1
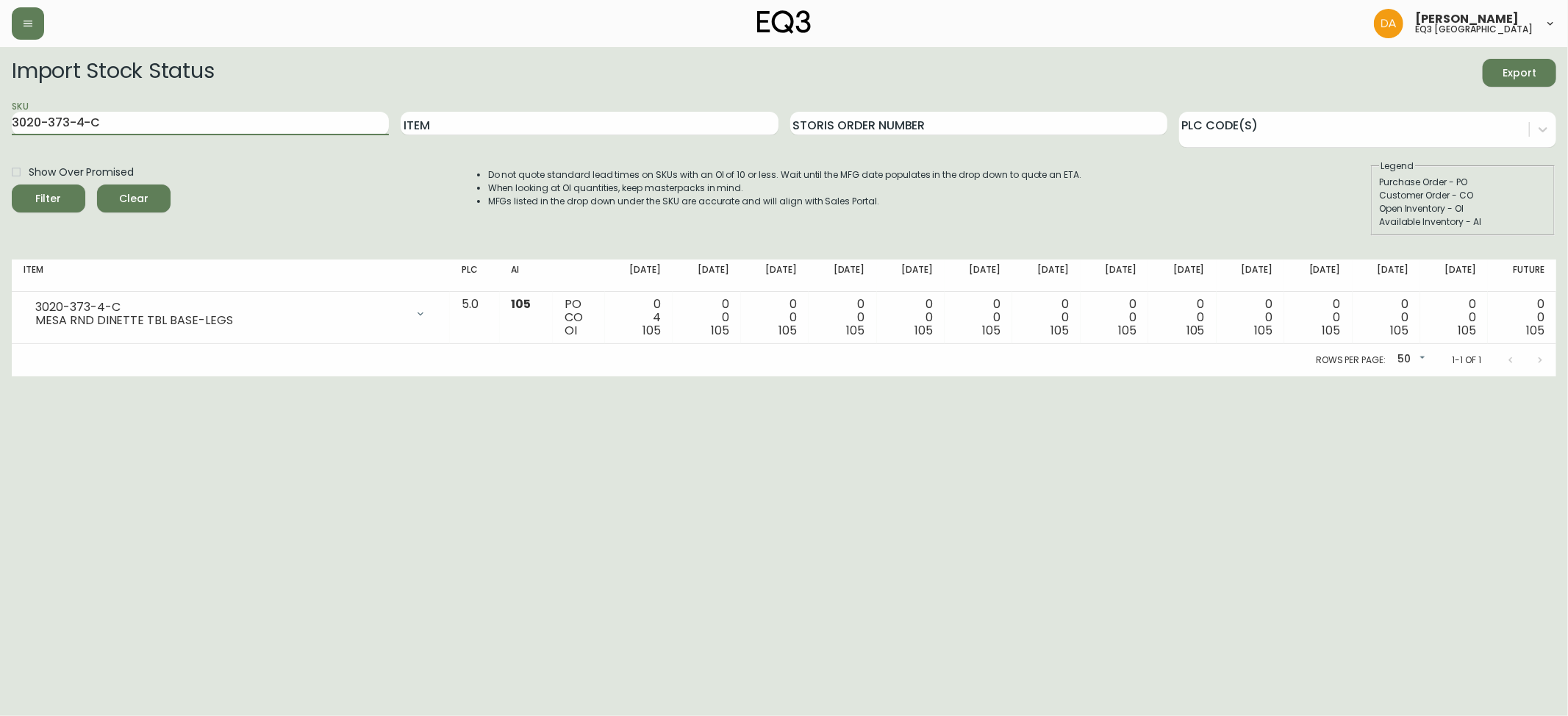
click at [0, 127] on main "Import Stock Status Export SKU 3020-373-4-C Item Storis Order Number PLC Code(s…" at bounding box center [784, 211] width 1568 height 330
type input "3020-401-4-B"
click at [12, 185] on button "Filter" at bounding box center [48, 198] width 73 height 28
drag, startPoint x: 124, startPoint y: 127, endPoint x: 0, endPoint y: 138, distance: 124.5
click at [0, 139] on main "Import Stock Status Export SKU 3020-401-4-B Item Storis Order Number PLC Code(s…" at bounding box center [784, 211] width 1568 height 330
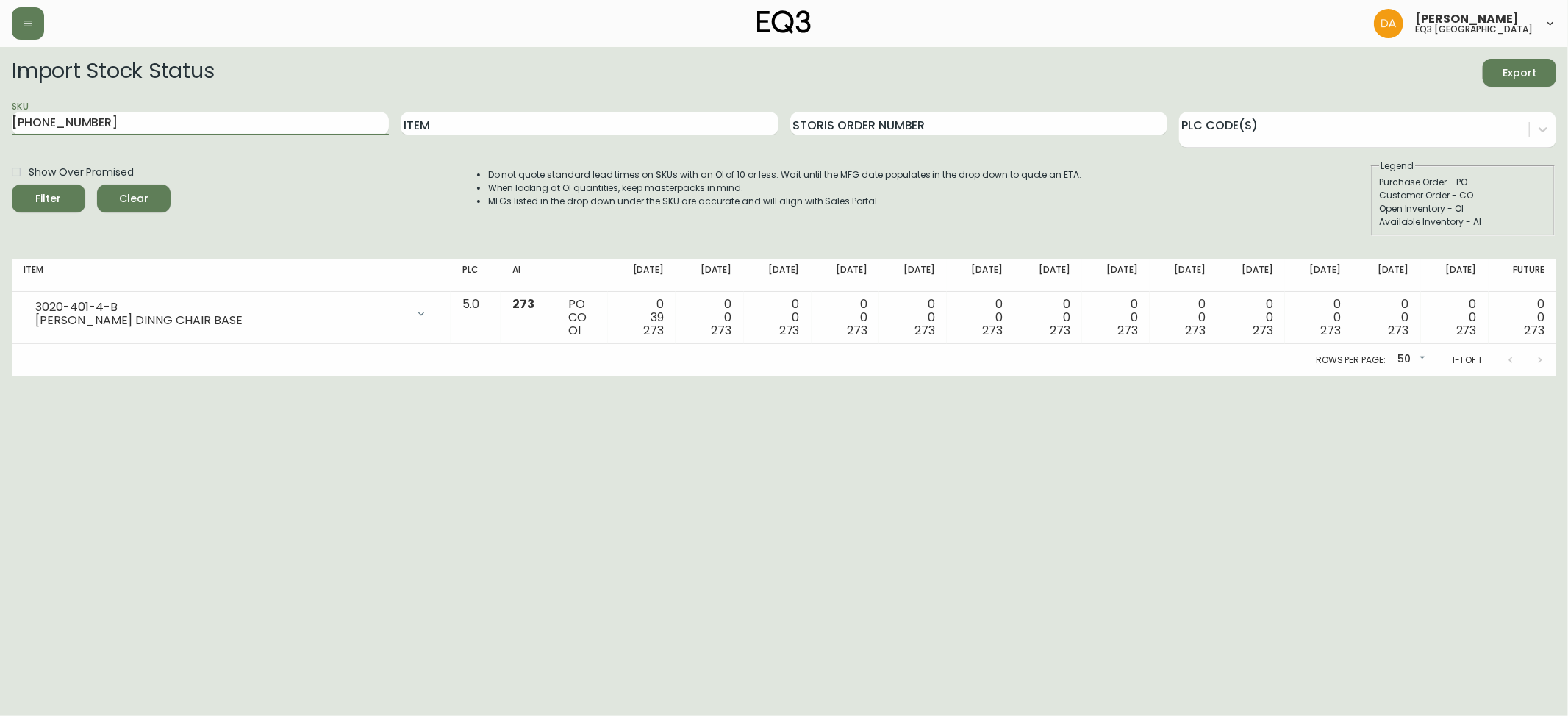
type input "[PHONE_NUMBER]"
click at [12, 185] on button "Filter" at bounding box center [48, 198] width 73 height 28
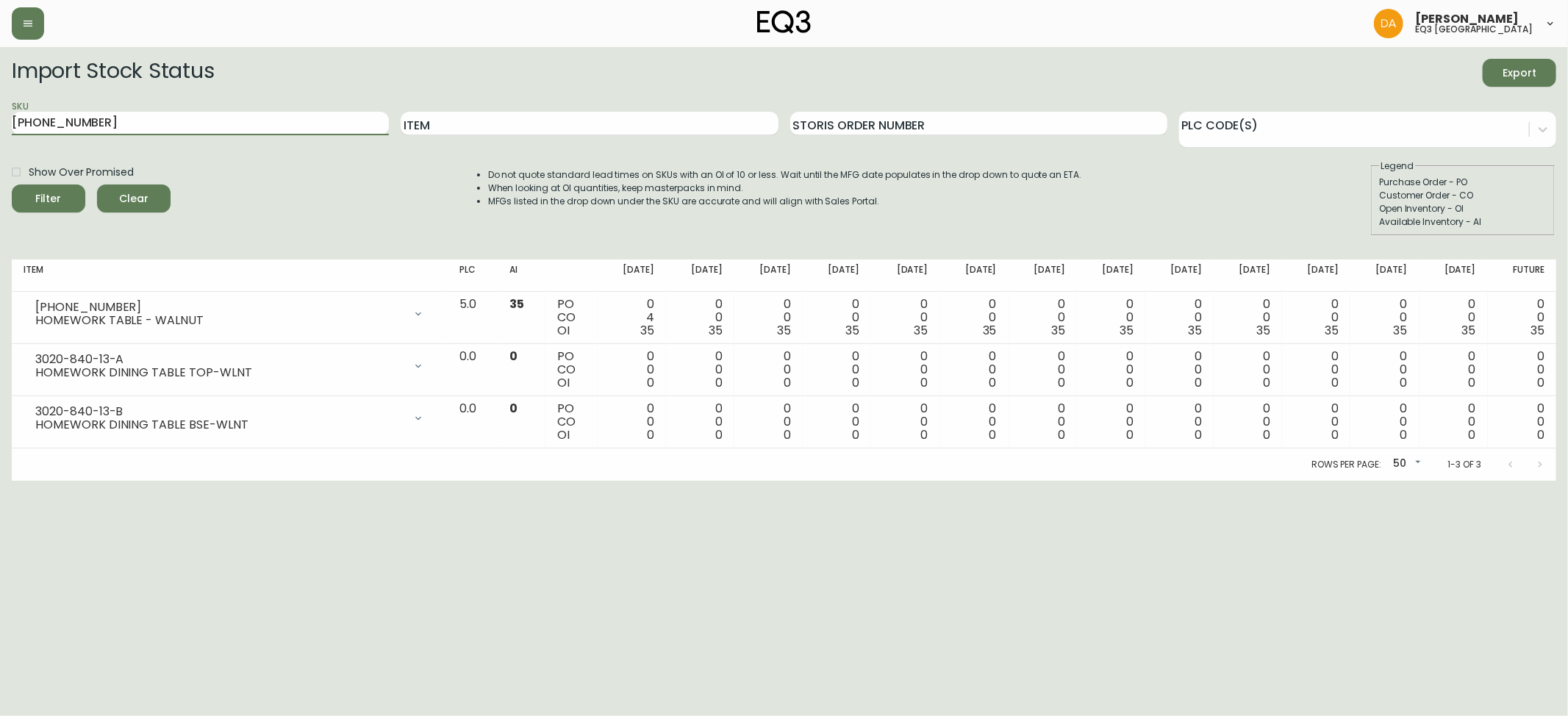
drag, startPoint x: 134, startPoint y: 123, endPoint x: 0, endPoint y: 120, distance: 134.0
click at [0, 120] on main "Import Stock Status Export SKU [PHONE_NUMBER] Item Storis Order Number PLC Code…" at bounding box center [784, 263] width 1568 height 433
type input "[PHONE_NUMBER]"
click at [12, 185] on button "Filter" at bounding box center [48, 198] width 73 height 28
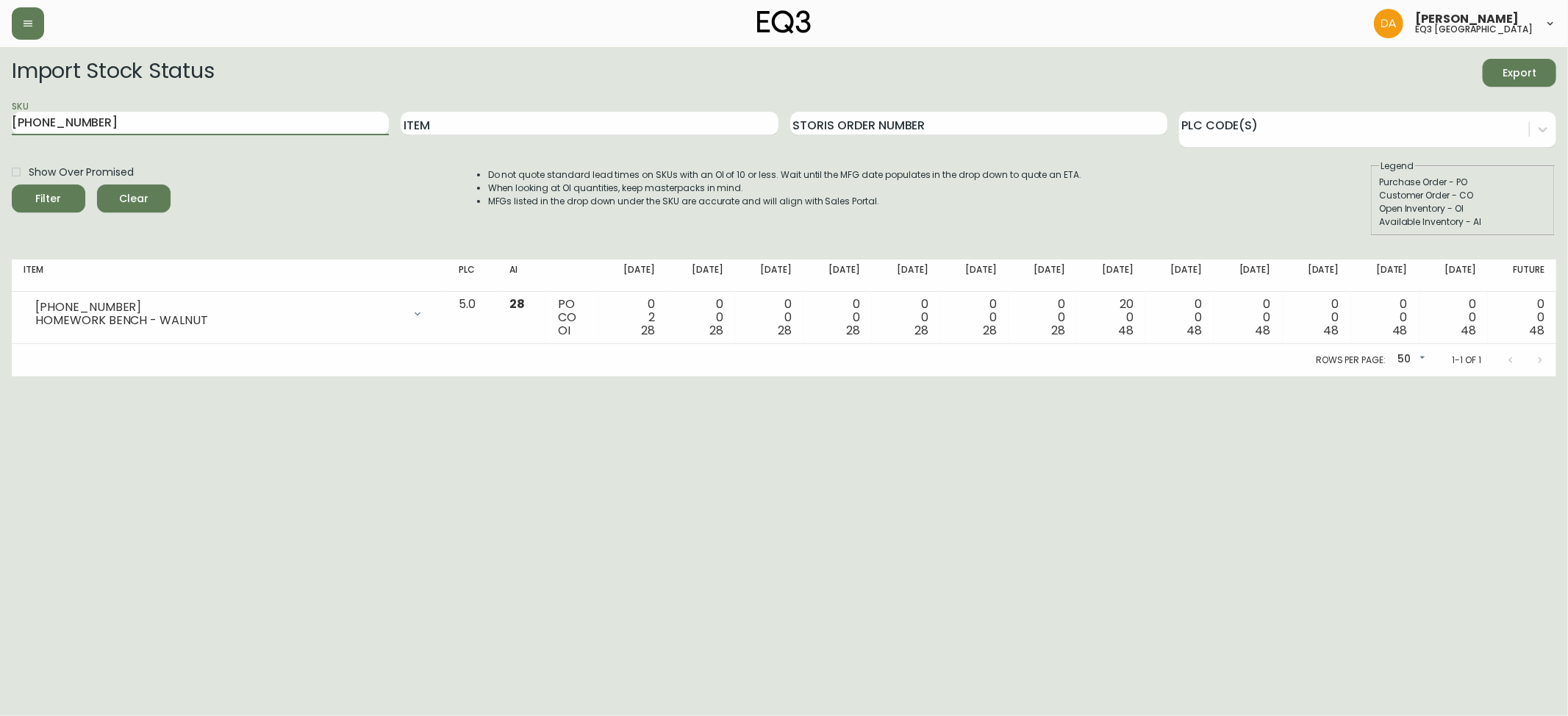
click at [0, 133] on main "Import Stock Status Export SKU [PHONE_NUMBER] Item Storis Order Number PLC Code…" at bounding box center [784, 211] width 1568 height 330
type input "[PHONE_NUMBER]"
click at [12, 185] on button "Filter" at bounding box center [48, 198] width 73 height 28
drag, startPoint x: 104, startPoint y: 122, endPoint x: 0, endPoint y: 142, distance: 105.9
click at [0, 141] on main "Import Stock Status Export SKU [PHONE_NUMBER] Item Storis Order Number PLC Code…" at bounding box center [784, 211] width 1568 height 330
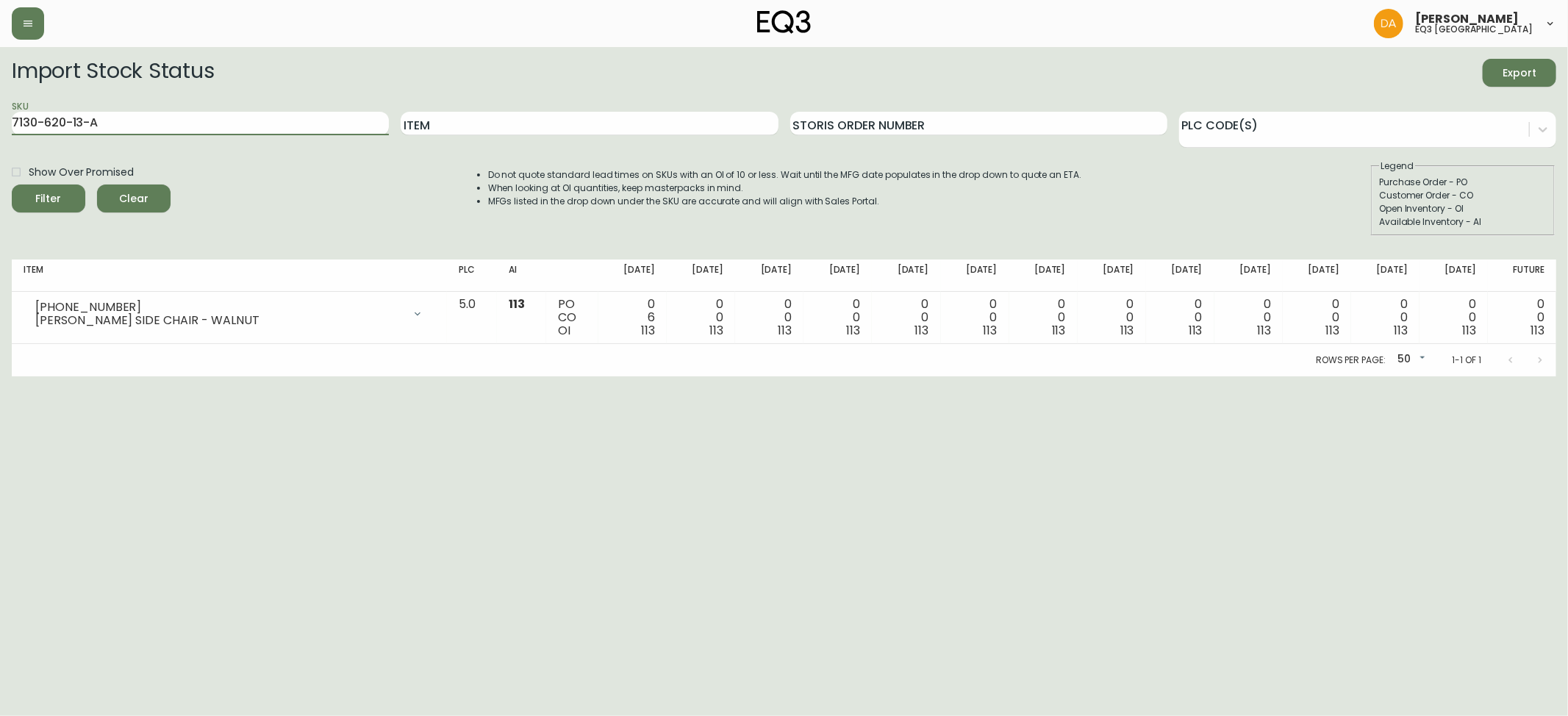
type input "7130-620-13-A"
click at [12, 185] on button "Filter" at bounding box center [48, 198] width 73 height 28
drag, startPoint x: 120, startPoint y: 125, endPoint x: 0, endPoint y: 150, distance: 122.6
click at [0, 150] on main "Import Stock Status Export SKU 7130-620-13-A Item Storis Order Number PLC Code(…" at bounding box center [784, 211] width 1568 height 330
type input "7130-620-13-B"
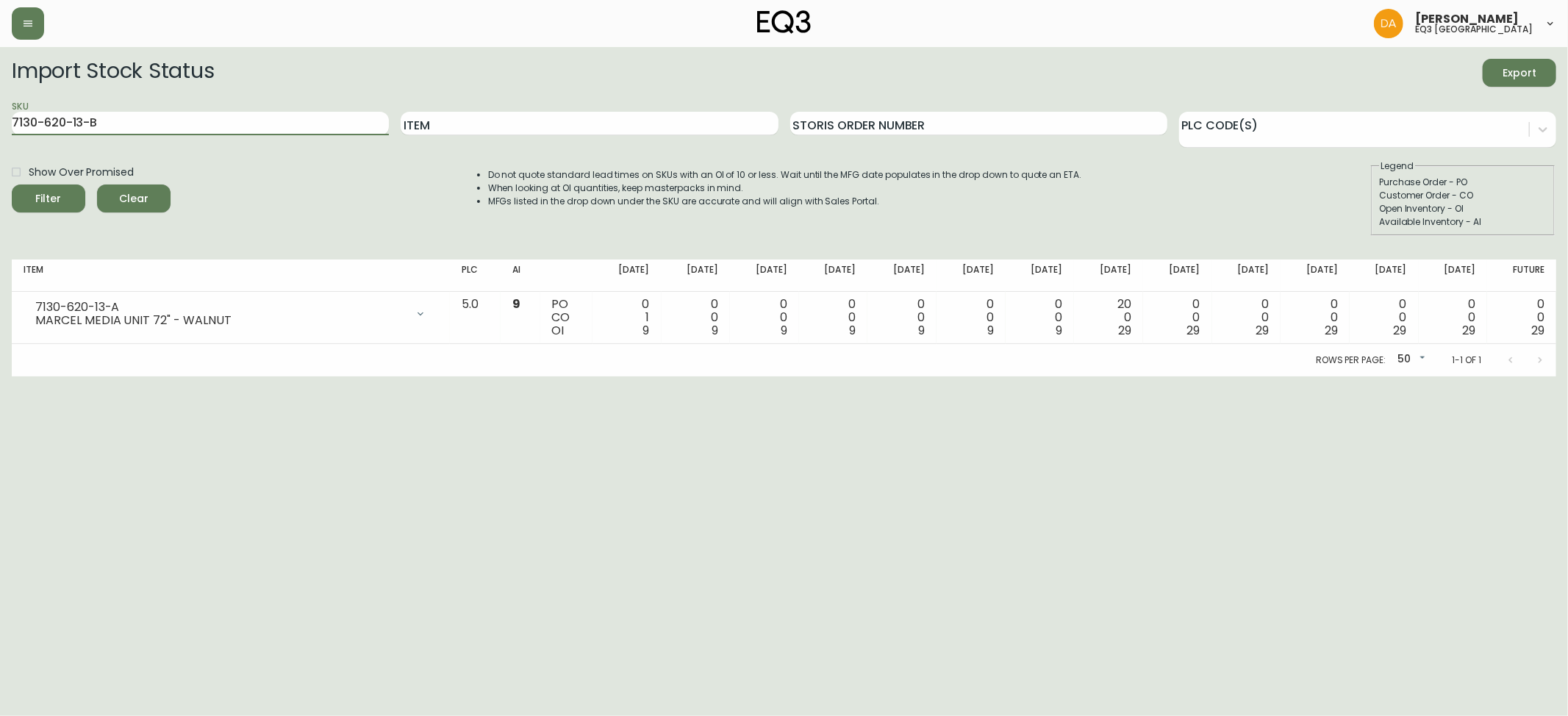
click at [12, 185] on button "Filter" at bounding box center [48, 198] width 73 height 28
drag, startPoint x: 112, startPoint y: 124, endPoint x: 0, endPoint y: 124, distance: 112.0
click at [0, 124] on main "Import Stock Status Export SKU 7130-620-13-B Item Storis Order Number PLC Code(…" at bounding box center [784, 211] width 1568 height 330
type input "[PHONE_NUMBER]"
click at [12, 185] on button "Filter" at bounding box center [48, 198] width 73 height 28
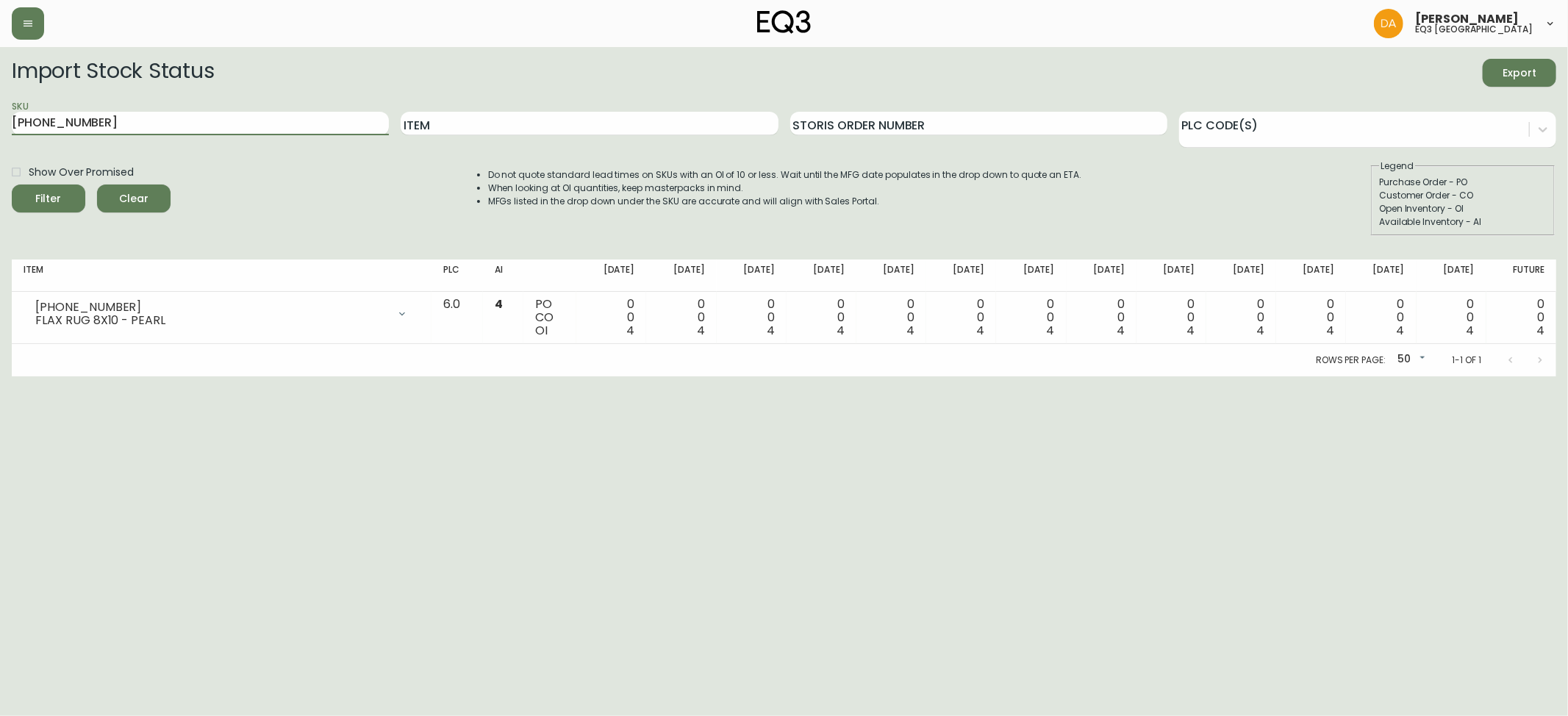
drag, startPoint x: 95, startPoint y: 123, endPoint x: 0, endPoint y: 123, distance: 95.0
click at [0, 123] on main "Import Stock Status Export SKU [PHONE_NUMBER] Item Storis Order Number PLC Code…" at bounding box center [784, 211] width 1568 height 330
type input "[PHONE_NUMBER]"
click at [12, 185] on button "Filter" at bounding box center [48, 198] width 73 height 28
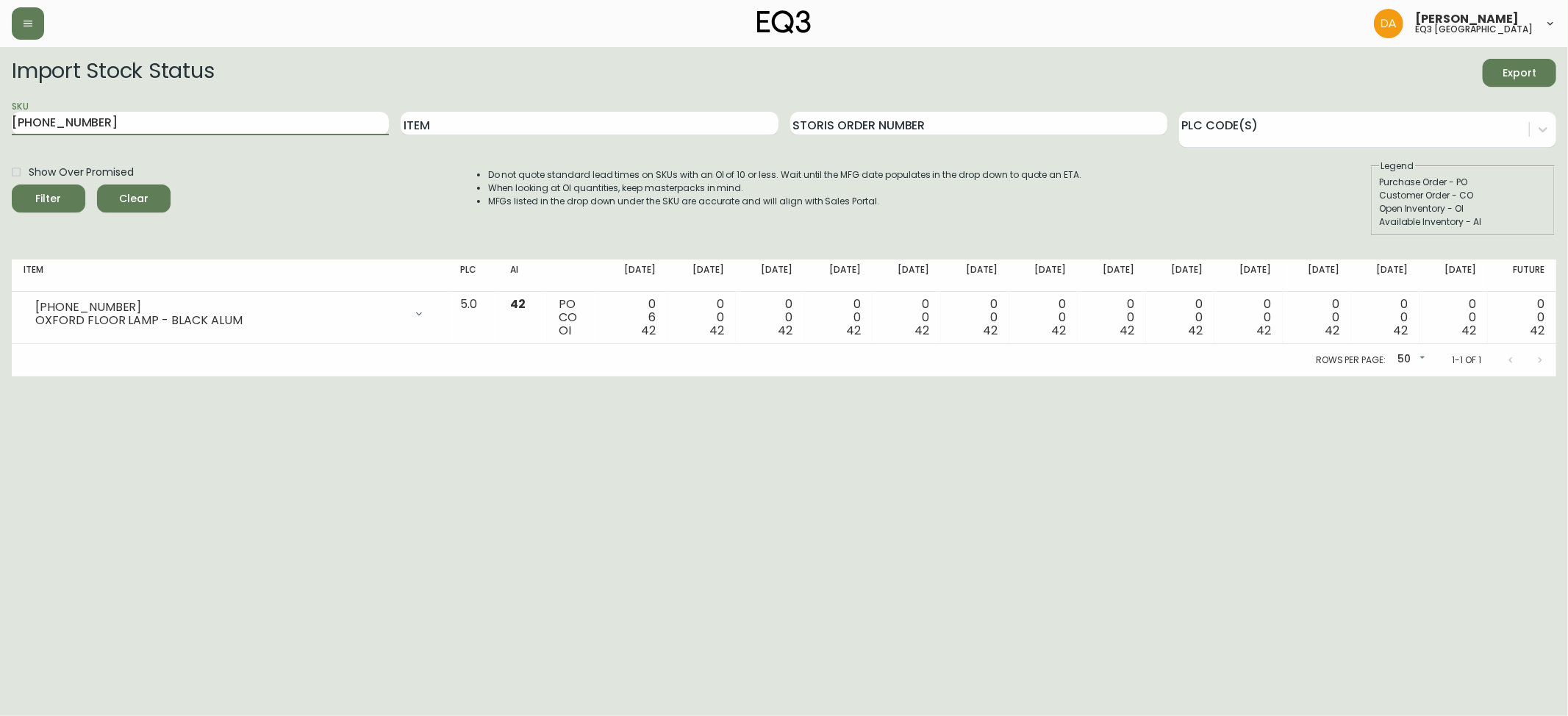
drag, startPoint x: 38, startPoint y: 130, endPoint x: 0, endPoint y: 130, distance: 38.0
click at [0, 130] on main "Import Stock Status Export SKU [PHONE_NUMBER] Item Storis Order Number PLC Code…" at bounding box center [784, 211] width 1568 height 330
type input "[PHONE_NUMBER]"
click at [12, 185] on button "Filter" at bounding box center [48, 198] width 73 height 28
drag, startPoint x: 88, startPoint y: 121, endPoint x: 0, endPoint y: 128, distance: 88.3
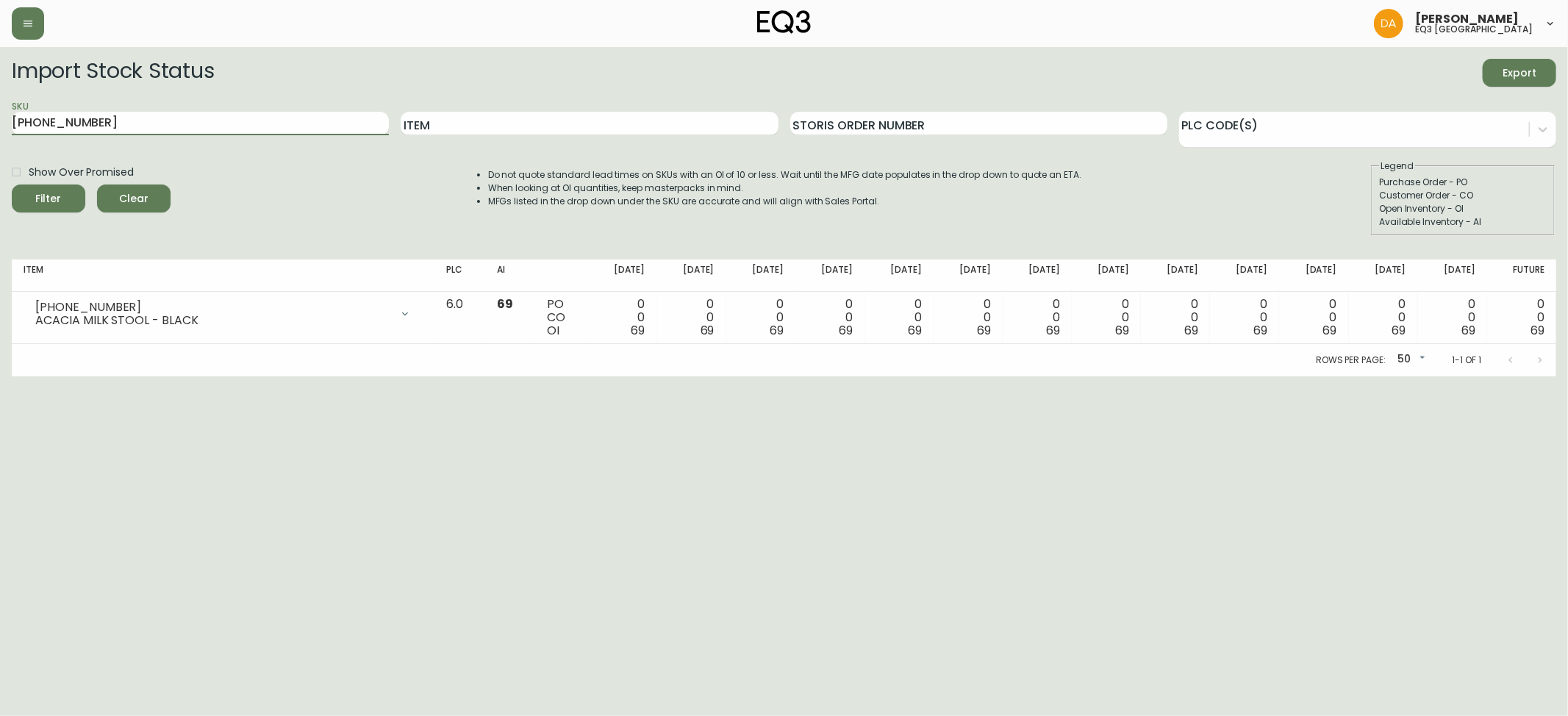
click at [0, 128] on main "Import Stock Status Export SKU [PHONE_NUMBER] Item Storis Order Number PLC Code…" at bounding box center [784, 211] width 1568 height 330
type input "[PHONE_NUMBER]"
click at [12, 185] on button "Filter" at bounding box center [48, 198] width 73 height 28
drag, startPoint x: 119, startPoint y: 119, endPoint x: 0, endPoint y: 142, distance: 121.2
click at [0, 139] on main "Import Stock Status Export SKU [PHONE_NUMBER] Item Storis Order Number PLC Code…" at bounding box center [784, 211] width 1568 height 330
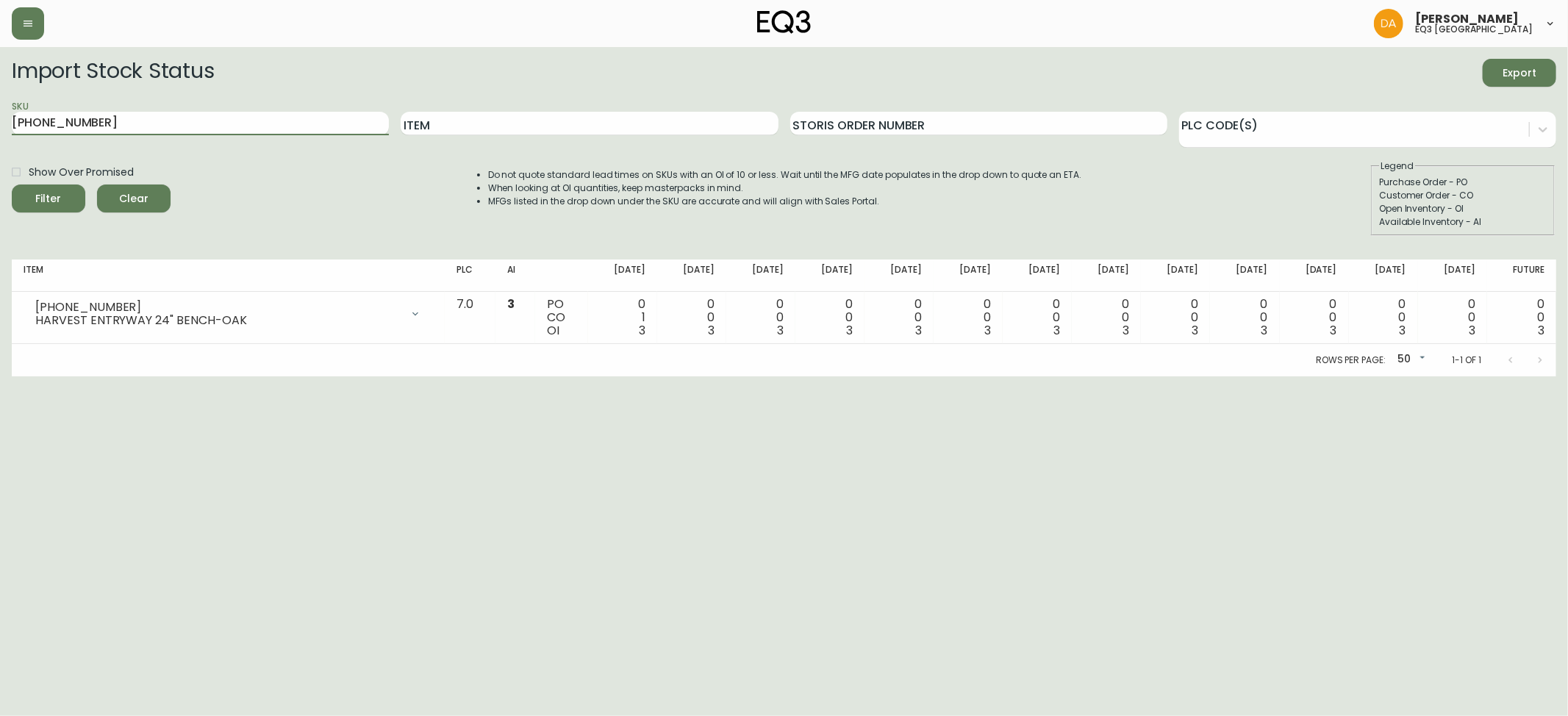
type input "[PHONE_NUMBER]"
click at [12, 185] on button "Filter" at bounding box center [48, 198] width 73 height 28
drag, startPoint x: 106, startPoint y: 127, endPoint x: 0, endPoint y: 127, distance: 106.0
click at [0, 127] on main "Import Stock Status Export SKU [PHONE_NUMBER] Item Storis Order Number PLC Code…" at bounding box center [784, 211] width 1568 height 330
type input "[PHONE_NUMBER]"
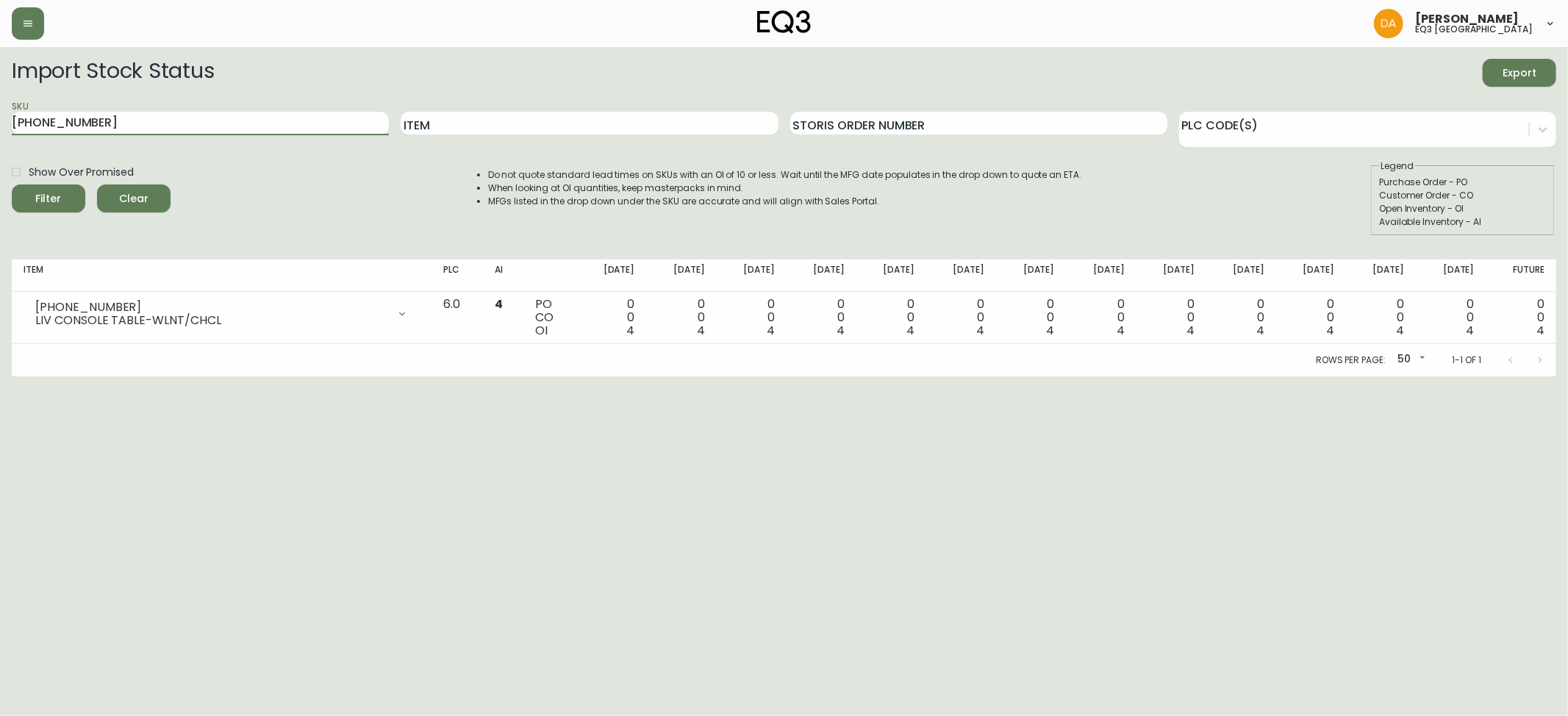
click at [12, 185] on button "Filter" at bounding box center [48, 198] width 73 height 28
click at [0, 125] on main "Import Stock Status Export SKU [PHONE_NUMBER] Item Storis Order Number PLC Code…" at bounding box center [784, 211] width 1568 height 330
type input "[PHONE_NUMBER]"
click at [12, 185] on button "Filter" at bounding box center [48, 198] width 73 height 28
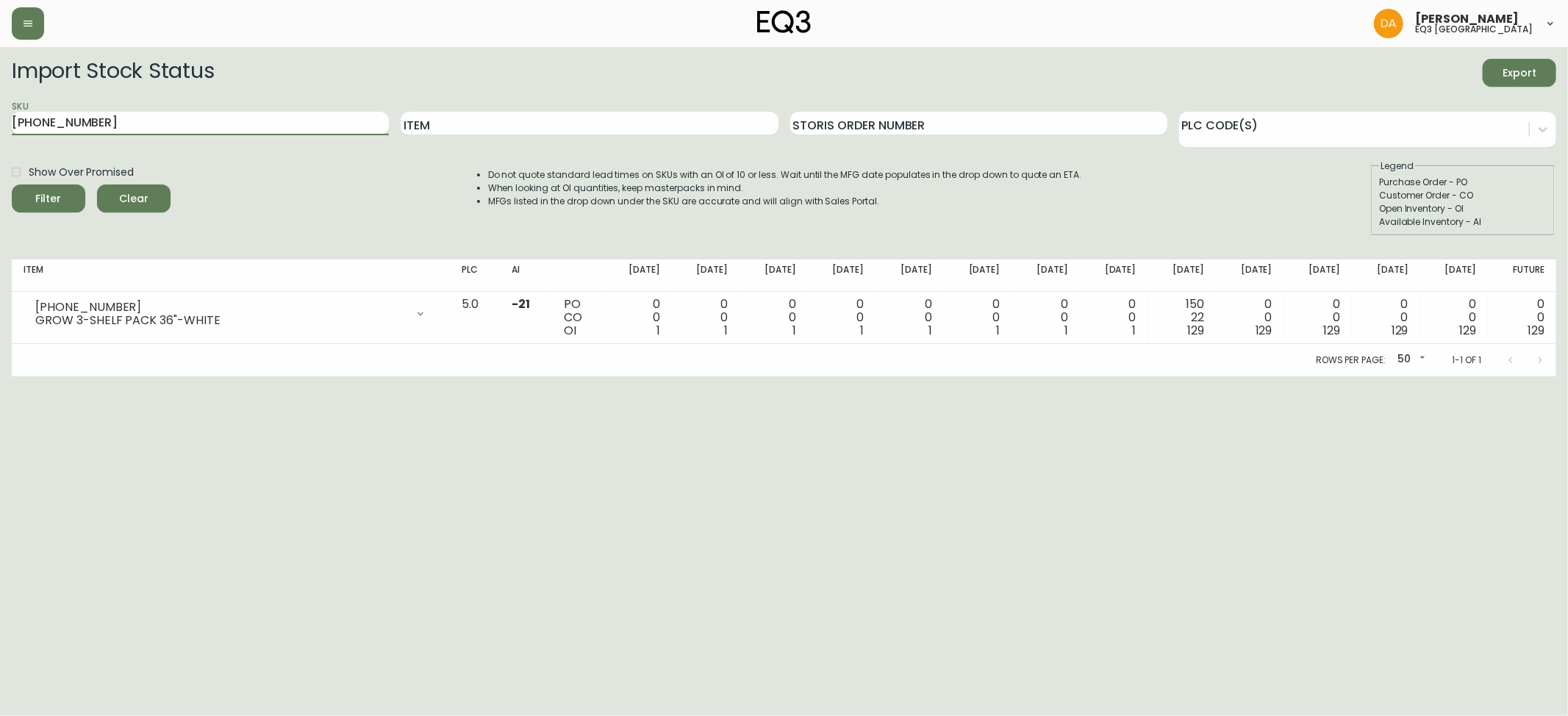
drag, startPoint x: 123, startPoint y: 127, endPoint x: 15, endPoint y: 133, distance: 108.2
click at [0, 130] on main "Import Stock Status Export SKU [PHONE_NUMBER] Item Storis Order Number PLC Code…" at bounding box center [784, 211] width 1568 height 330
click at [54, 124] on input "SKU" at bounding box center [200, 123] width 377 height 23
type input "[PHONE_NUMBER]"
click at [12, 185] on button "Filter" at bounding box center [48, 198] width 73 height 28
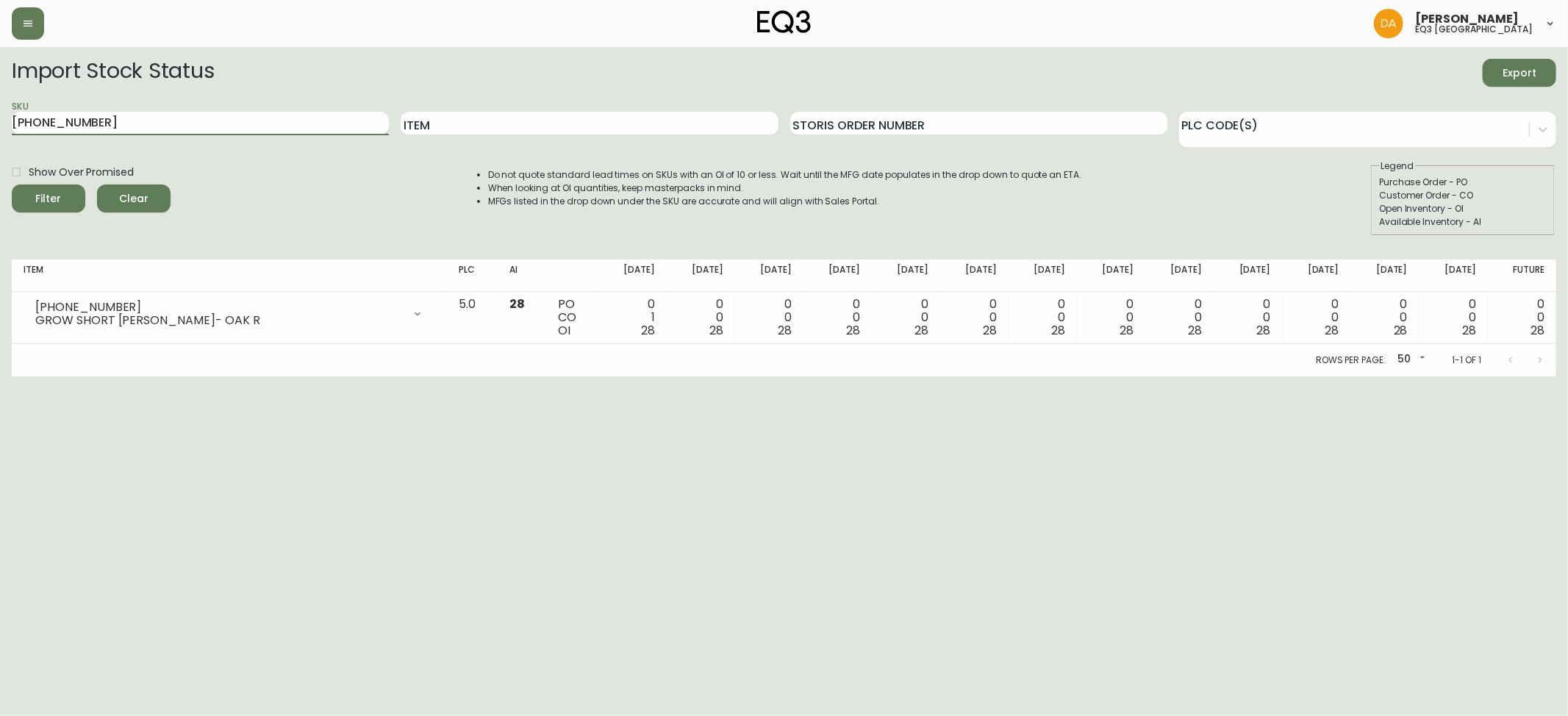
drag, startPoint x: 117, startPoint y: 127, endPoint x: 13, endPoint y: 125, distance: 104.0
click at [0, 128] on main "Import Stock Status Export SKU [PHONE_NUMBER] Item Storis Order Number PLC Code…" at bounding box center [784, 211] width 1568 height 330
type input "[PHONE_NUMBER]"
click at [12, 185] on button "Filter" at bounding box center [48, 198] width 73 height 28
drag, startPoint x: 98, startPoint y: 130, endPoint x: 0, endPoint y: 128, distance: 98.0
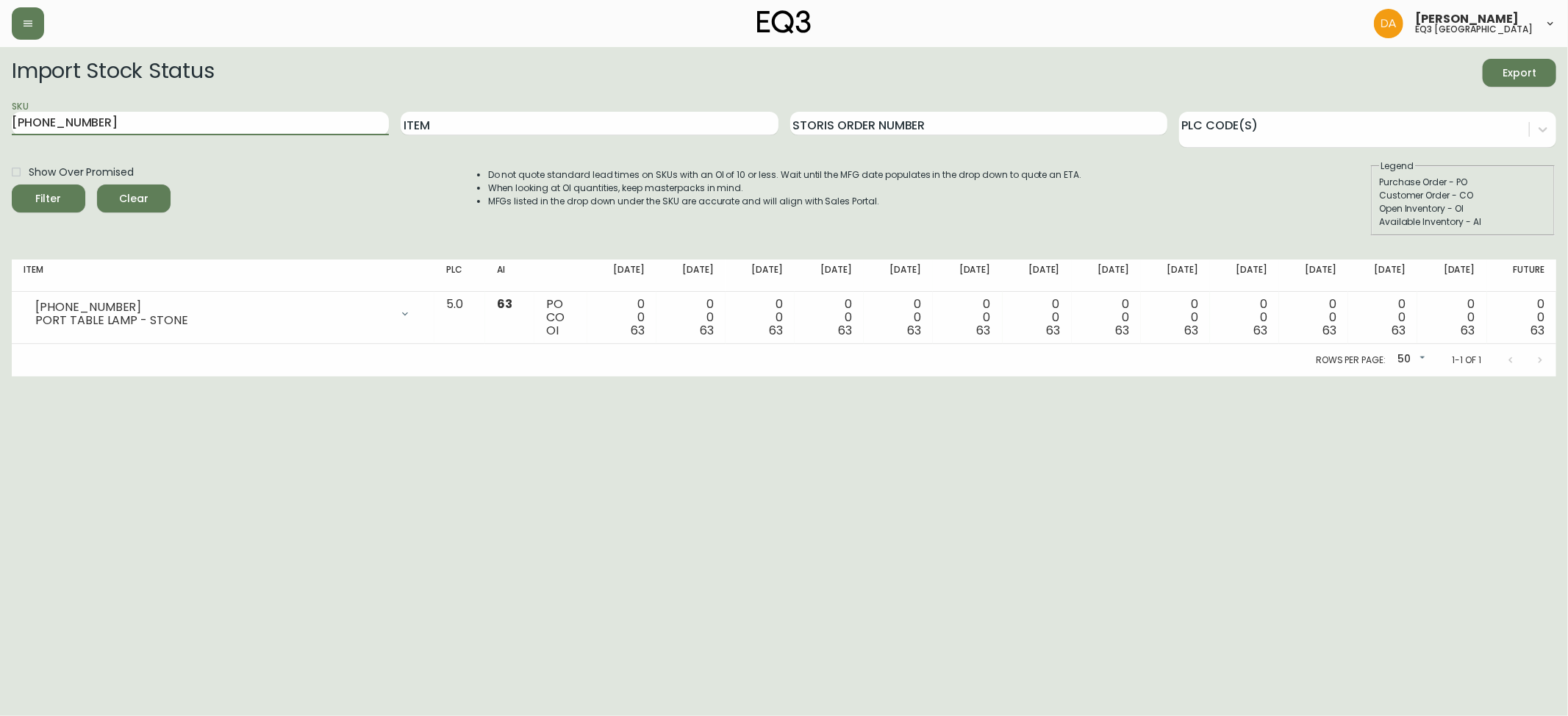
click at [0, 128] on main "Import Stock Status Export SKU [PHONE_NUMBER] Item Storis Order Number PLC Code…" at bounding box center [784, 211] width 1568 height 330
type input "[PHONE_NUMBER]"
click at [12, 185] on button "Filter" at bounding box center [48, 198] width 73 height 28
click at [0, 131] on main "Import Stock Status Export SKU [PHONE_NUMBER] Item Storis Order Number PLC Code…" at bounding box center [784, 211] width 1568 height 330
type input "[PHONE_NUMBER]"
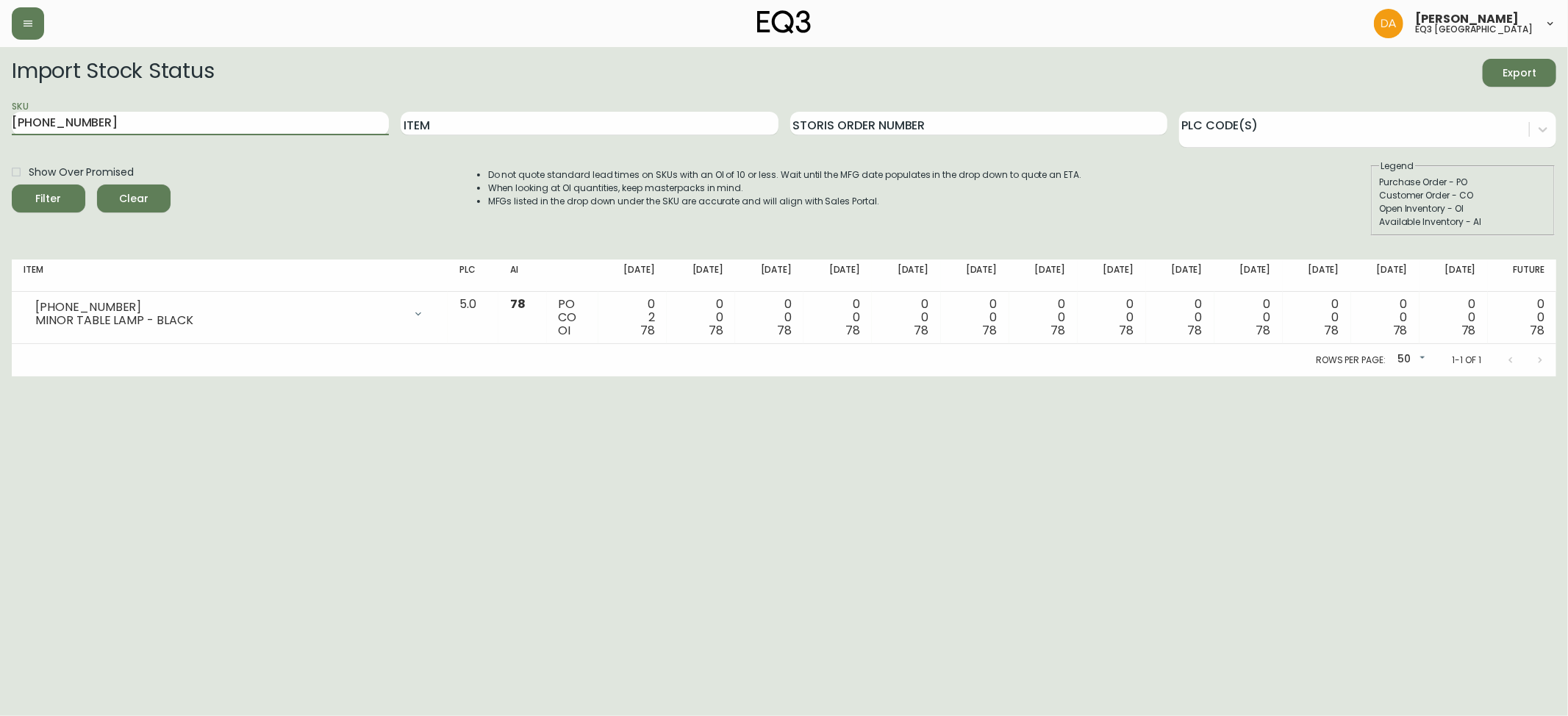
click at [12, 185] on button "Filter" at bounding box center [48, 198] width 73 height 28
drag, startPoint x: 92, startPoint y: 121, endPoint x: 0, endPoint y: 122, distance: 92.0
click at [0, 122] on main "Import Stock Status Export SKU [PHONE_NUMBER] Item Storis Order Number PLC Code…" at bounding box center [784, 211] width 1568 height 330
click at [12, 185] on button "Filter" at bounding box center [48, 198] width 73 height 28
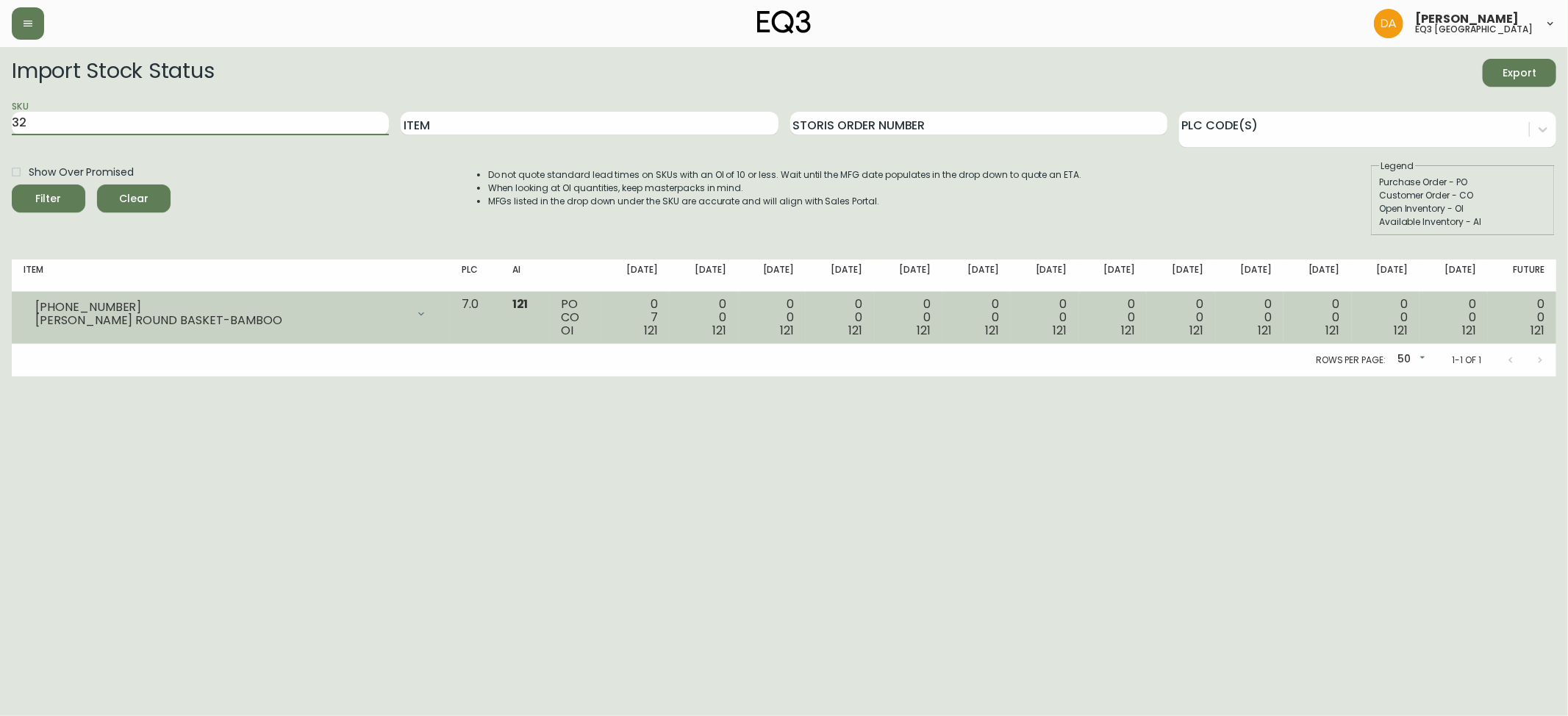
type input "3"
click at [12, 185] on button "Filter" at bounding box center [48, 198] width 73 height 28
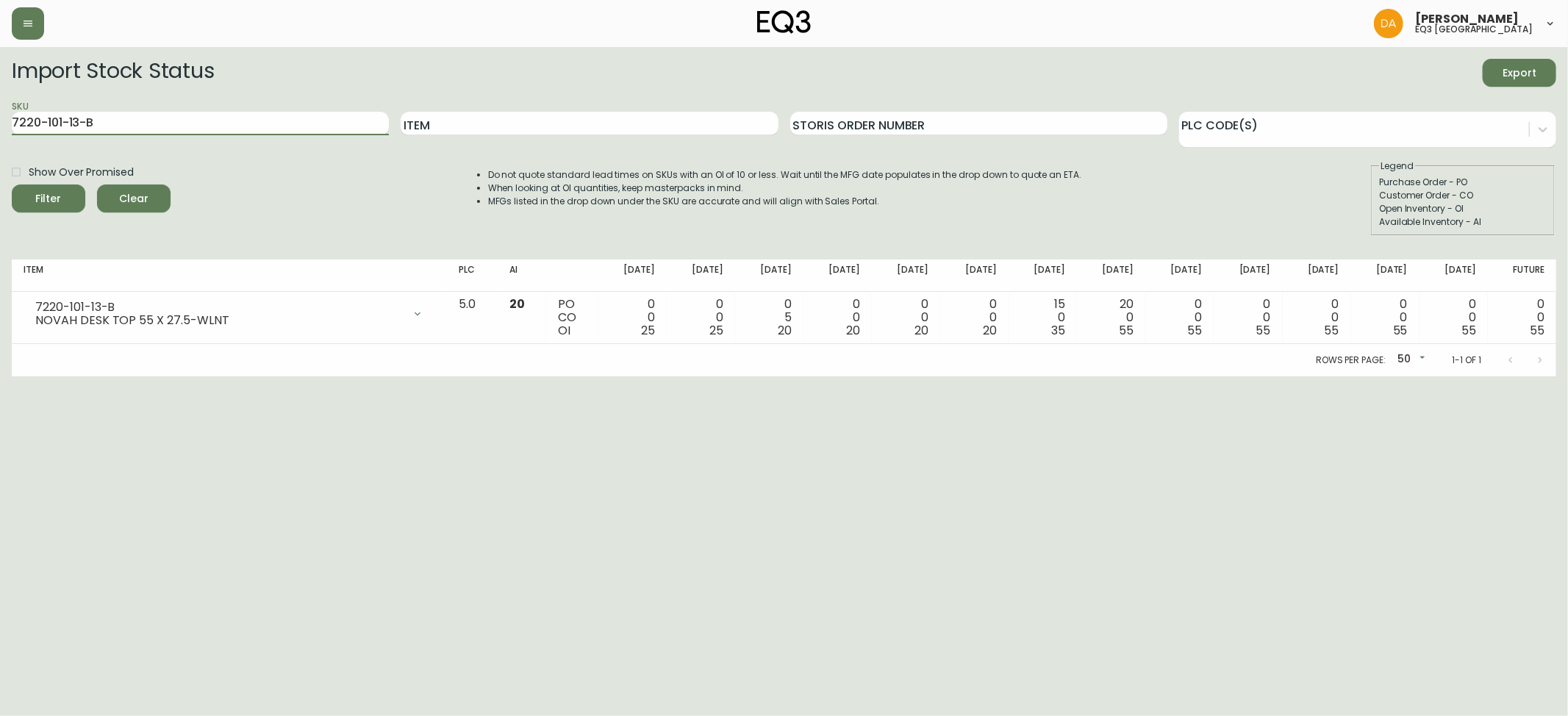
drag, startPoint x: 74, startPoint y: 122, endPoint x: 21, endPoint y: 98, distance: 58.2
click at [0, 123] on main "Import Stock Status Export SKU 7220-101-13-B Item Storis Order Number PLC Code(…" at bounding box center [784, 211] width 1568 height 330
type input "7220-510-13-B"
click at [12, 185] on button "Filter" at bounding box center [48, 198] width 73 height 28
click at [0, 122] on main "Import Stock Status Export SKU 7220-510-13-B Item Storis Order Number PLC Code(…" at bounding box center [784, 211] width 1568 height 330
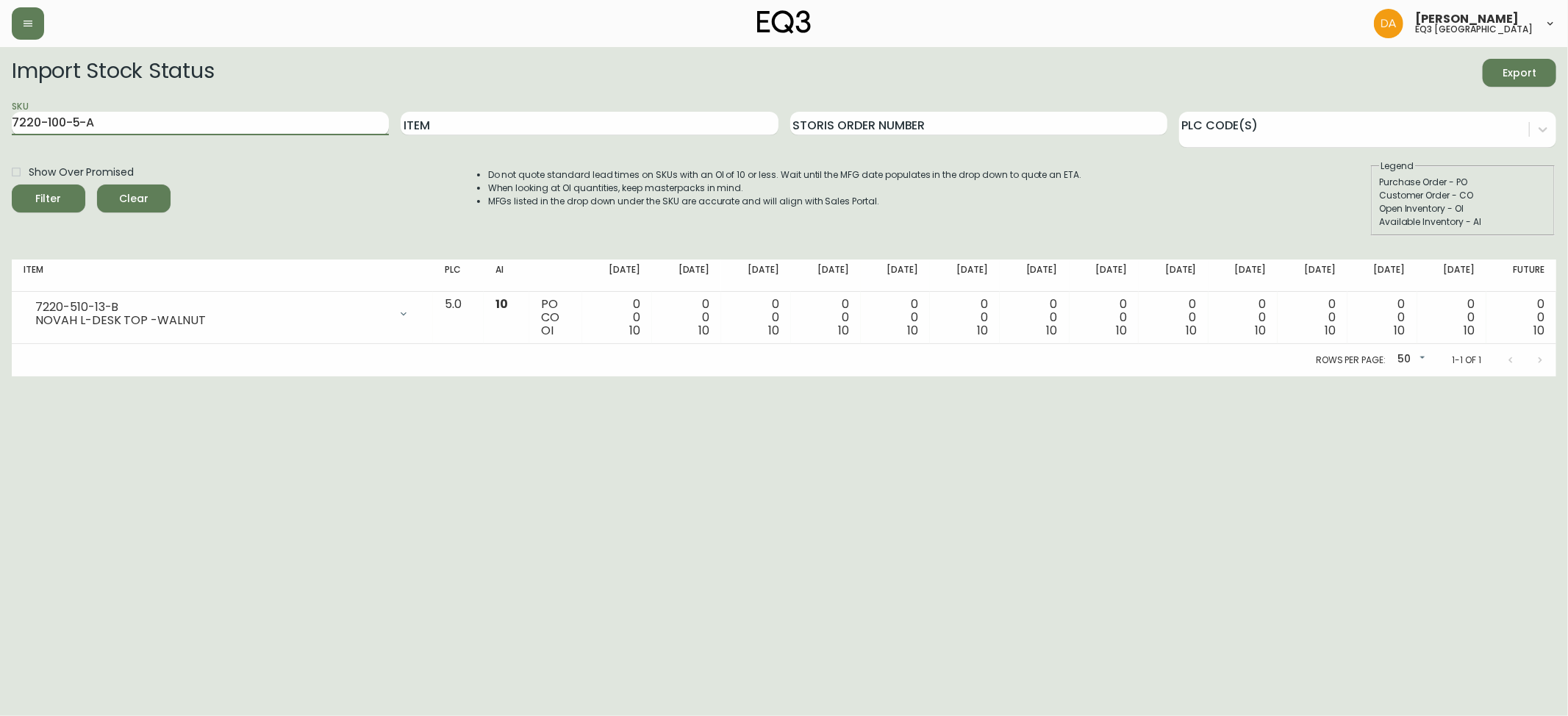
type input "7220-100-5-A"
click at [12, 185] on button "Filter" at bounding box center [48, 198] width 73 height 28
drag, startPoint x: 105, startPoint y: 127, endPoint x: 0, endPoint y: 127, distance: 105.0
click at [0, 127] on main "Import Stock Status Export SKU 7220-100-5-A Item Storis Order Number PLC Code(s…" at bounding box center [784, 211] width 1568 height 330
type input "7220-101-5-C"
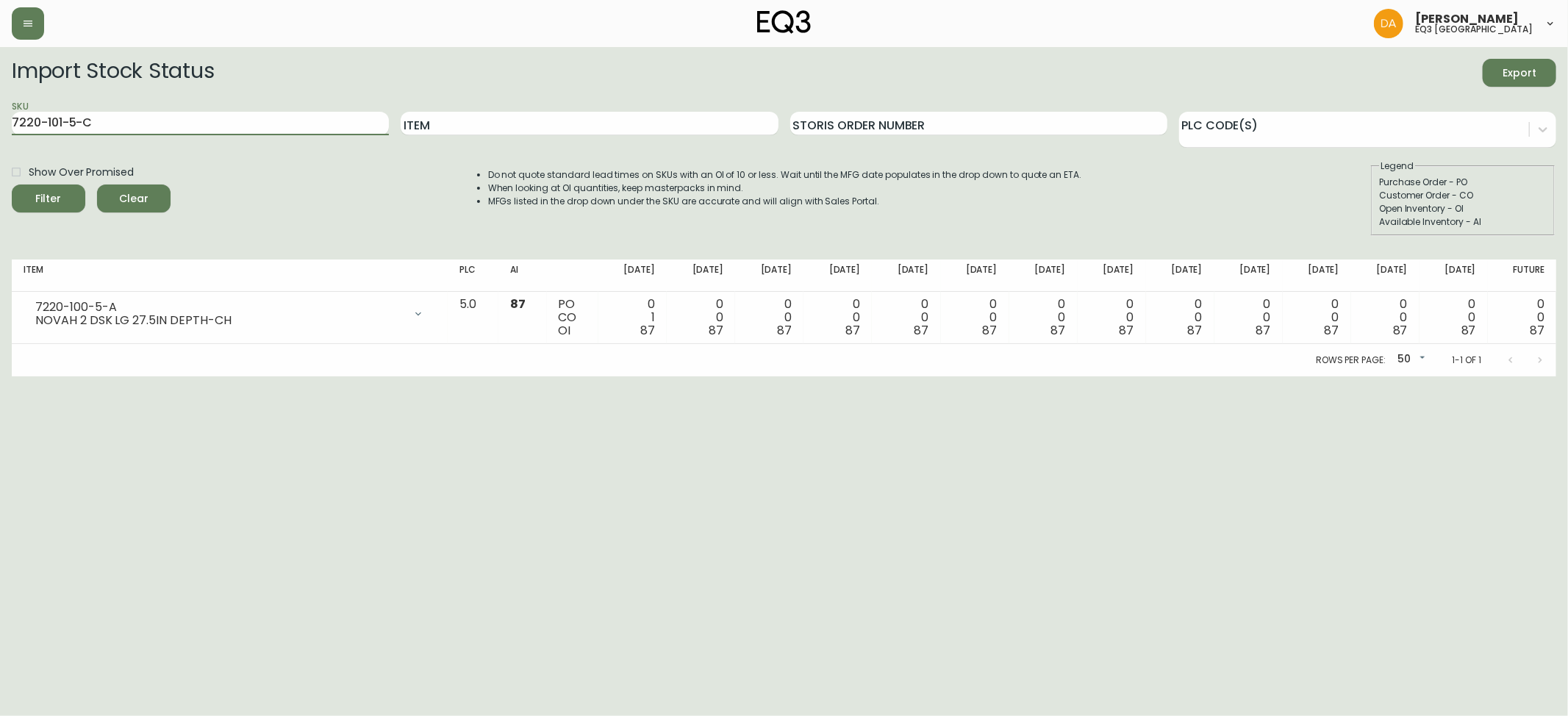
click at [12, 185] on button "Filter" at bounding box center [48, 198] width 73 height 28
drag, startPoint x: 105, startPoint y: 127, endPoint x: 0, endPoint y: 121, distance: 105.2
click at [0, 121] on main "Import Stock Status Export SKU 7220-101-5-C Item Storis Order Number PLC Code(s…" at bounding box center [784, 211] width 1568 height 330
type input "7220-500-5-A"
click at [12, 185] on button "Filter" at bounding box center [48, 198] width 73 height 28
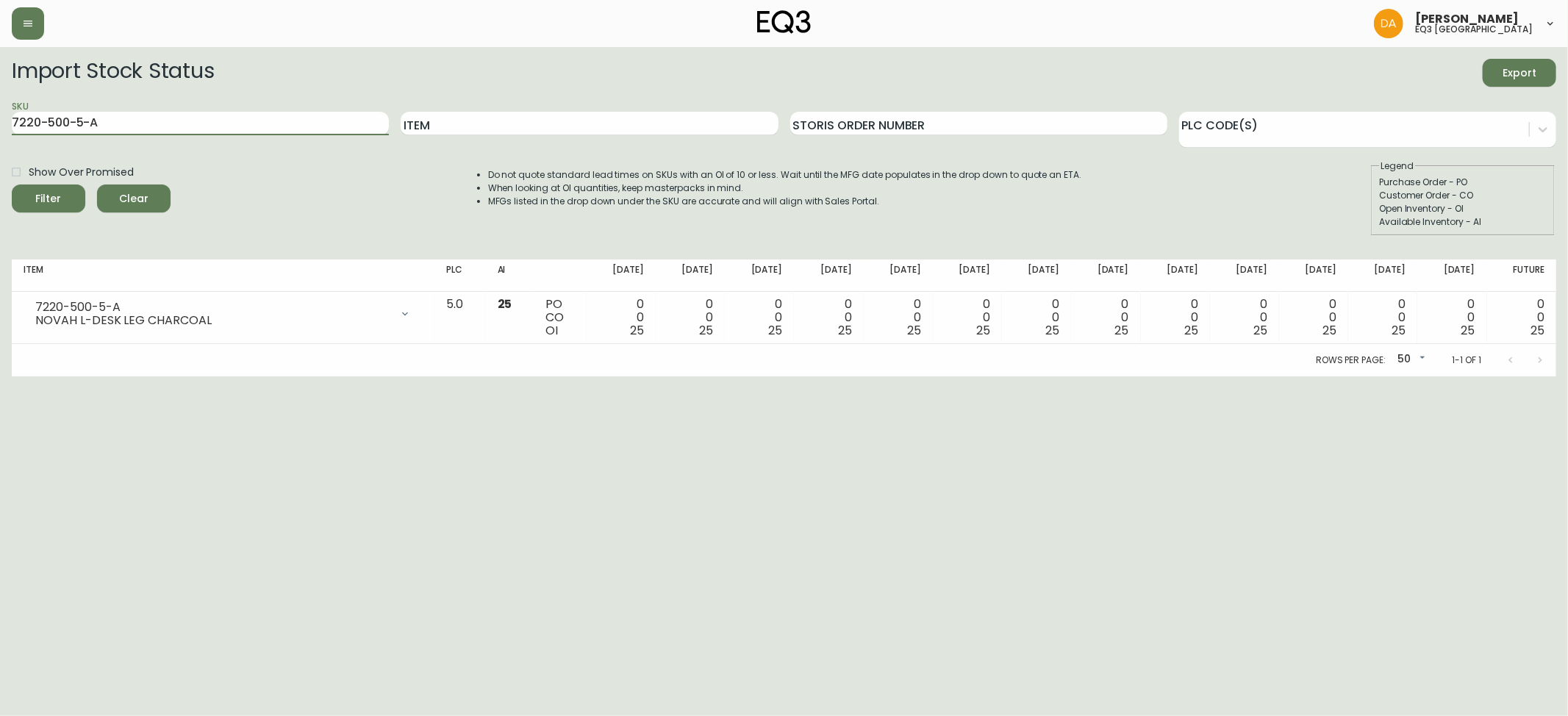
drag, startPoint x: 125, startPoint y: 122, endPoint x: 0, endPoint y: 134, distance: 125.6
click at [0, 134] on main "Import Stock Status Export SKU 7220-500-5-A Item Storis Order Number PLC Code(s…" at bounding box center [784, 211] width 1568 height 330
type input "7220-501-5-C"
click at [12, 185] on button "Filter" at bounding box center [48, 198] width 73 height 28
drag, startPoint x: 136, startPoint y: 123, endPoint x: 0, endPoint y: 139, distance: 136.9
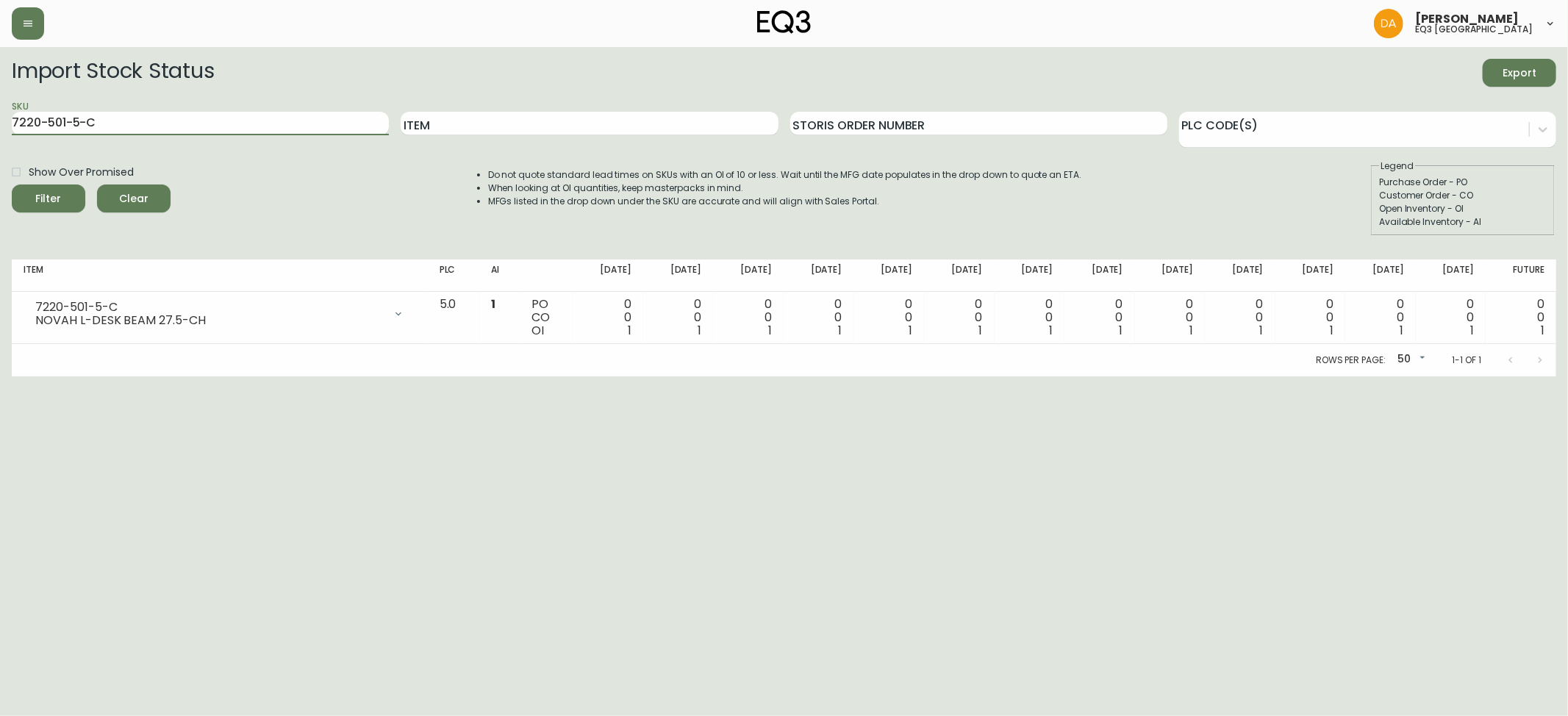
click at [0, 139] on main "Import Stock Status Export SKU 7220-501-5-C Item Storis Order Number PLC Code(s…" at bounding box center [784, 211] width 1568 height 330
type input "[PHONE_NUMBER]"
click at [12, 185] on button "Filter" at bounding box center [48, 198] width 73 height 28
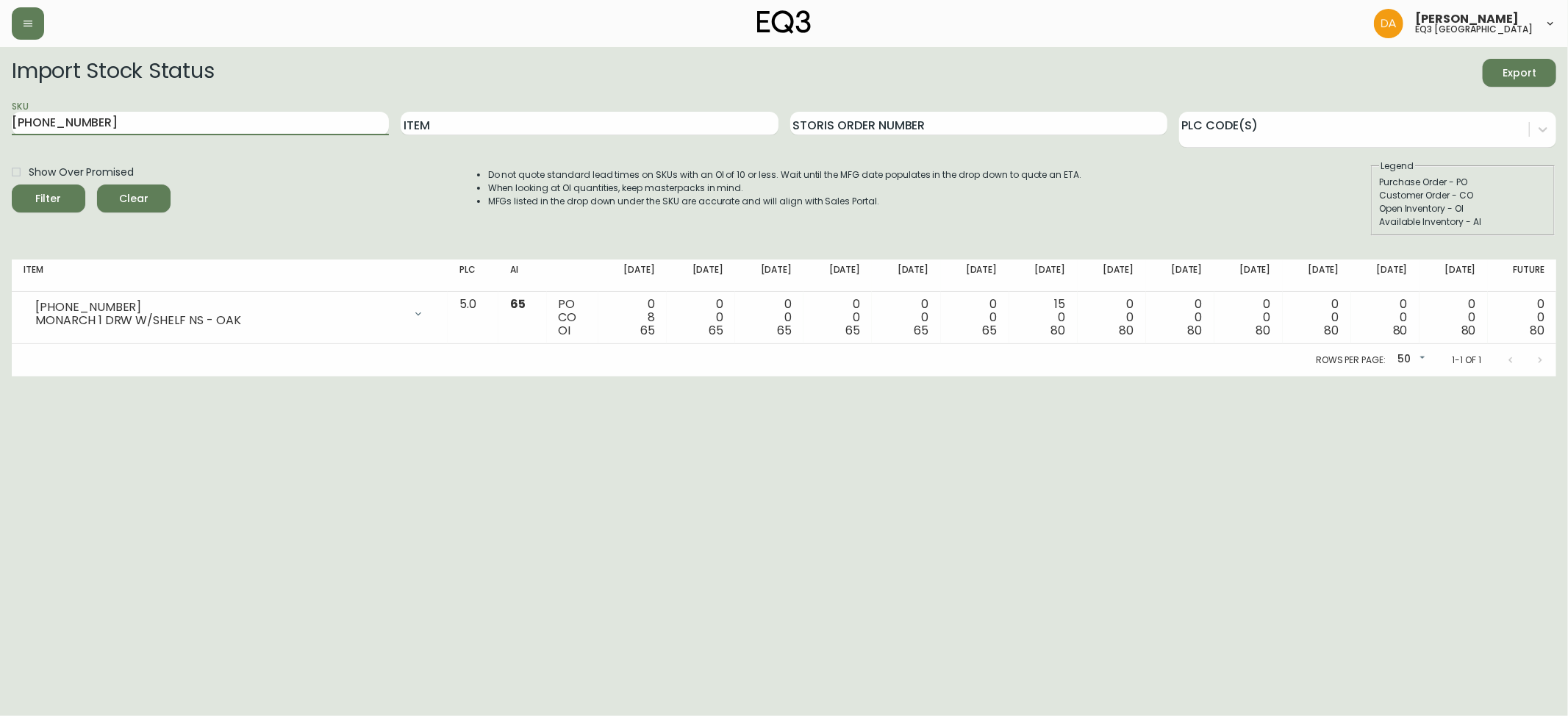
drag, startPoint x: 97, startPoint y: 114, endPoint x: 0, endPoint y: 138, distance: 99.9
click at [0, 138] on main "Import Stock Status Export SKU [PHONE_NUMBER] Item Storis Order Number PLC Code…" at bounding box center [784, 211] width 1568 height 330
type input "[PHONE_NUMBER]"
click at [12, 185] on button "Filter" at bounding box center [48, 198] width 73 height 28
click at [0, 98] on main "Import Stock Status Export SKU [PHONE_NUMBER] Item Storis Order Number PLC Code…" at bounding box center [784, 211] width 1568 height 330
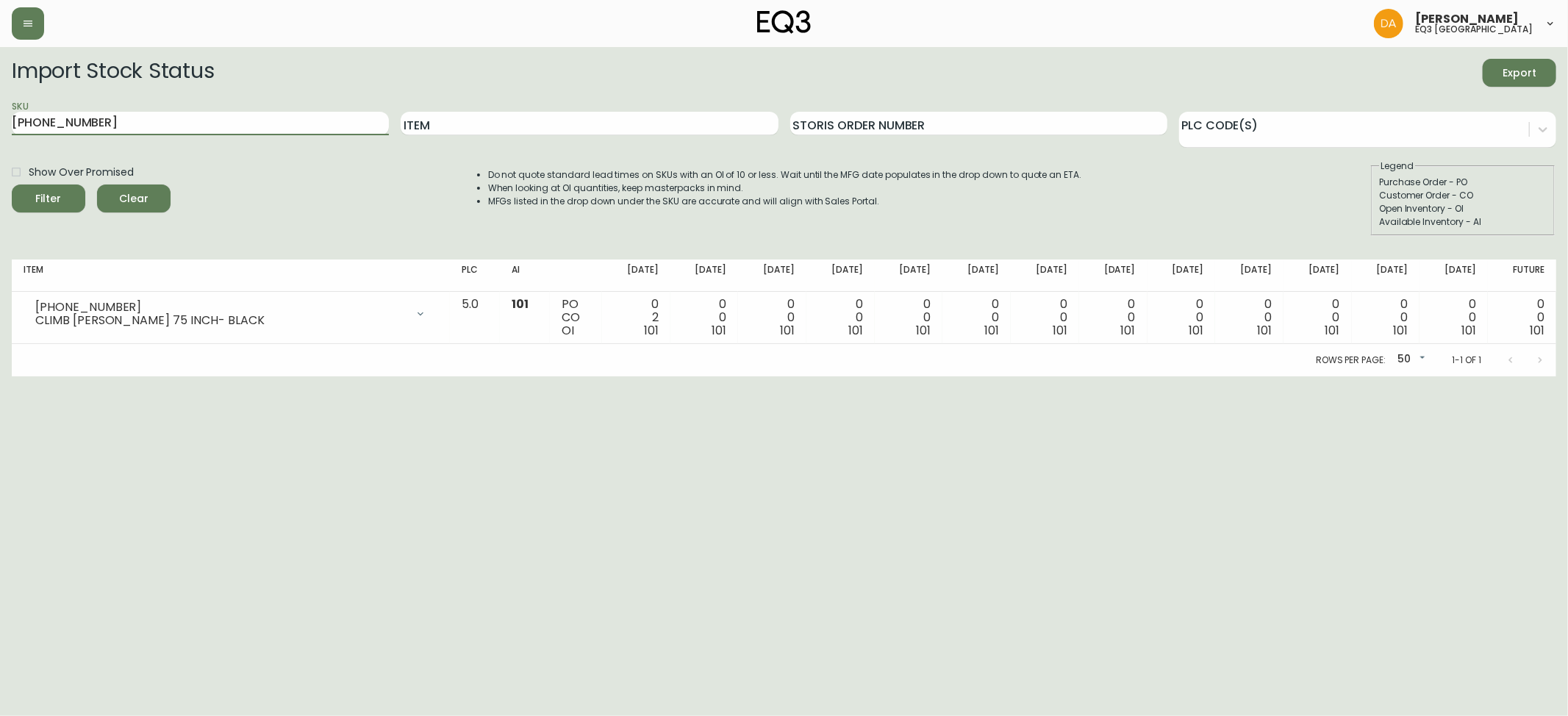
type input "[PHONE_NUMBER]"
click at [12, 185] on button "Filter" at bounding box center [48, 198] width 73 height 28
drag, startPoint x: 100, startPoint y: 117, endPoint x: 0, endPoint y: 120, distance: 100.0
click at [0, 120] on main "Import Stock Status Export SKU [PHONE_NUMBER] Item Storis Order Number PLC Code…" at bounding box center [784, 211] width 1568 height 330
type input "[PHONE_NUMBER]"
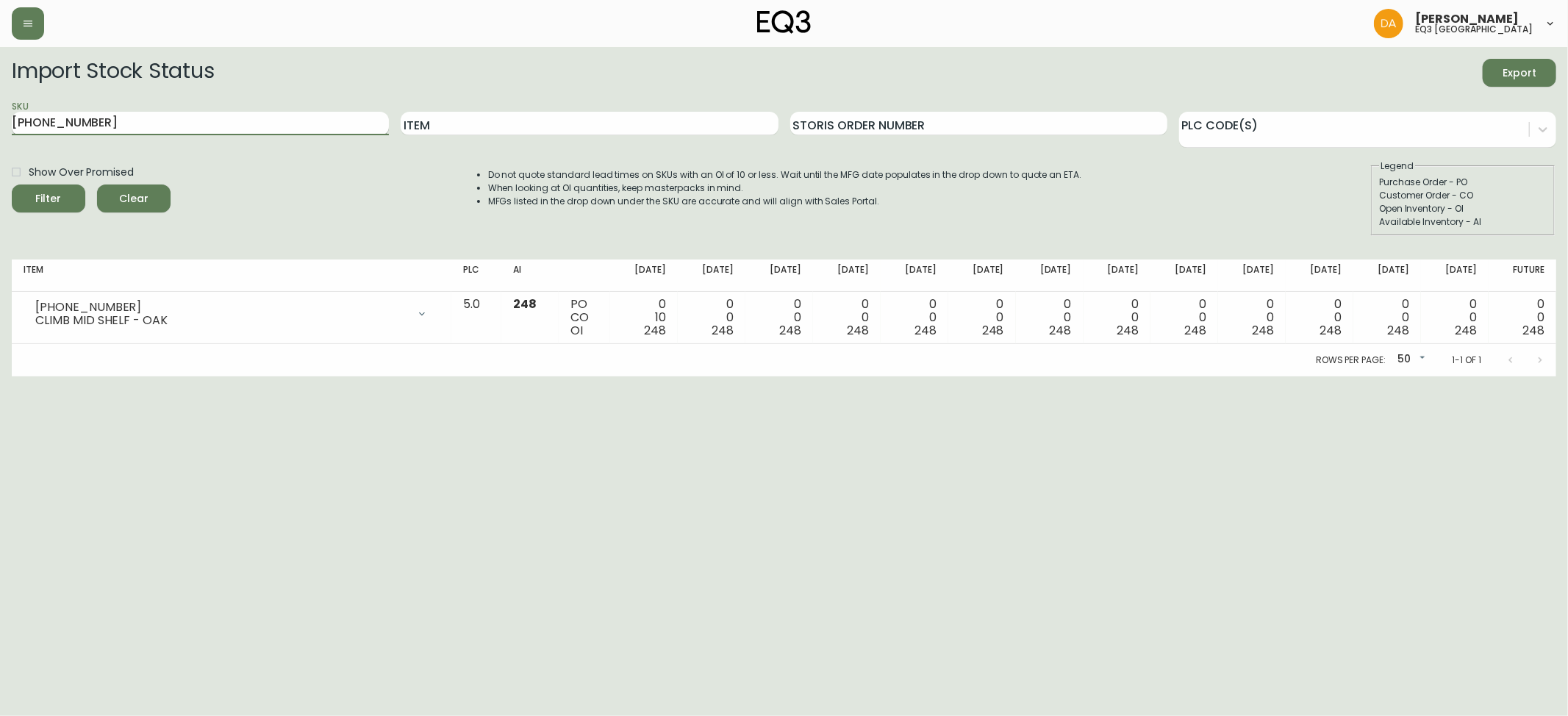
click at [12, 185] on button "Filter" at bounding box center [48, 198] width 73 height 28
drag, startPoint x: 139, startPoint y: 119, endPoint x: 0, endPoint y: 118, distance: 139.0
click at [0, 118] on main "Import Stock Status Export SKU [PHONE_NUMBER] Item Storis Order Number PLC Code…" at bounding box center [784, 211] width 1568 height 330
type input "[PHONE_NUMBER]"
click at [12, 185] on button "Filter" at bounding box center [48, 198] width 73 height 28
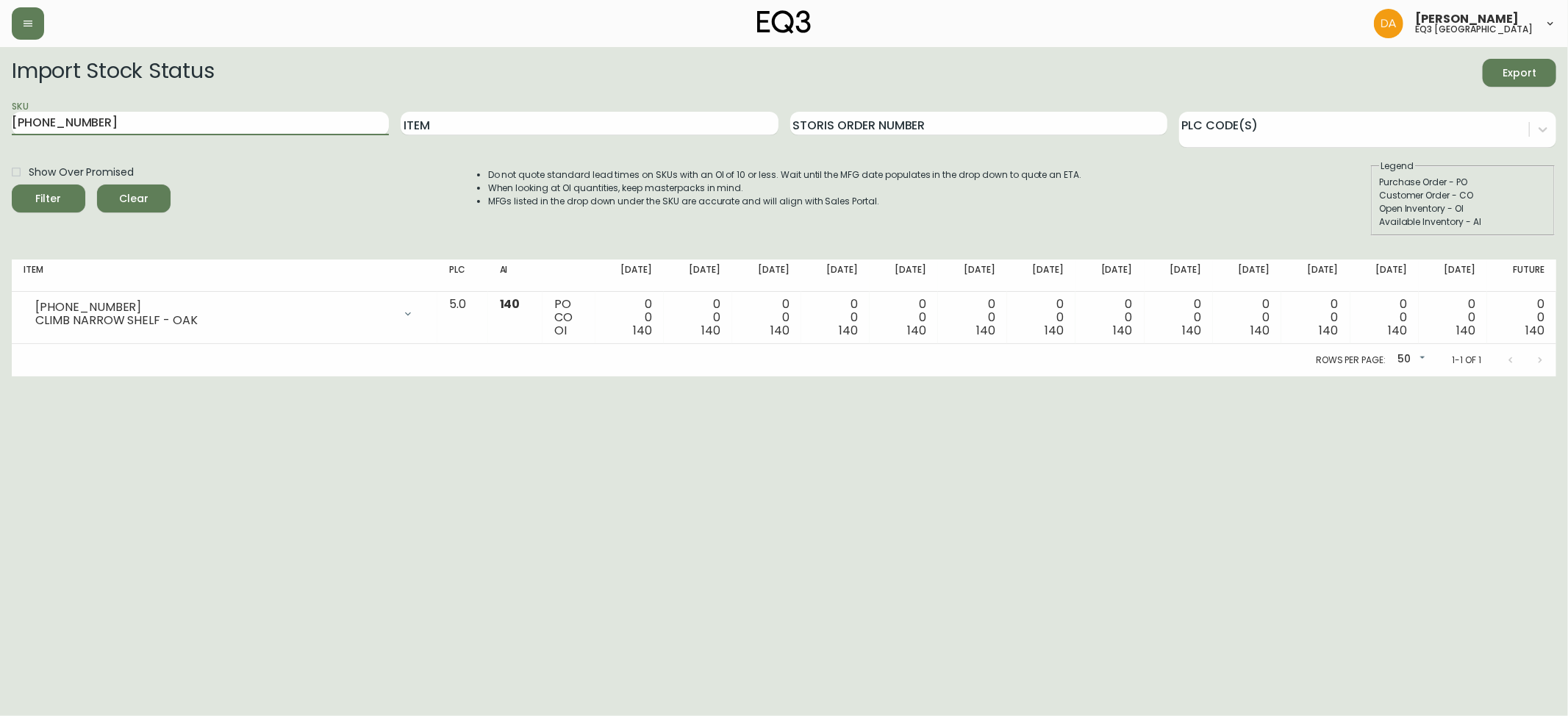
drag, startPoint x: 123, startPoint y: 124, endPoint x: 0, endPoint y: 115, distance: 123.3
click at [0, 115] on main "Import Stock Status Export SKU [PHONE_NUMBER] Item Storis Order Number PLC Code…" at bounding box center [784, 211] width 1568 height 330
type input "[PHONE_NUMBER]"
click at [12, 185] on button "Filter" at bounding box center [48, 198] width 73 height 28
drag, startPoint x: 144, startPoint y: 119, endPoint x: 0, endPoint y: 131, distance: 144.5
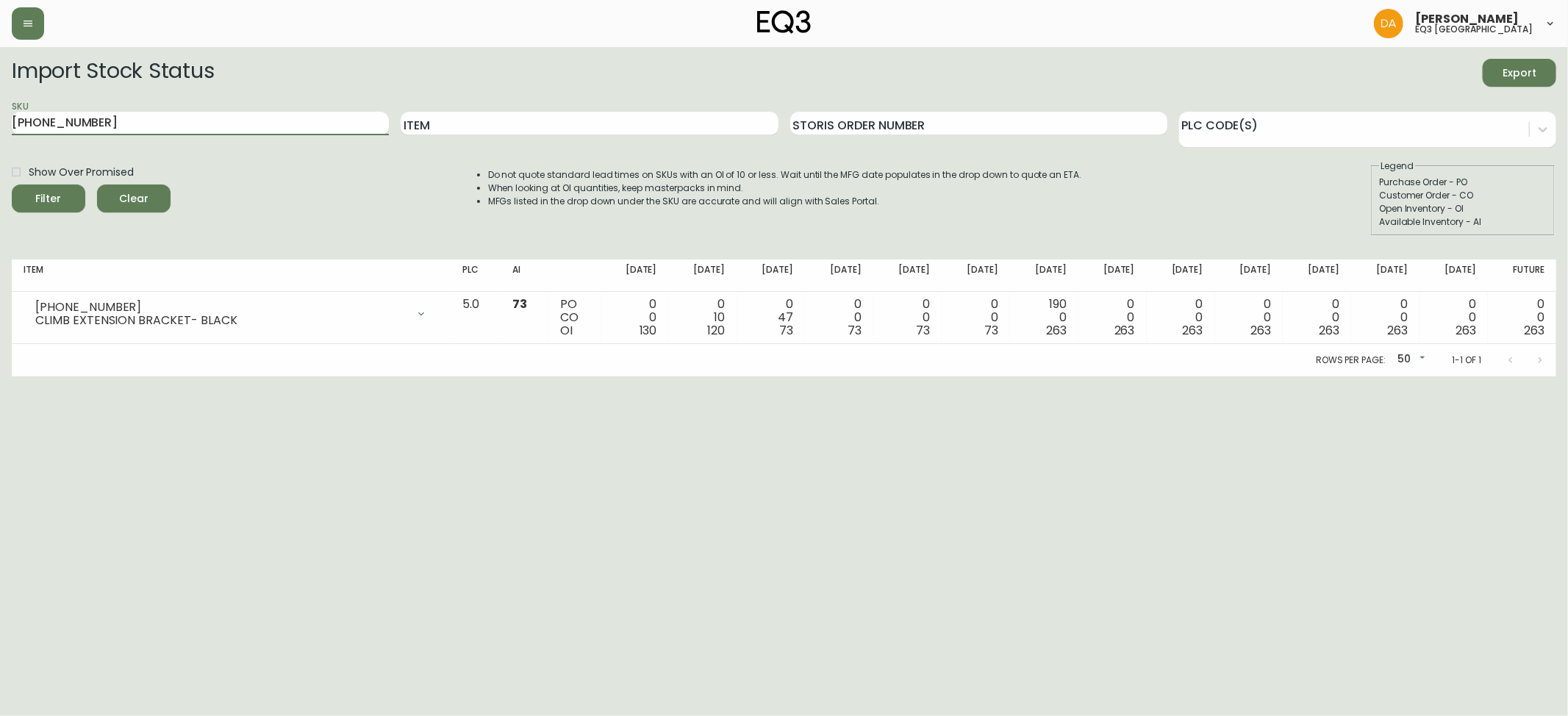
click at [0, 131] on main "Import Stock Status Export SKU [PHONE_NUMBER] Item Storis Order Number PLC Code…" at bounding box center [784, 211] width 1568 height 330
click at [12, 185] on button "Filter" at bounding box center [48, 198] width 73 height 28
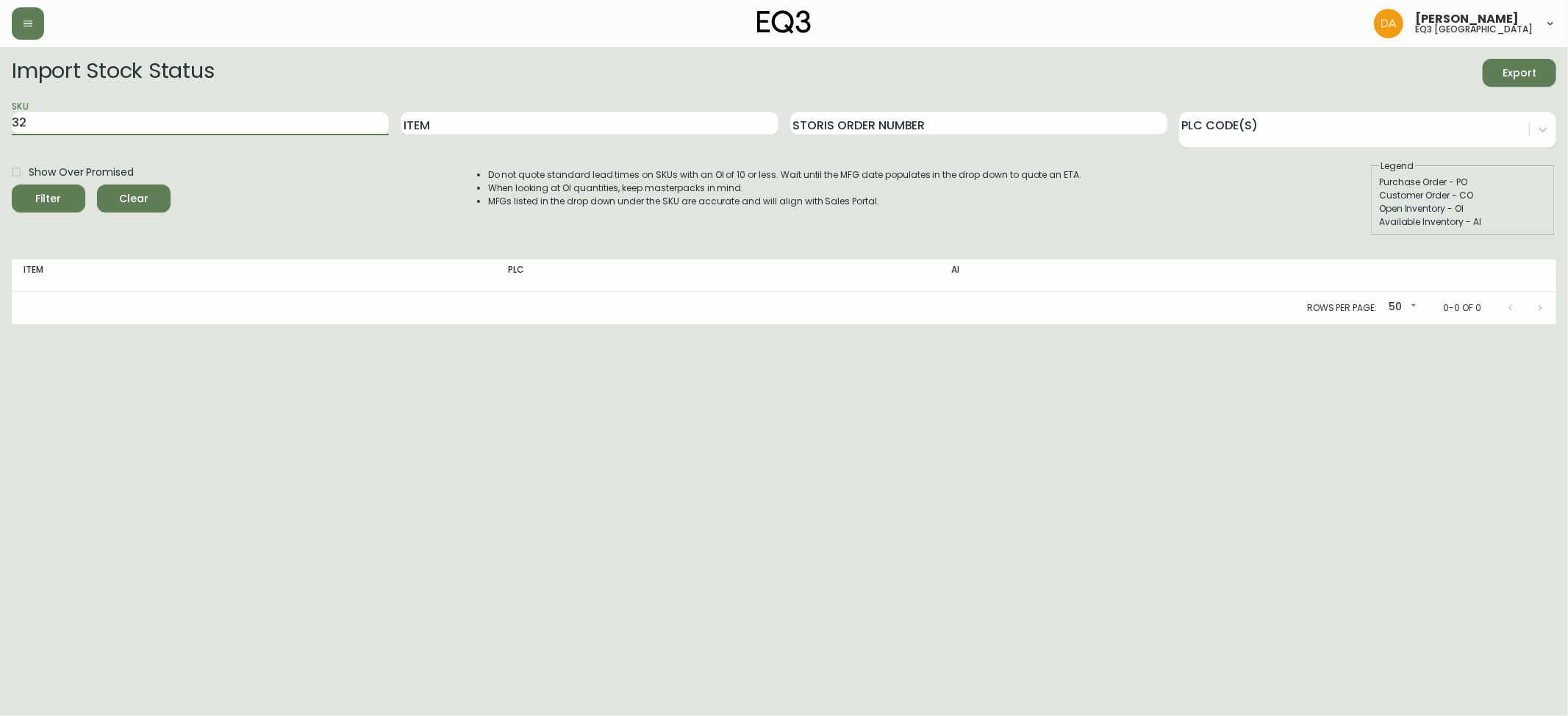
type input "3"
drag, startPoint x: 0, startPoint y: 131, endPoint x: 383, endPoint y: 183, distance: 386.5
click at [398, 185] on div "Show Over Promised Filter Clear Do not quote standard lead times on SKUs with a…" at bounding box center [784, 198] width 1544 height 77
click at [95, 128] on input "SKU" at bounding box center [200, 123] width 377 height 23
type input "[PHONE_NUMBER]"
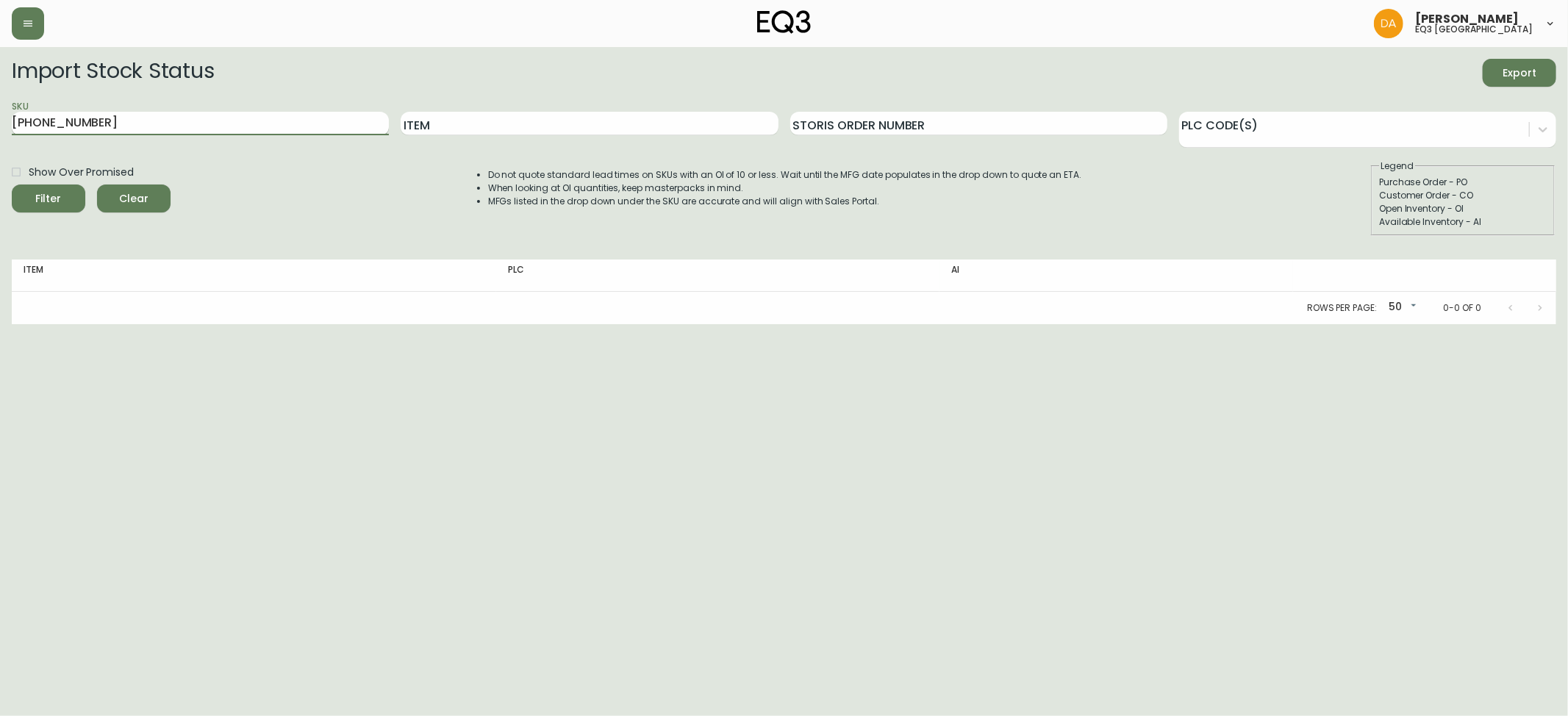
click at [12, 185] on button "Filter" at bounding box center [48, 198] width 73 height 28
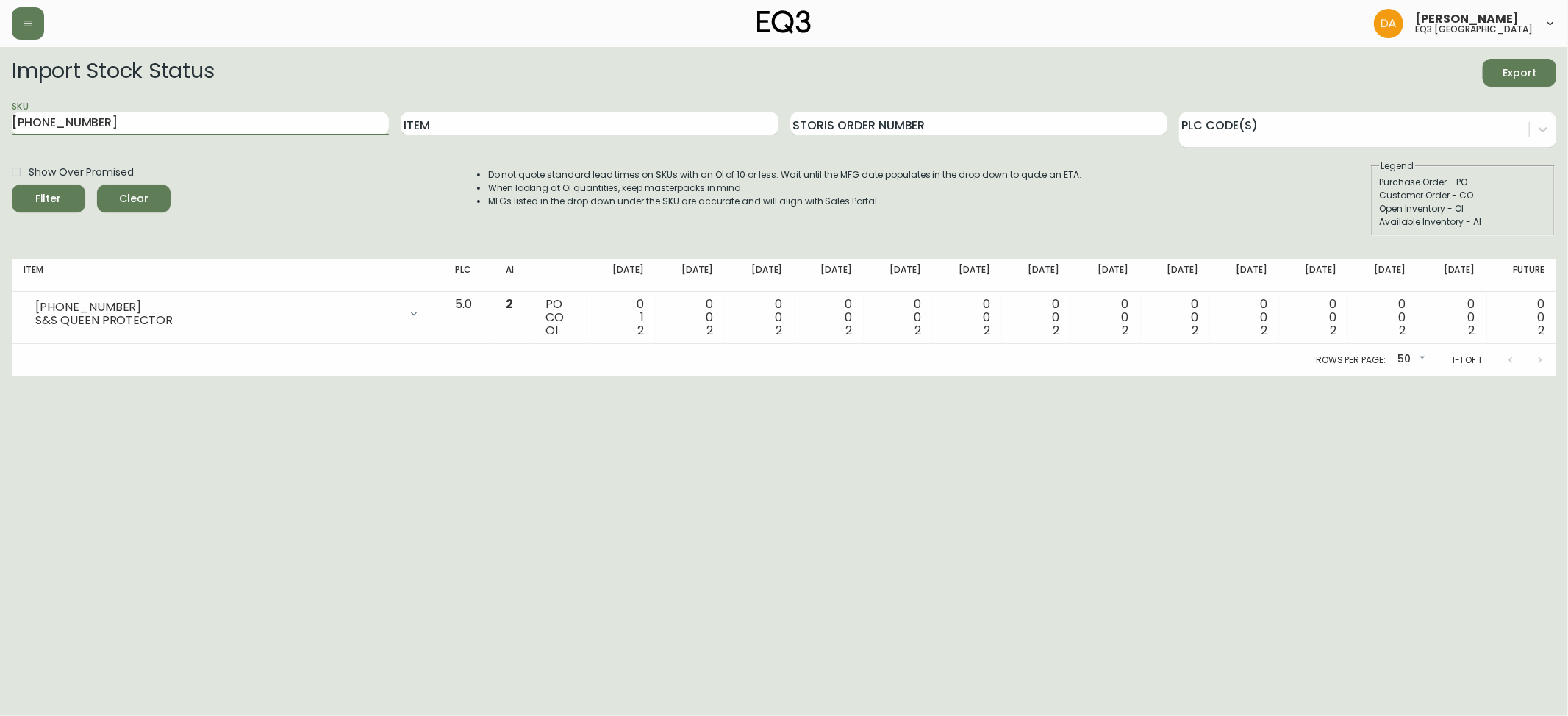
drag, startPoint x: 89, startPoint y: 116, endPoint x: 0, endPoint y: 123, distance: 89.3
click at [0, 123] on main "Import Stock Status Export SKU [PHONE_NUMBER] Item Storis Order Number PLC Code…" at bounding box center [784, 211] width 1568 height 330
click at [12, 185] on button "Filter" at bounding box center [48, 198] width 73 height 28
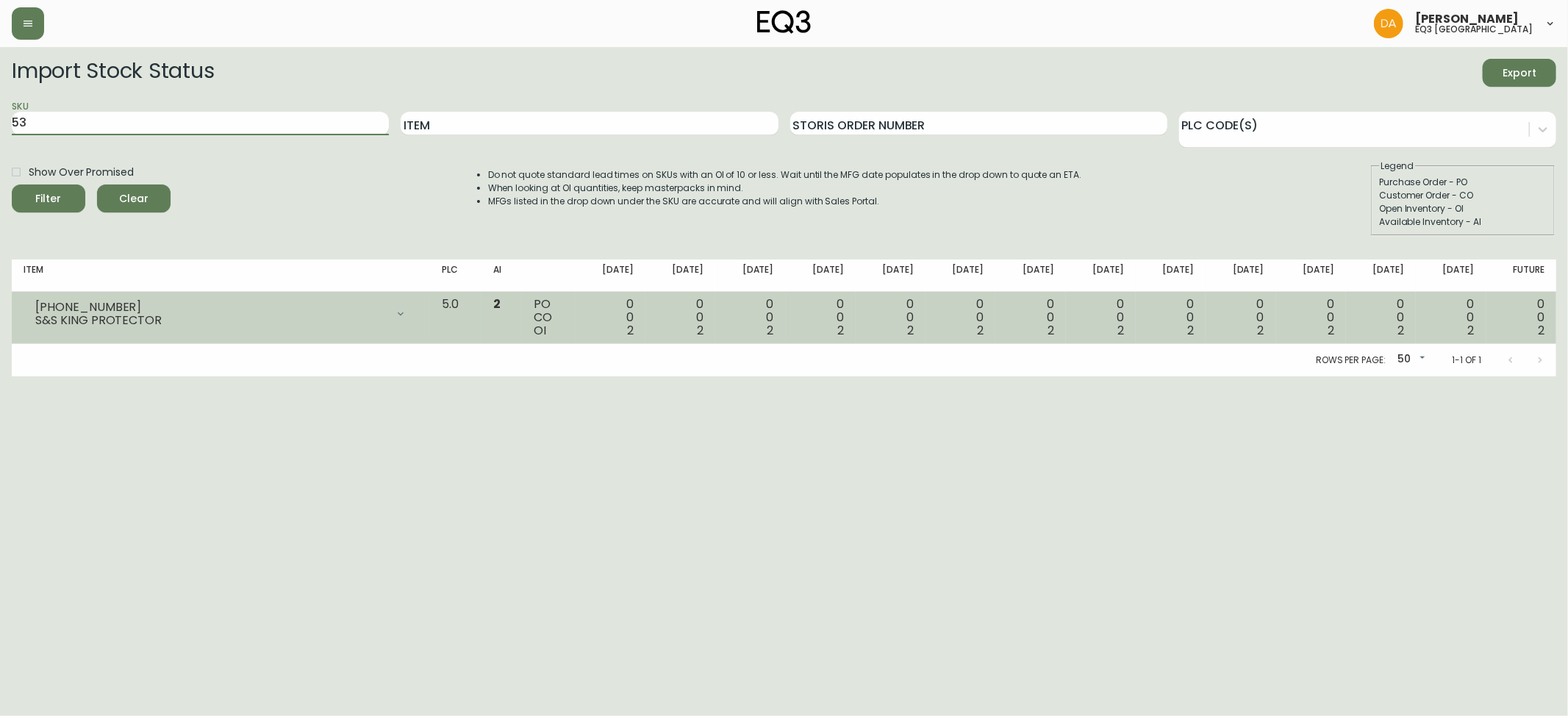
type input "5"
type input "[PHONE_NUMBER]"
click at [12, 185] on button "Filter" at bounding box center [48, 198] width 73 height 28
